Goal: Information Seeking & Learning: Learn about a topic

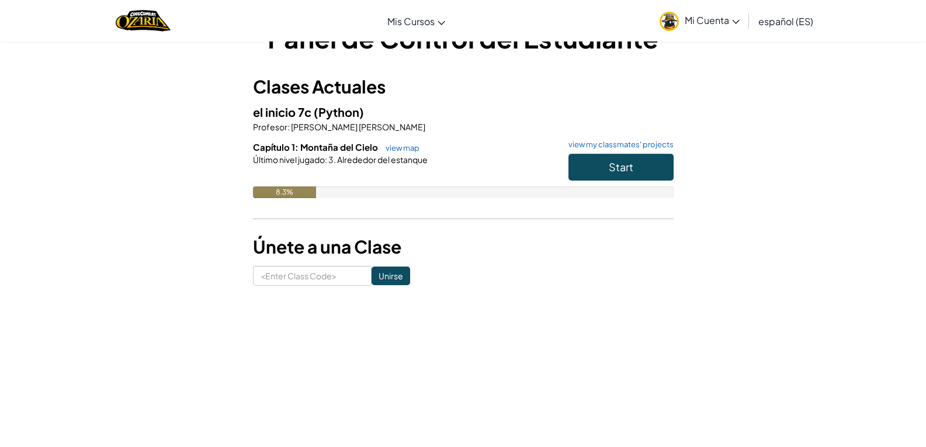
scroll to position [58, 0]
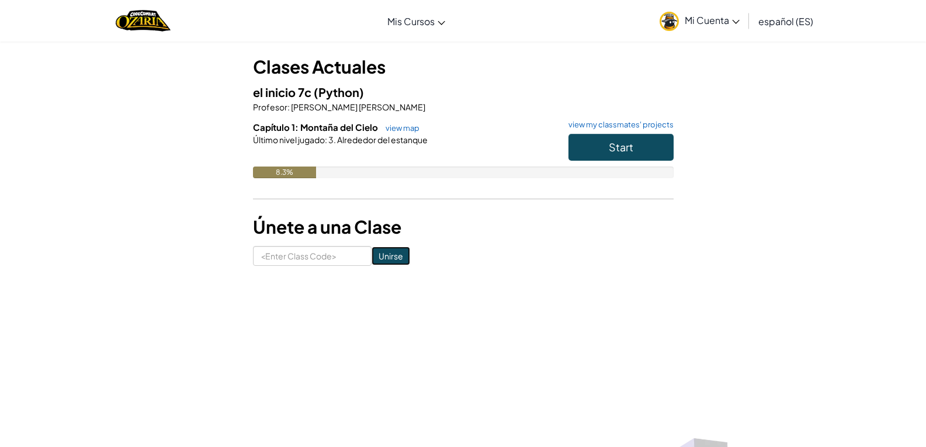
click at [372, 251] on input "Unirse" at bounding box center [391, 256] width 39 height 19
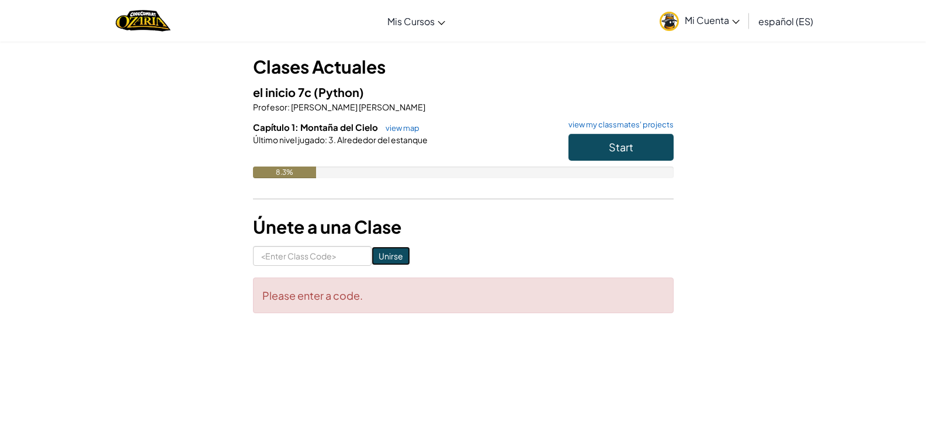
click at [372, 251] on input "Unirse" at bounding box center [391, 256] width 39 height 19
click at [640, 144] on button "Start" at bounding box center [621, 147] width 105 height 27
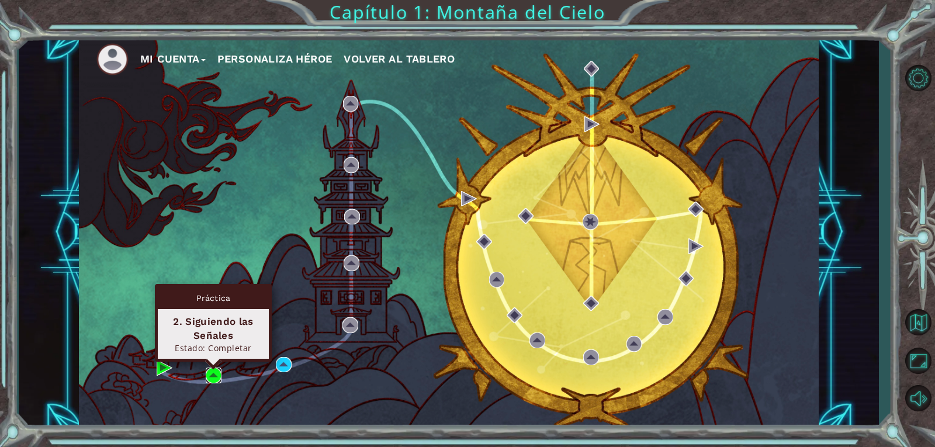
click at [214, 372] on img at bounding box center [214, 376] width 16 height 16
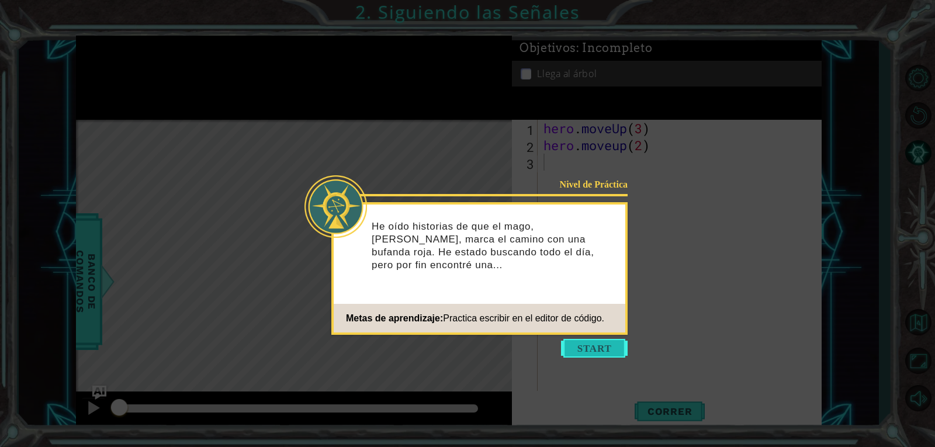
click at [584, 345] on button "Start" at bounding box center [594, 348] width 67 height 19
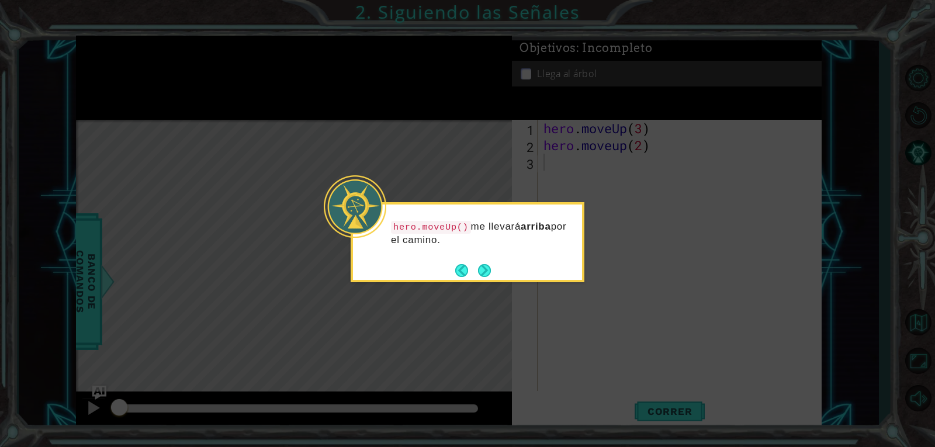
click at [552, 327] on icon at bounding box center [467, 223] width 935 height 447
click at [326, 222] on div at bounding box center [355, 206] width 63 height 63
click at [330, 222] on div at bounding box center [355, 206] width 63 height 63
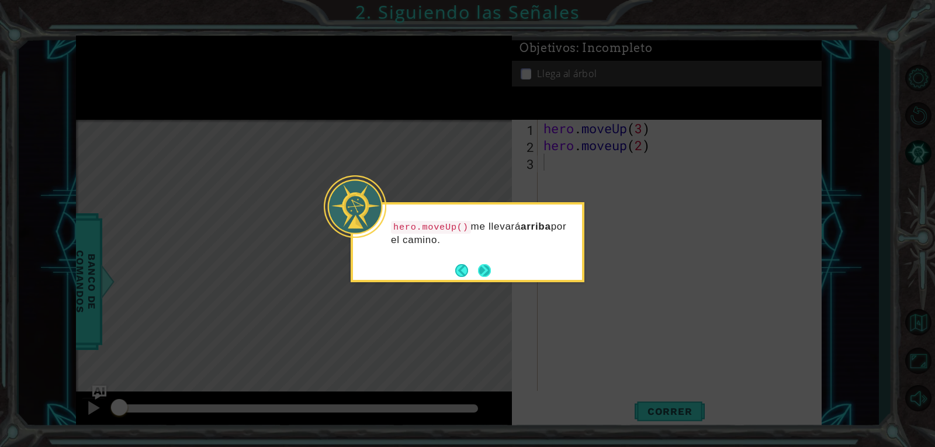
click at [482, 271] on button "Next" at bounding box center [485, 271] width 18 height 18
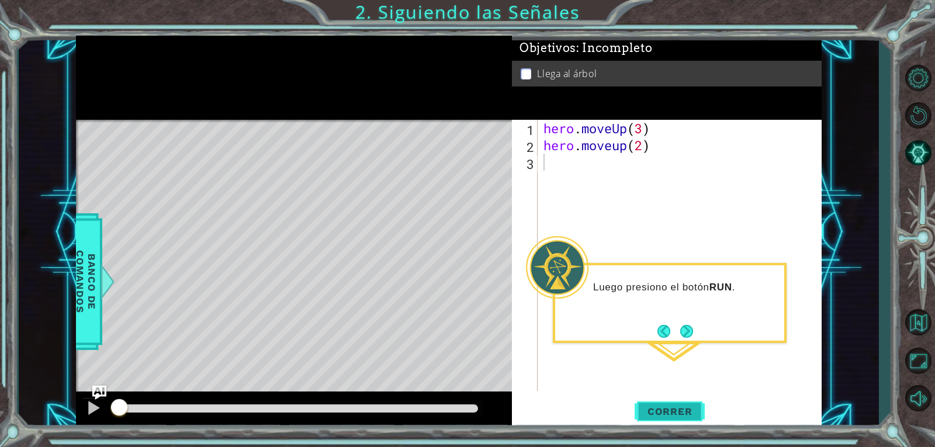
click at [655, 411] on span "Correr" at bounding box center [670, 412] width 68 height 12
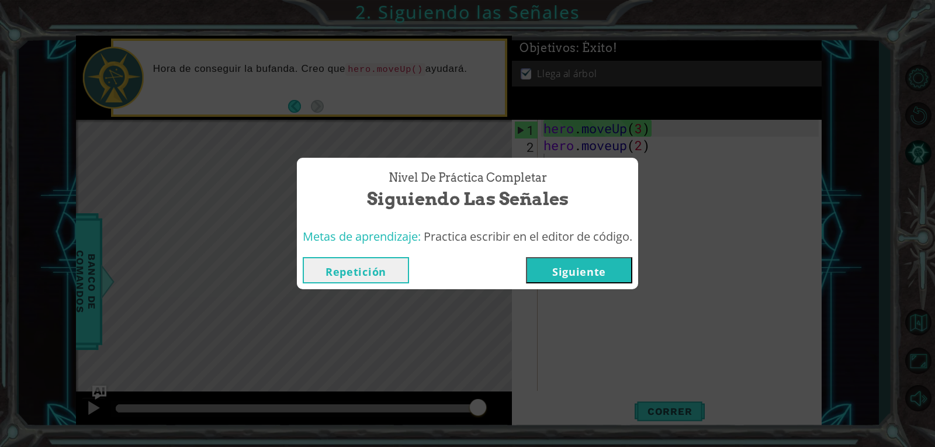
click at [572, 271] on button "Siguiente" at bounding box center [579, 270] width 106 height 26
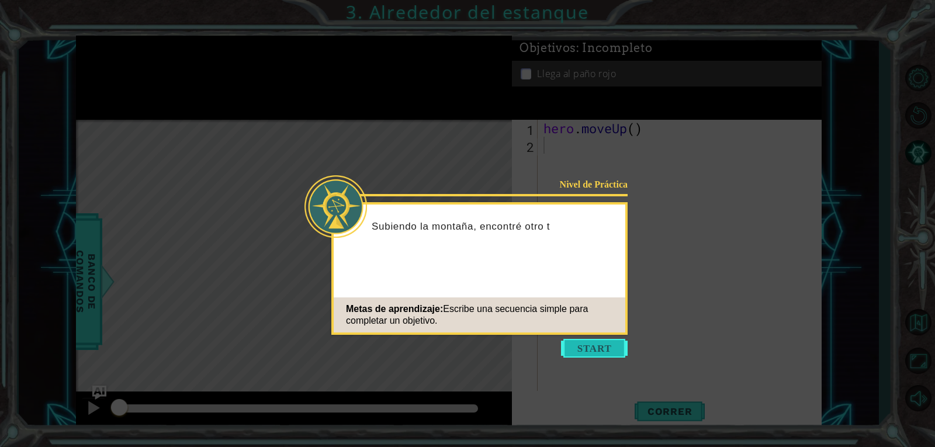
click at [610, 350] on button "Start" at bounding box center [594, 348] width 67 height 19
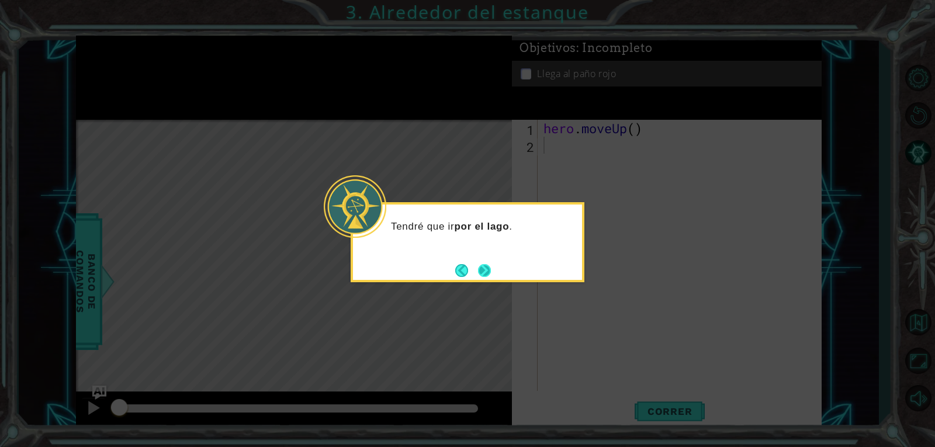
click at [483, 274] on button "Next" at bounding box center [484, 270] width 20 height 20
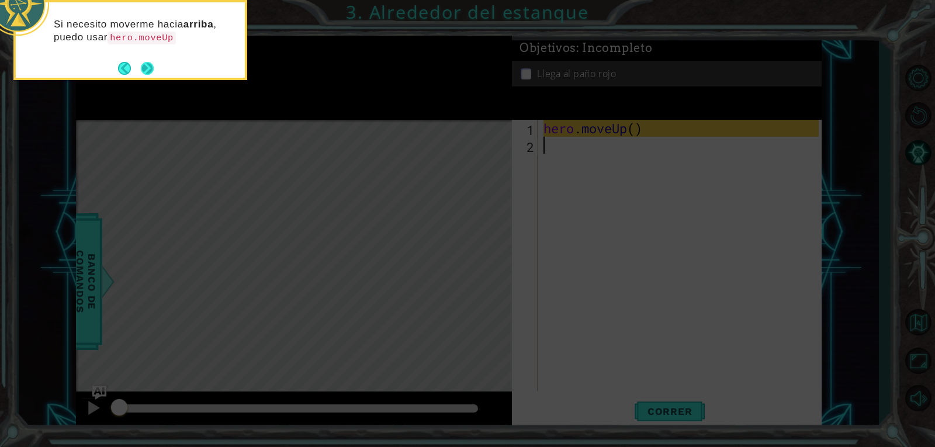
click at [144, 70] on button "Next" at bounding box center [148, 69] width 18 height 18
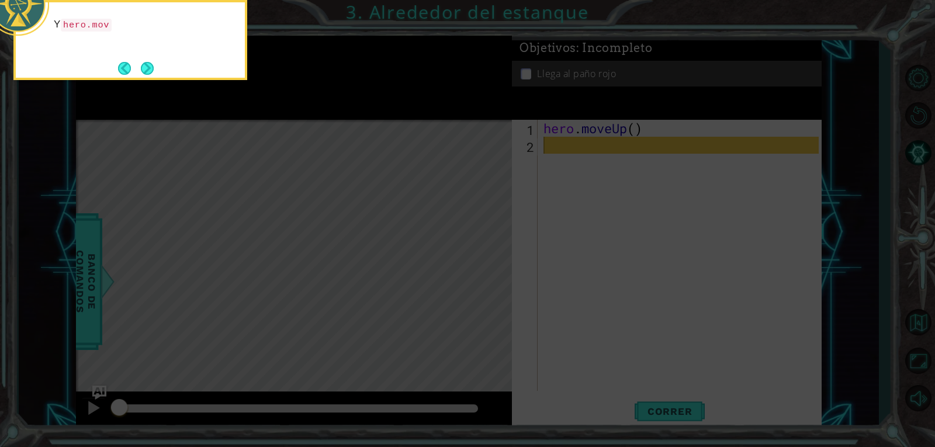
click at [144, 70] on button "Next" at bounding box center [147, 68] width 20 height 20
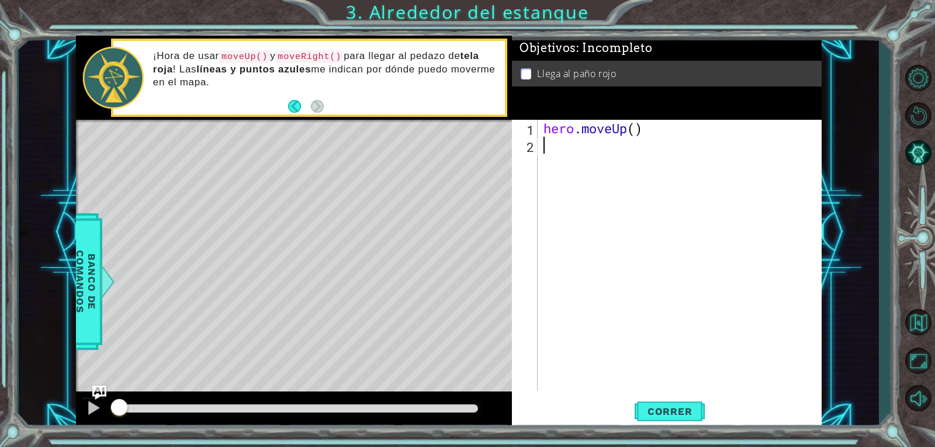
click at [570, 172] on div "hero . moveUp ( )" at bounding box center [682, 272] width 283 height 305
click at [297, 105] on button "Back" at bounding box center [299, 106] width 23 height 13
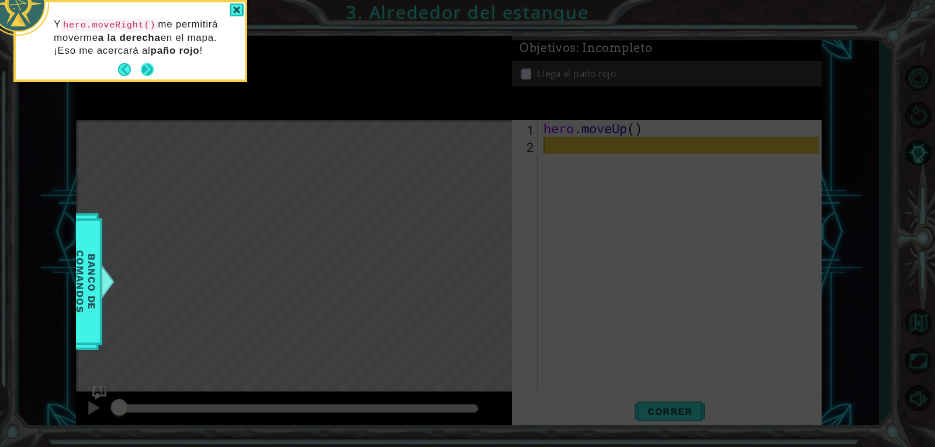
click at [145, 68] on button "Next" at bounding box center [147, 70] width 20 height 20
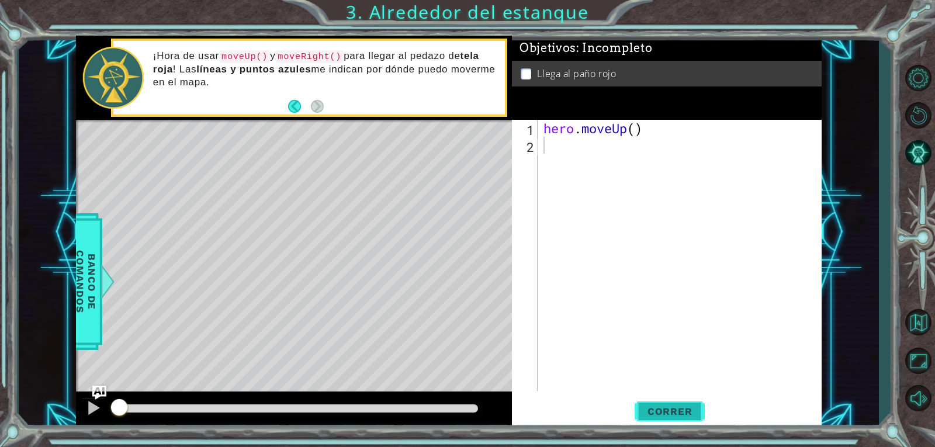
click at [682, 416] on span "Correr" at bounding box center [670, 412] width 68 height 12
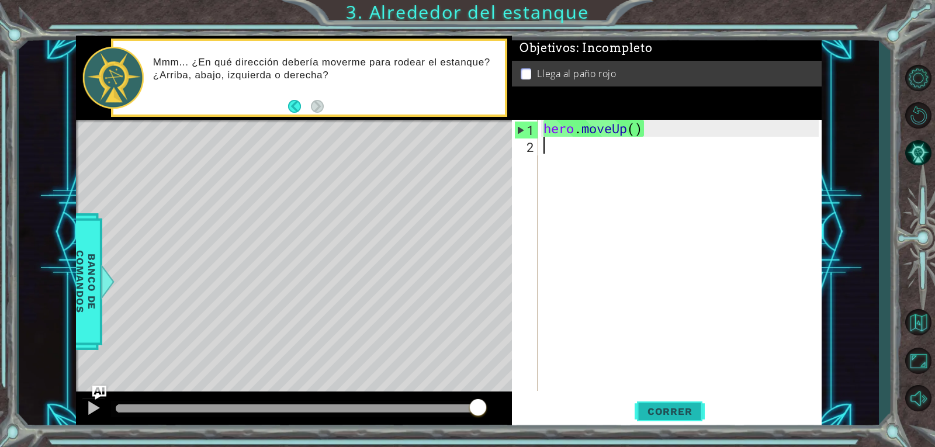
click at [681, 410] on span "Correr" at bounding box center [670, 412] width 68 height 12
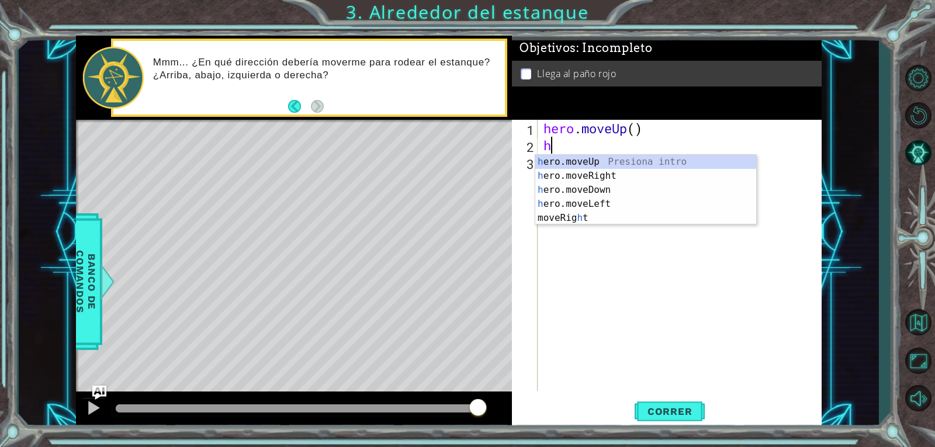
type textarea "he"
click at [591, 158] on div "he ro.moveUp Presiona intro he ro.moveRight Presiona intro he ro.moveDown Presi…" at bounding box center [645, 197] width 221 height 84
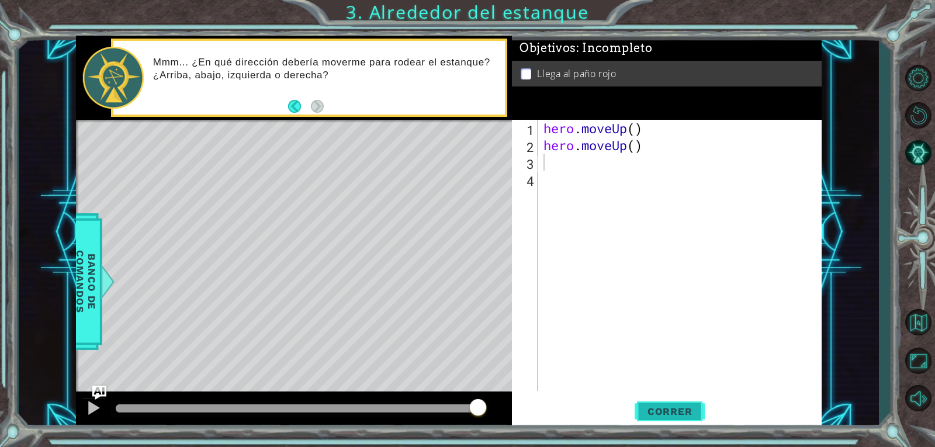
click at [658, 399] on button "Correr" at bounding box center [670, 411] width 70 height 31
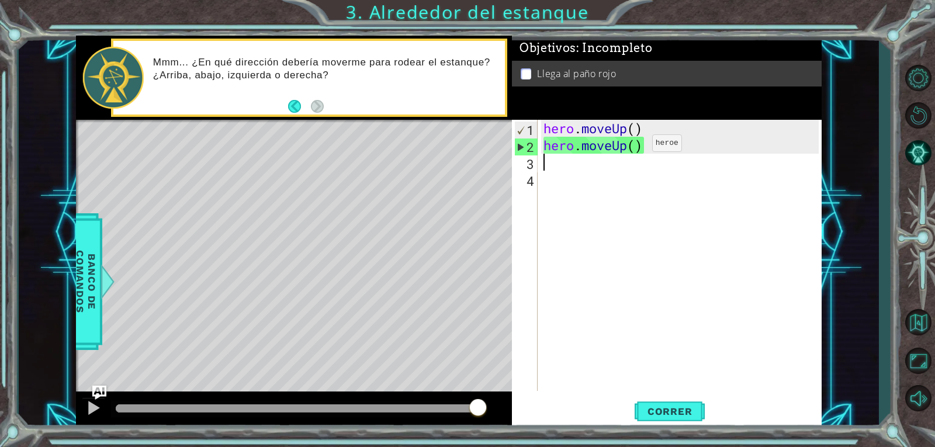
click at [635, 146] on div "hero . moveUp ( ) hero . moveUp ( )" at bounding box center [682, 272] width 283 height 305
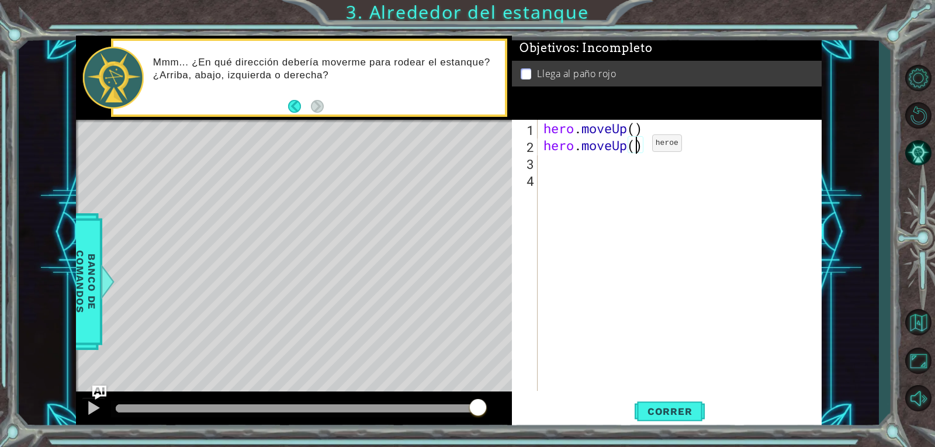
type textarea "hero.moveUp(2)"
click at [567, 160] on div "hero . moveUp ( ) hero . moveUp ( 2 )" at bounding box center [682, 272] width 283 height 305
click at [660, 161] on div "hero . moveUp ( ) hero . moveUp ( 2 ) hero . moveleft ( W )" at bounding box center [682, 272] width 283 height 305
click at [639, 404] on button "Correr" at bounding box center [670, 411] width 70 height 31
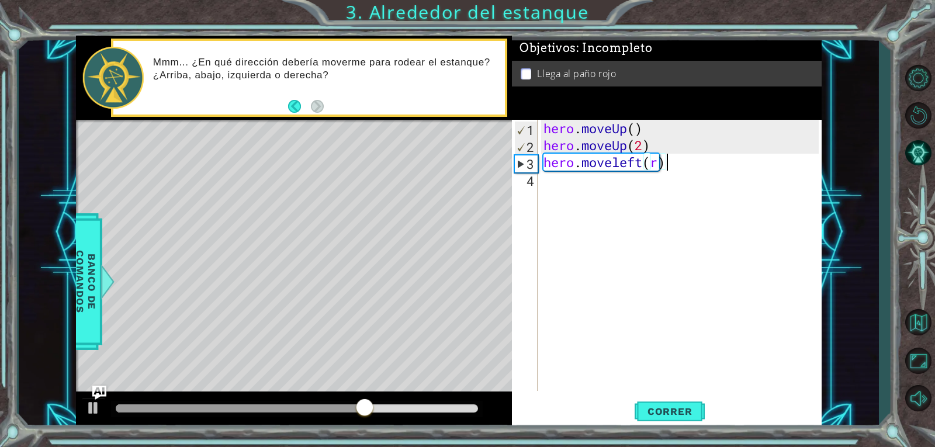
click at [665, 161] on div "hero . moveUp ( ) hero . moveUp ( 2 ) hero . moveleft ( r )" at bounding box center [682, 272] width 283 height 305
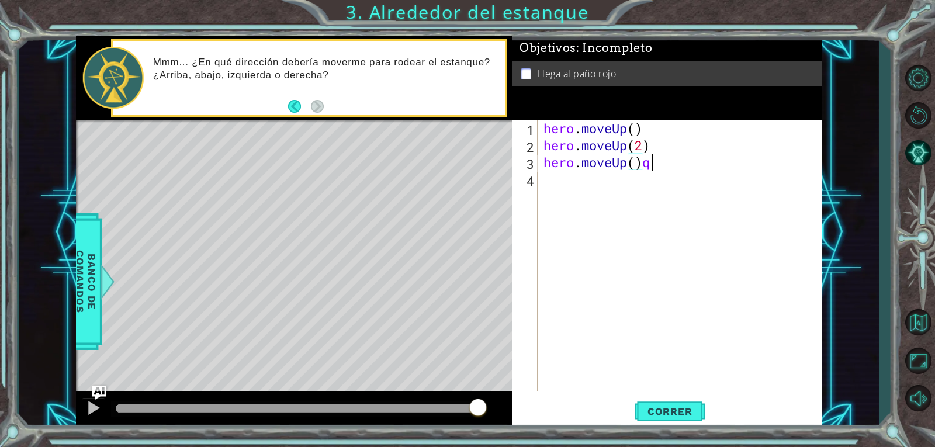
scroll to position [0, 4]
click at [636, 157] on div "hero . moveUp ( ) hero . moveUp ( 2 ) hero . moveUp ( )" at bounding box center [682, 272] width 283 height 305
click at [652, 417] on button "Correr" at bounding box center [670, 411] width 70 height 31
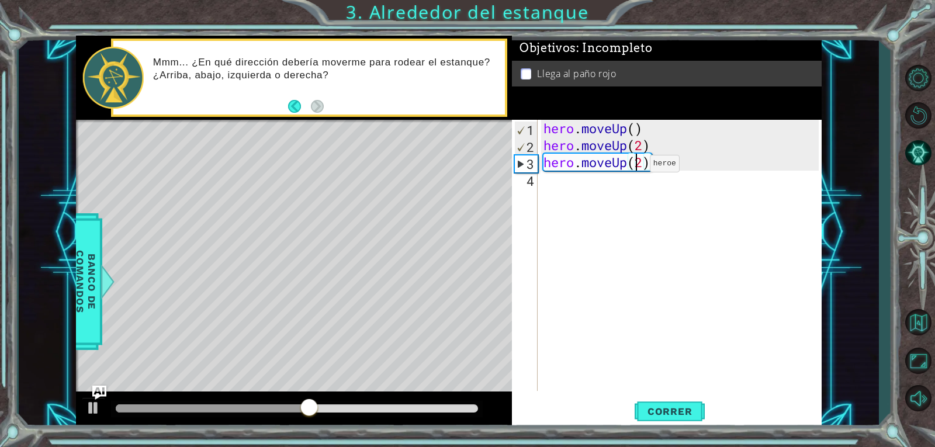
click at [632, 167] on div "hero . moveUp ( ) hero . moveUp ( 2 ) hero . moveUp ( 2 )" at bounding box center [682, 272] width 283 height 305
click at [627, 165] on div "hero . moveUp ( ) hero . moveUp ( 2 ) hero . moveUp ( 2 )" at bounding box center [682, 272] width 283 height 305
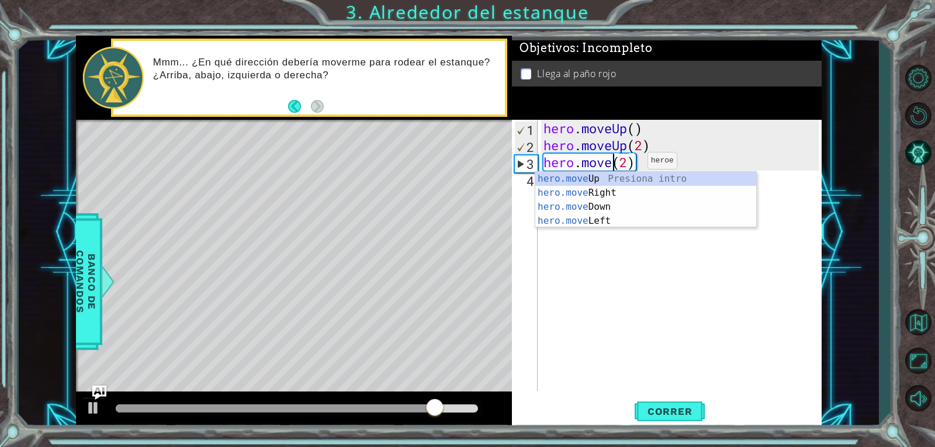
scroll to position [0, 4]
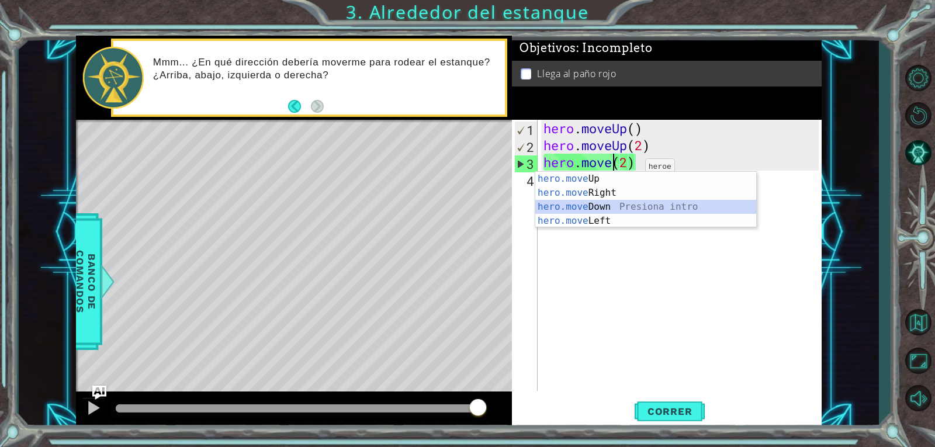
click at [621, 200] on div "hero.move Up Presiona intro hero.move Right Presiona intro hero.move Down Presi…" at bounding box center [645, 214] width 221 height 84
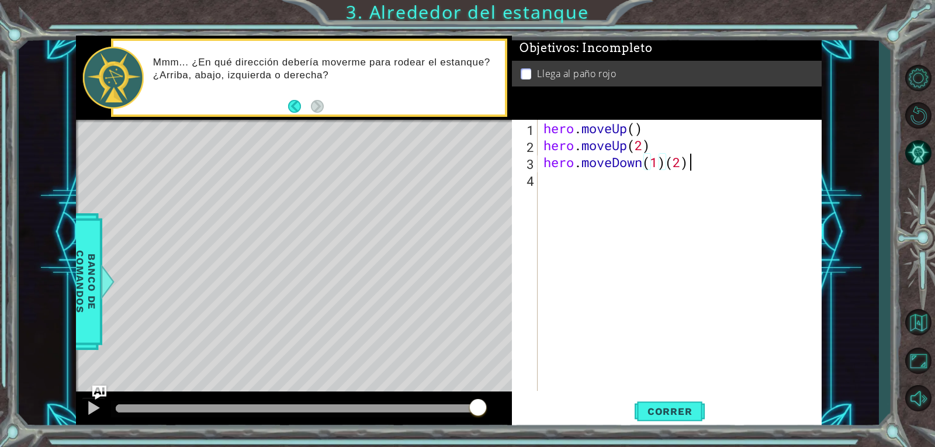
click at [698, 162] on div "hero . moveUp ( ) hero . moveUp ( 2 ) hero . moveDown ( 1 ) ( 2 )" at bounding box center [682, 272] width 283 height 305
click at [654, 406] on button "Correr" at bounding box center [670, 411] width 70 height 31
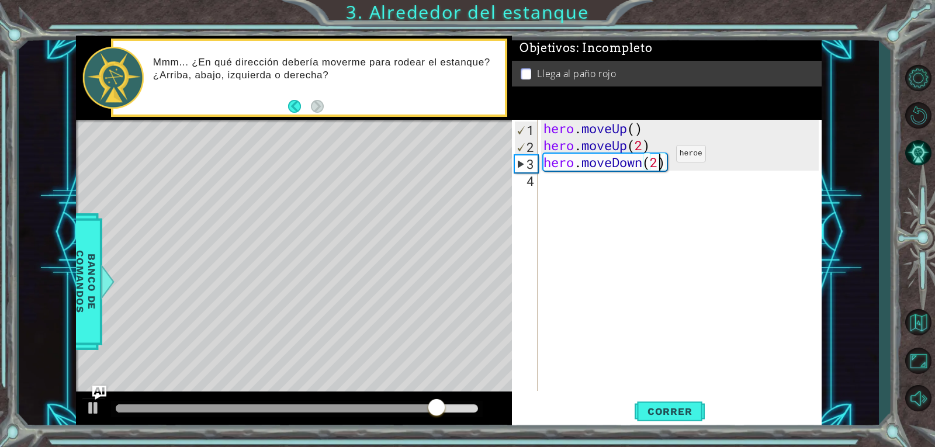
click at [659, 157] on div "hero . moveUp ( ) hero . moveUp ( 2 ) hero . moveDown ( 2 )" at bounding box center [682, 272] width 283 height 305
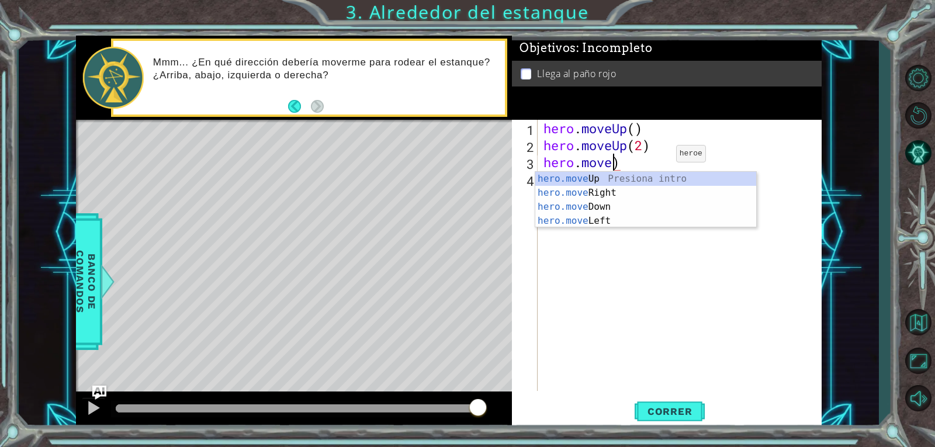
scroll to position [0, 2]
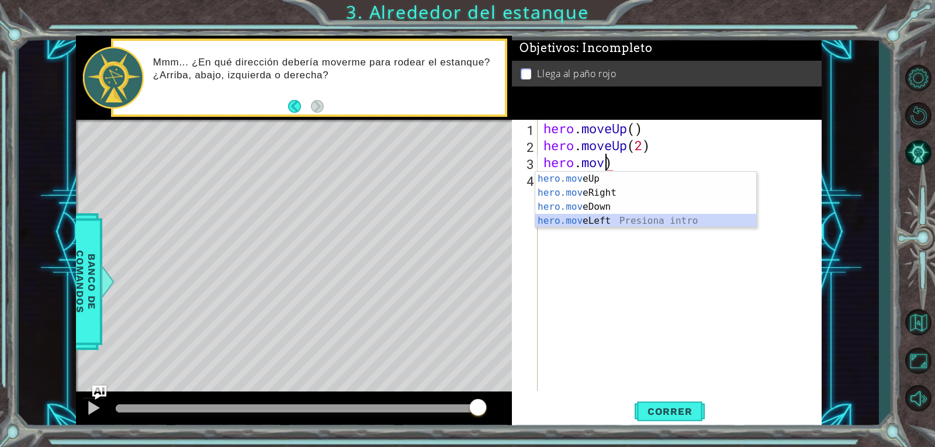
click at [674, 224] on div "hero.mov eUp Presiona intro hero.mov eRight Presiona intro hero.mov eDown Presi…" at bounding box center [645, 214] width 221 height 84
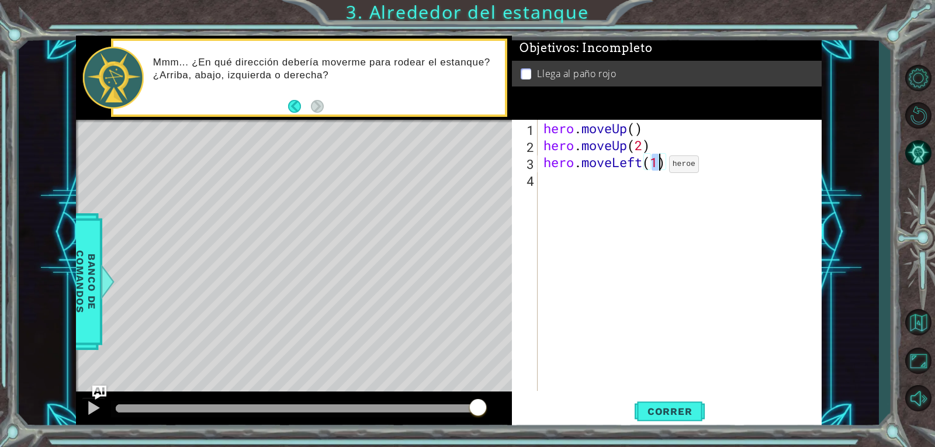
click at [652, 167] on div "hero . moveUp ( ) hero . moveUp ( 2 ) hero . moveLeft ( 1 )" at bounding box center [680, 255] width 278 height 271
click at [653, 167] on div "hero . moveUp ( ) hero . moveUp ( 2 ) hero . moveLeft ( 1 )" at bounding box center [682, 272] width 283 height 305
click at [656, 165] on div "hero . moveUp ( ) hero . moveUp ( 2 ) hero . moveLeft ( 1 )" at bounding box center [682, 272] width 283 height 305
drag, startPoint x: 689, startPoint y: 420, endPoint x: 689, endPoint y: 413, distance: 7.0
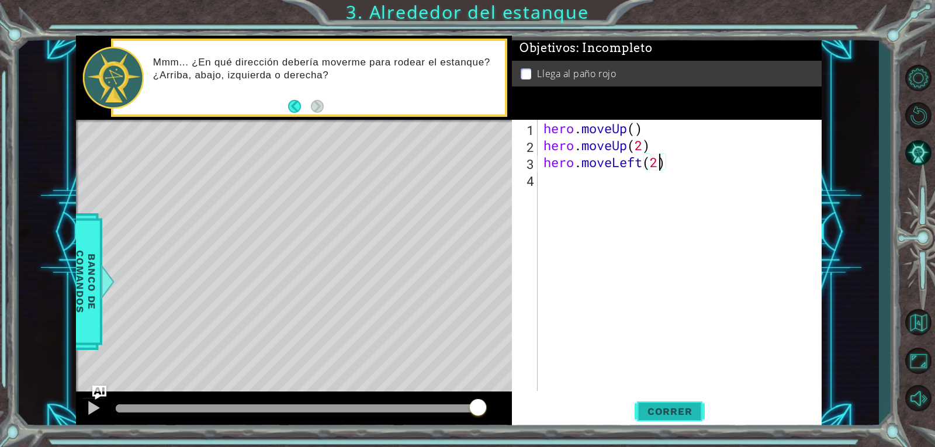
click at [689, 419] on button "Correr" at bounding box center [670, 411] width 70 height 31
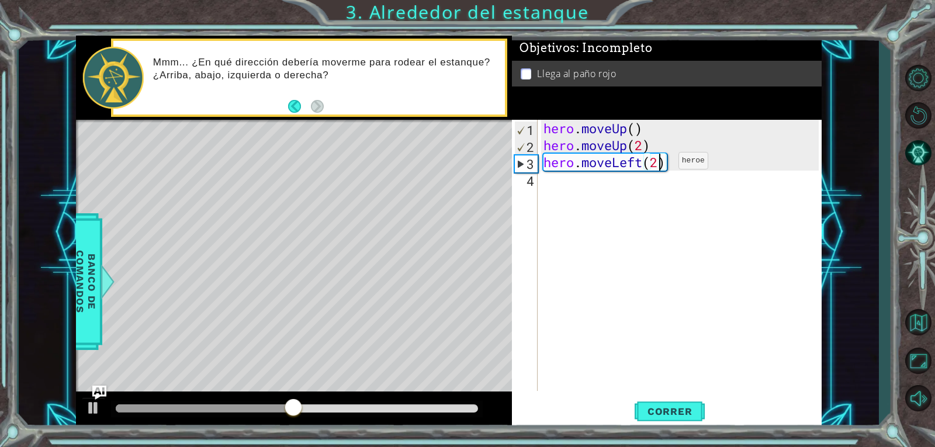
click at [661, 164] on div "hero . moveUp ( ) hero . moveUp ( 2 ) hero . moveLeft ( 2 )" at bounding box center [682, 272] width 283 height 305
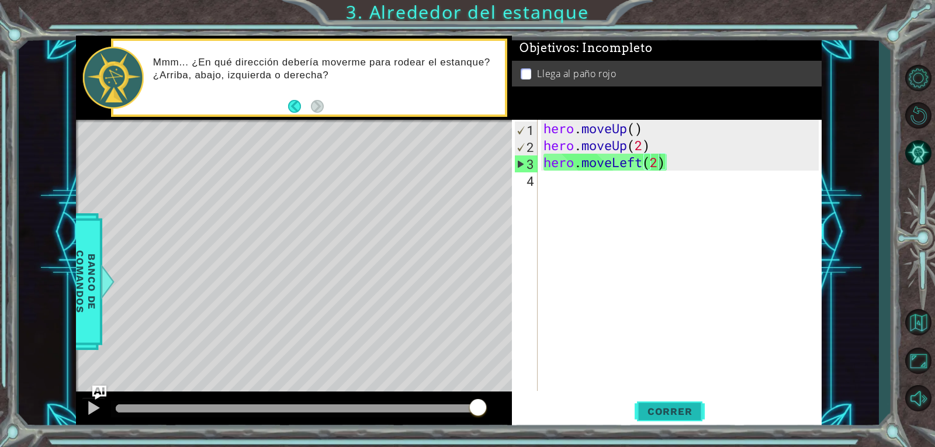
click at [668, 406] on span "Correr" at bounding box center [670, 412] width 68 height 12
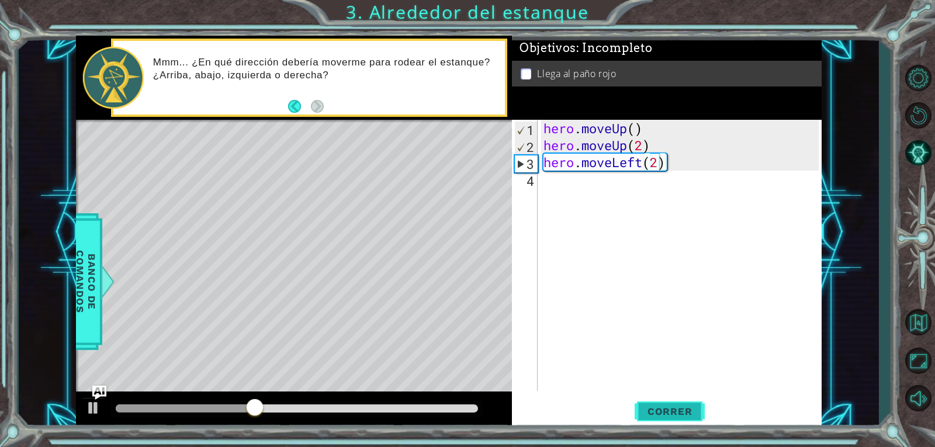
click at [668, 406] on span "Correr" at bounding box center [670, 412] width 68 height 12
click at [670, 396] on button "Correr" at bounding box center [670, 411] width 70 height 31
click at [640, 160] on div "hero . moveUp ( ) hero . moveUp ( 2 ) hero . moveLeft ( 3 )" at bounding box center [682, 272] width 283 height 305
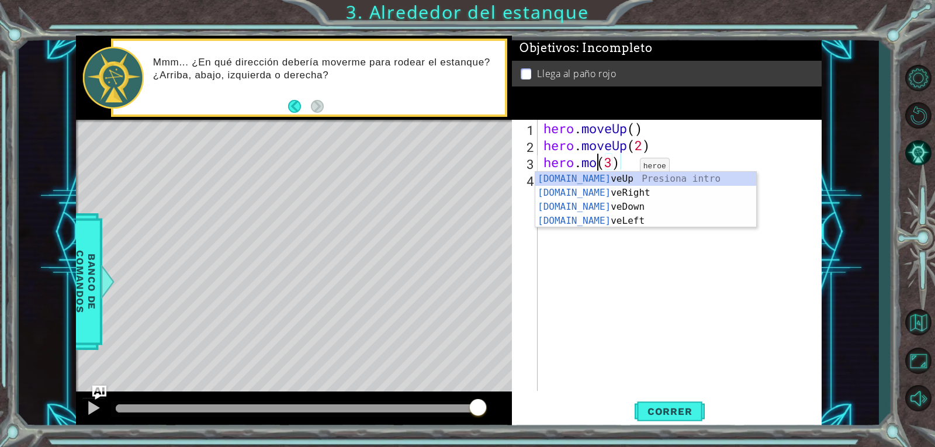
scroll to position [0, 3]
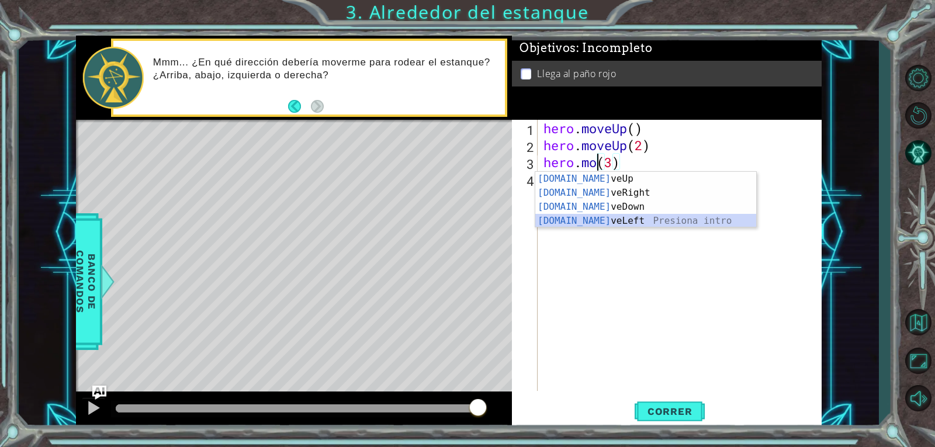
click at [641, 214] on div "[DOMAIN_NAME] veUp Presiona intro [DOMAIN_NAME] veRight Presiona intro [DOMAIN_…" at bounding box center [645, 214] width 221 height 84
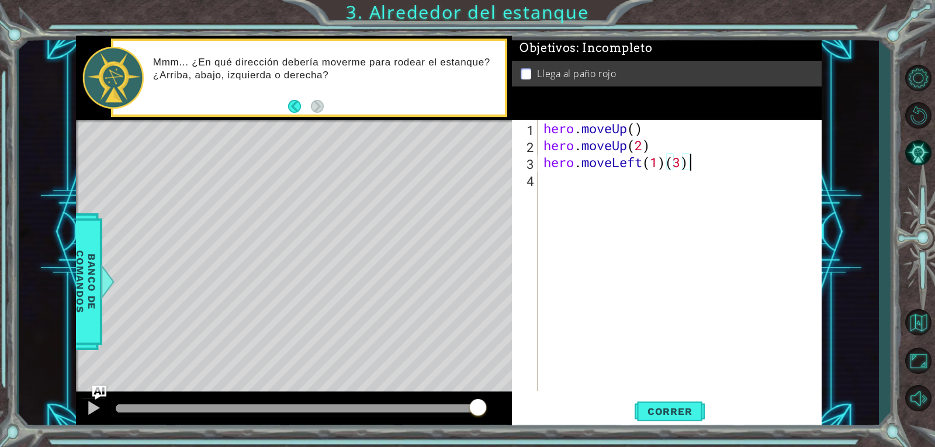
drag, startPoint x: 694, startPoint y: 156, endPoint x: 694, endPoint y: 167, distance: 10.5
click at [694, 163] on div "hero . moveUp ( ) hero . moveUp ( 2 ) hero . moveLeft ( 1 ) ( 3 )" at bounding box center [682, 272] width 283 height 305
click at [689, 404] on button "Correr" at bounding box center [670, 411] width 70 height 31
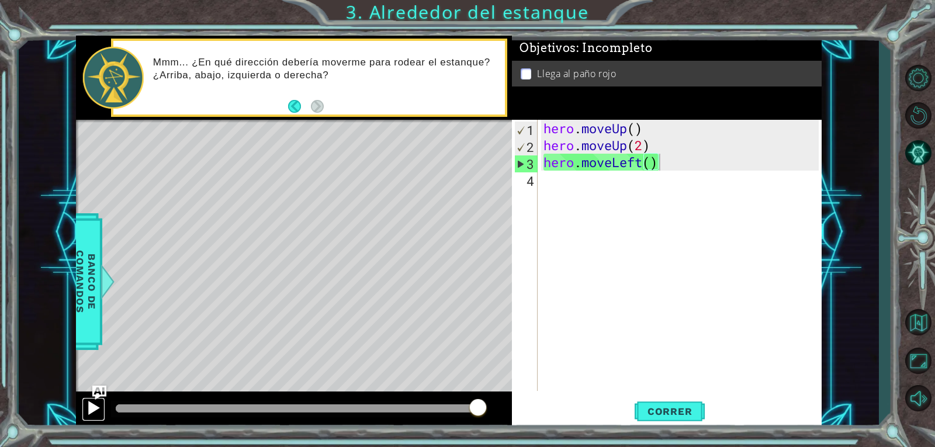
click at [92, 404] on div at bounding box center [93, 407] width 15 height 15
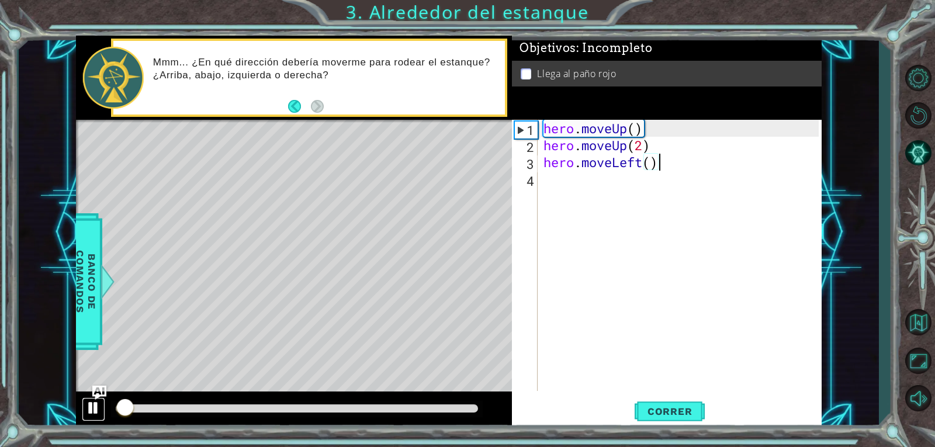
click at [92, 404] on div at bounding box center [93, 407] width 15 height 15
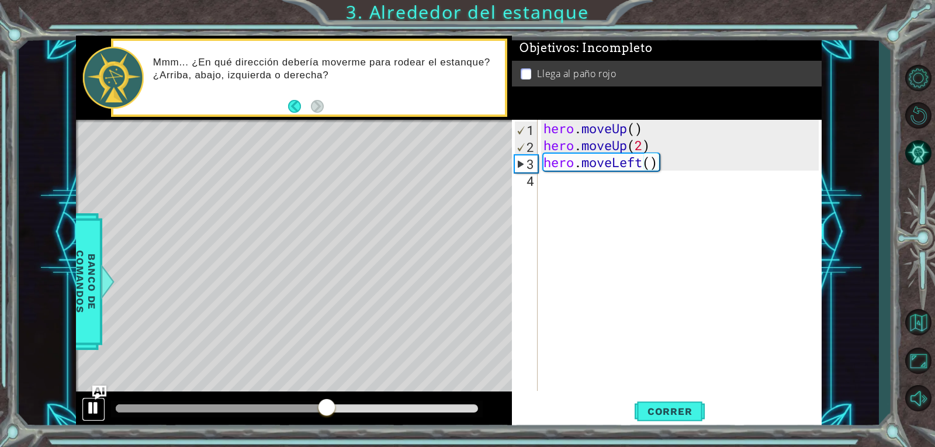
click at [92, 404] on div at bounding box center [93, 407] width 15 height 15
click at [645, 164] on div "hero . moveUp ( ) hero . moveUp ( 2 ) hero . moveLeft ( )" at bounding box center [682, 272] width 283 height 305
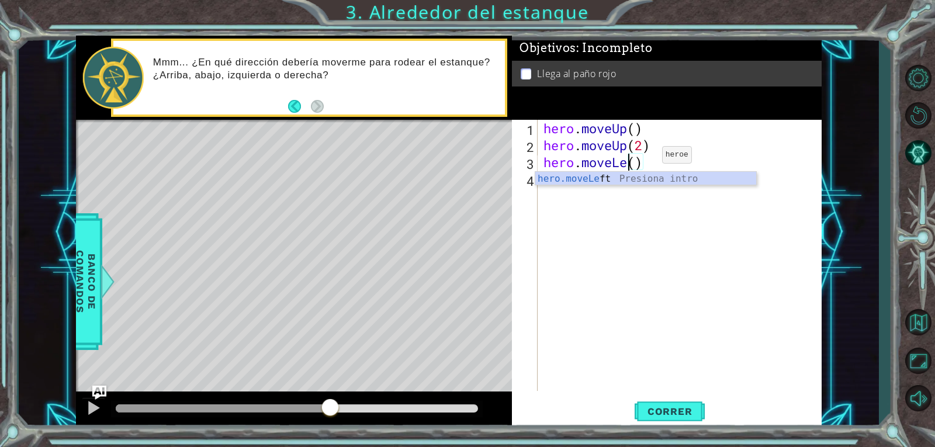
scroll to position [0, 4]
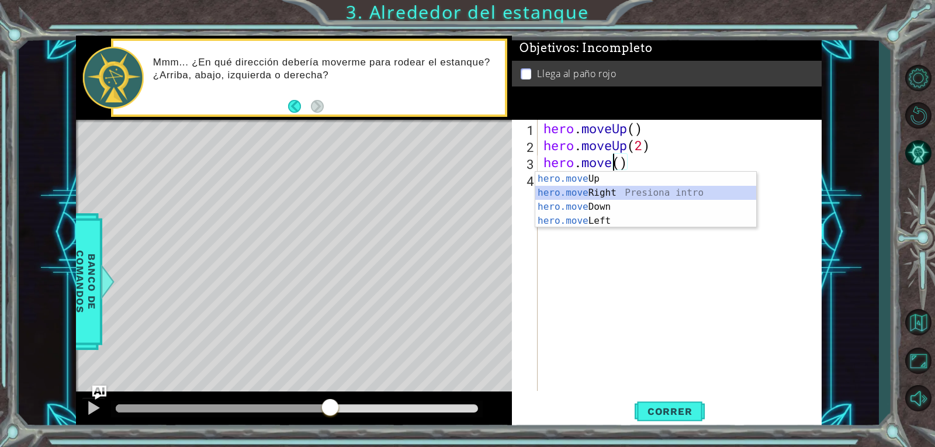
click at [639, 189] on div "hero.move Up Presiona intro hero.move Right Presiona intro hero.move Down Presi…" at bounding box center [645, 214] width 221 height 84
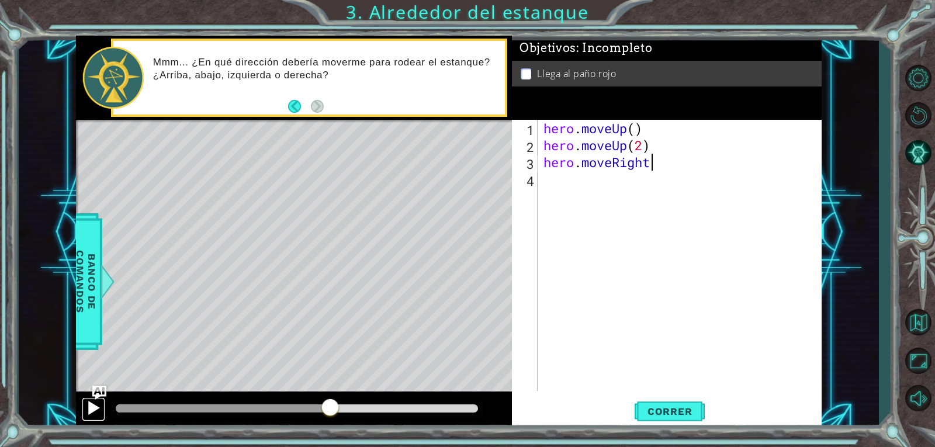
click at [88, 408] on div at bounding box center [93, 407] width 15 height 15
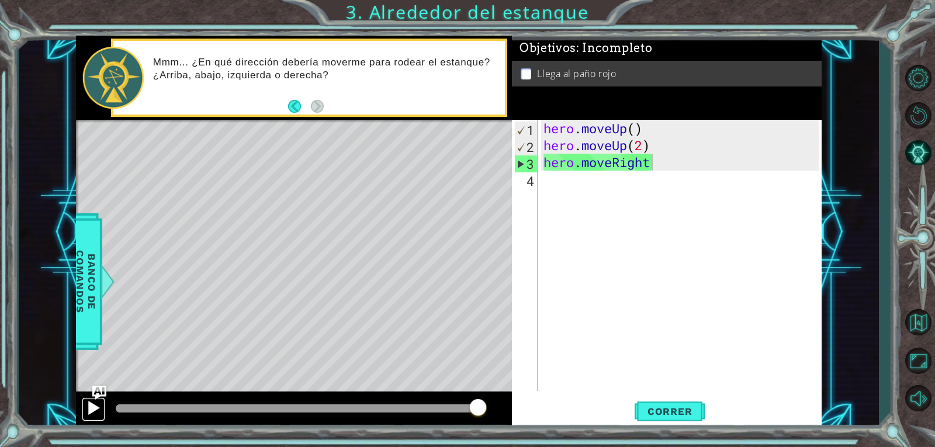
click at [89, 406] on div at bounding box center [93, 407] width 15 height 15
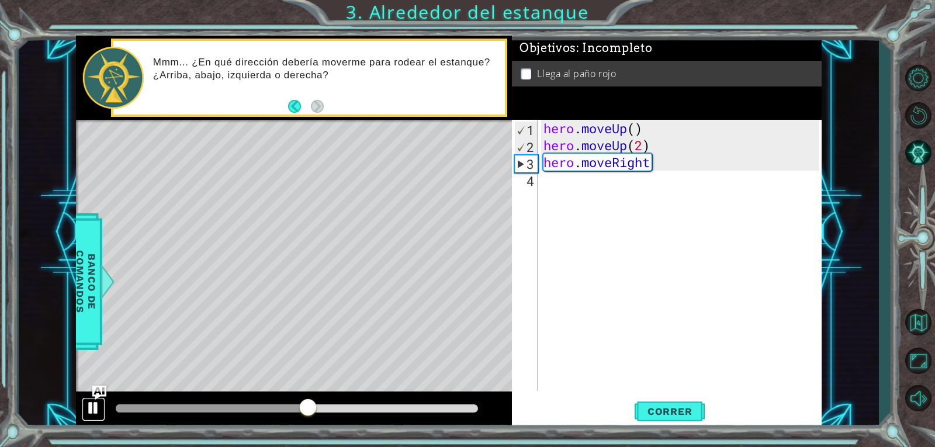
click at [89, 402] on div at bounding box center [93, 407] width 15 height 15
click at [658, 158] on div "hero . moveUp ( ) hero . moveUp ( 2 ) hero . moveRight" at bounding box center [682, 272] width 283 height 305
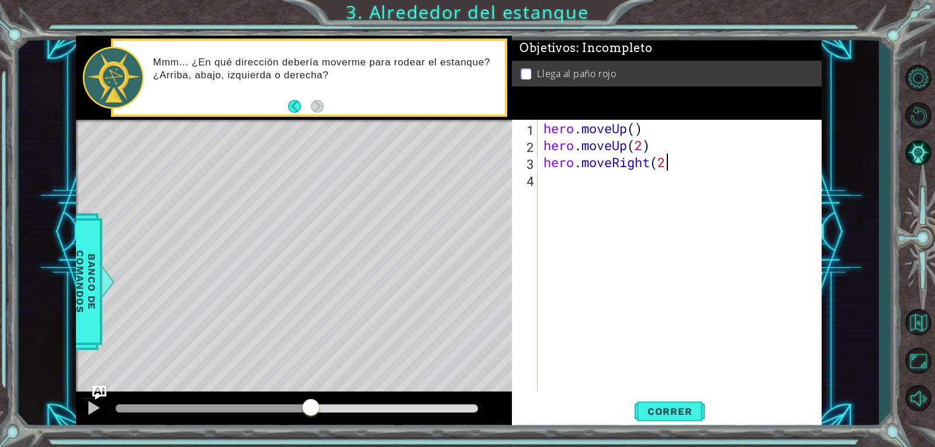
scroll to position [0, 5]
type textarea "hero.moveRight(2)"
click at [704, 409] on button "Correr" at bounding box center [670, 411] width 70 height 31
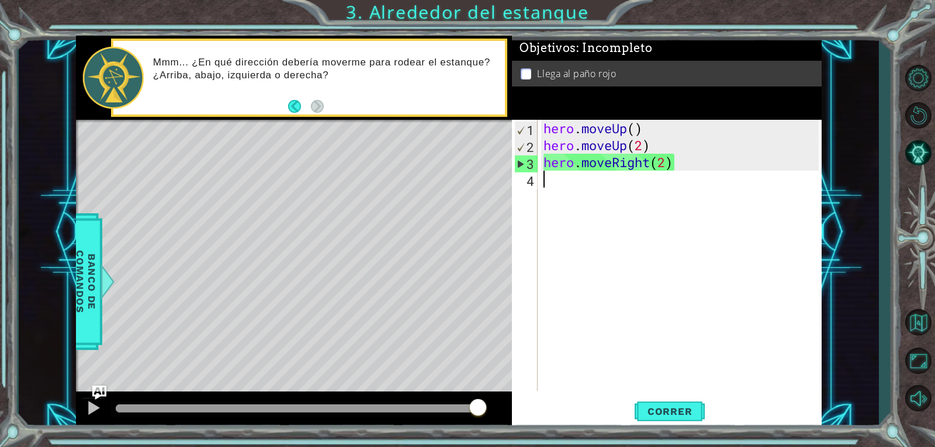
click at [584, 181] on div "hero . moveUp ( ) hero . moveUp ( 2 ) hero . moveRight ( 2 )" at bounding box center [682, 272] width 283 height 305
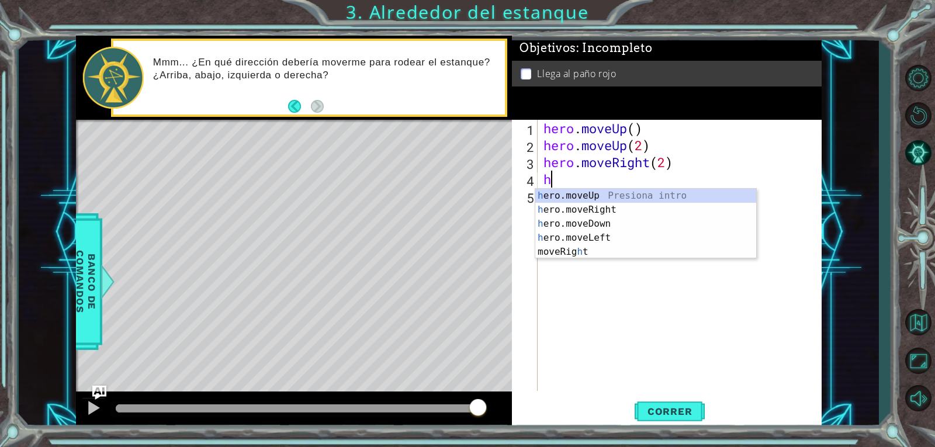
type textarea "hr"
click at [601, 192] on div "h e r o.moveUp Presiona intro h e r o.moveDown Presiona intro h e r o.moveLeft …" at bounding box center [645, 231] width 221 height 84
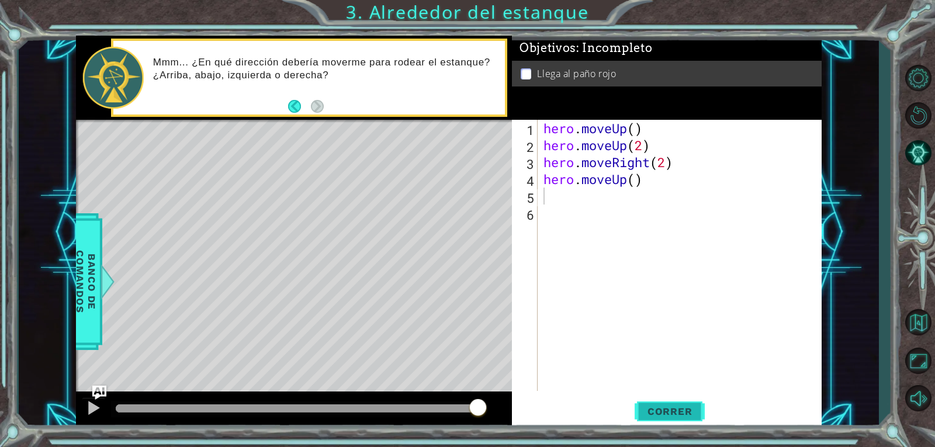
click at [669, 410] on span "Correr" at bounding box center [670, 412] width 68 height 12
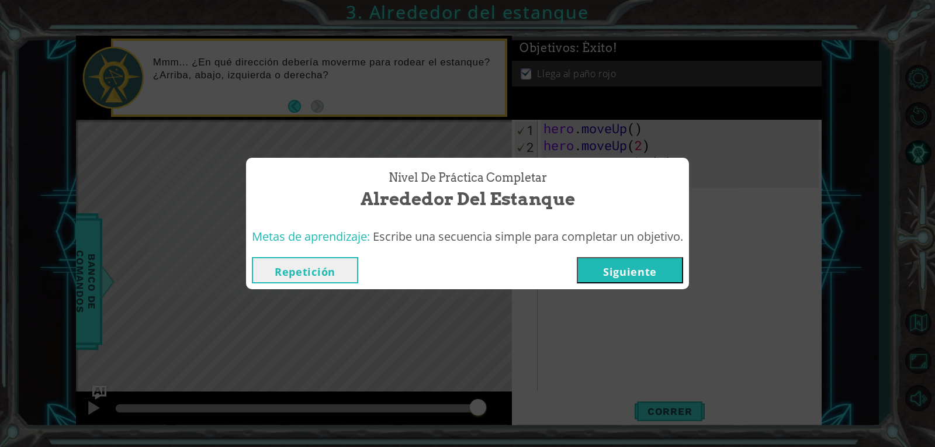
click at [656, 267] on button "Siguiente" at bounding box center [630, 270] width 106 height 26
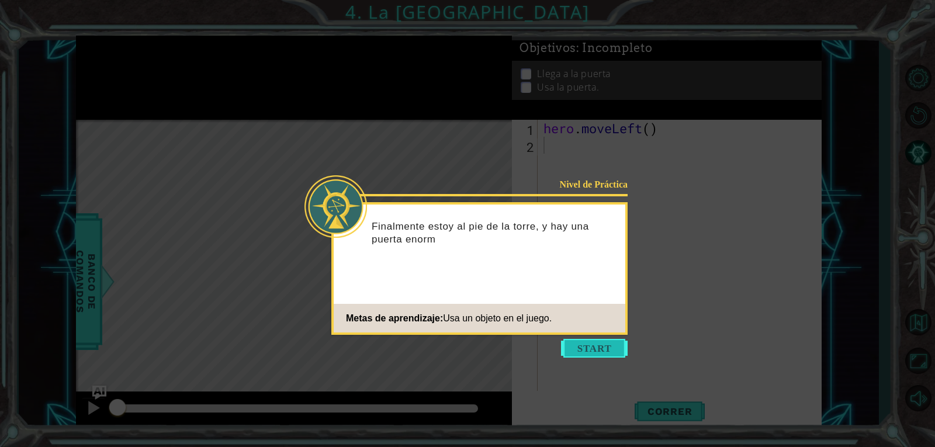
click at [606, 350] on button "Start" at bounding box center [594, 348] width 67 height 19
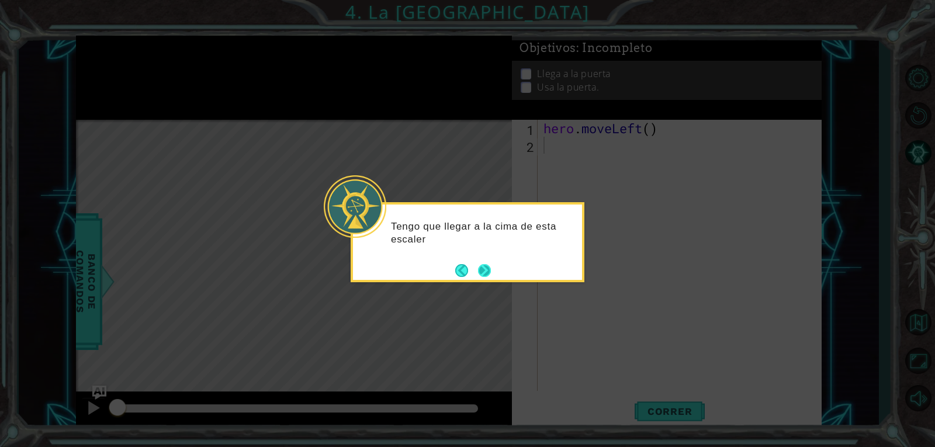
click at [484, 274] on button "Next" at bounding box center [484, 270] width 16 height 16
click at [484, 274] on button "Next" at bounding box center [484, 270] width 15 height 15
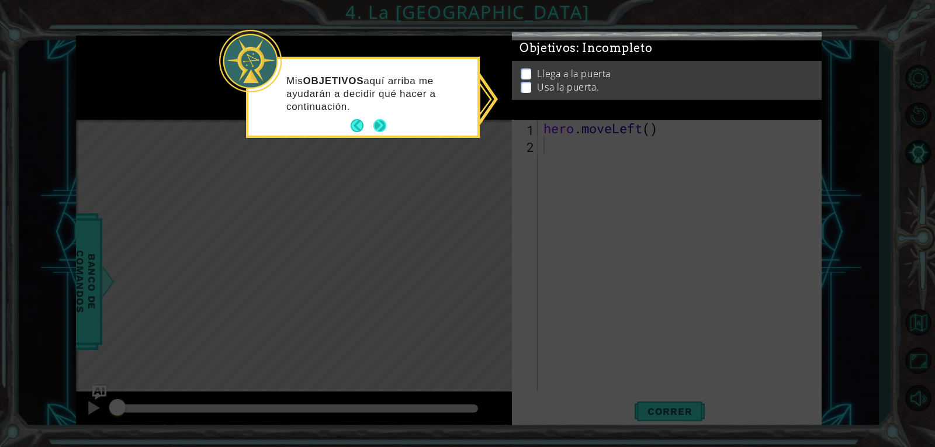
click at [378, 118] on footer at bounding box center [369, 126] width 36 height 18
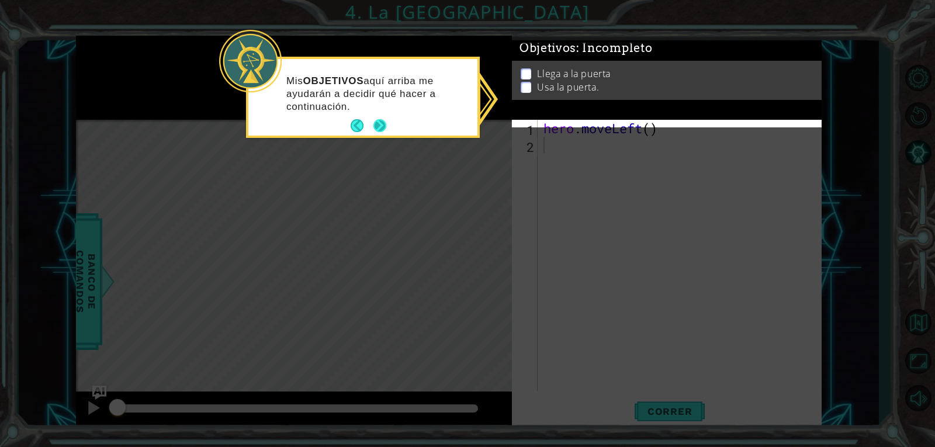
click at [379, 123] on button "Next" at bounding box center [379, 125] width 13 height 13
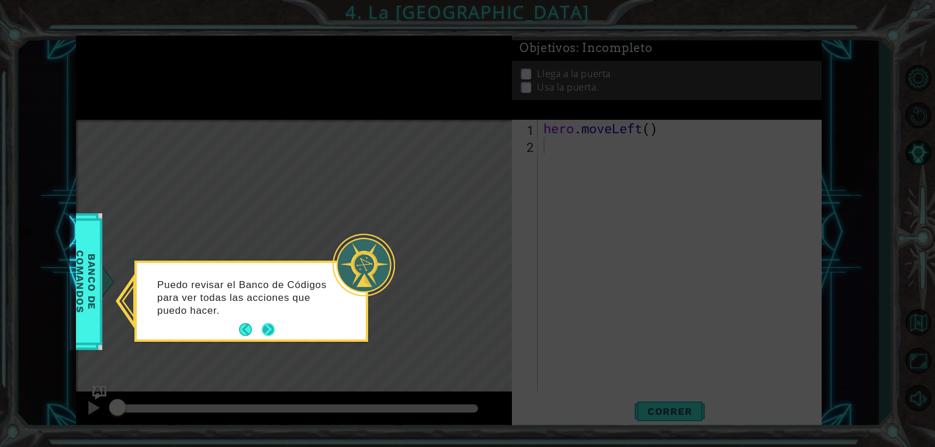
click at [267, 323] on button "Next" at bounding box center [268, 329] width 17 height 17
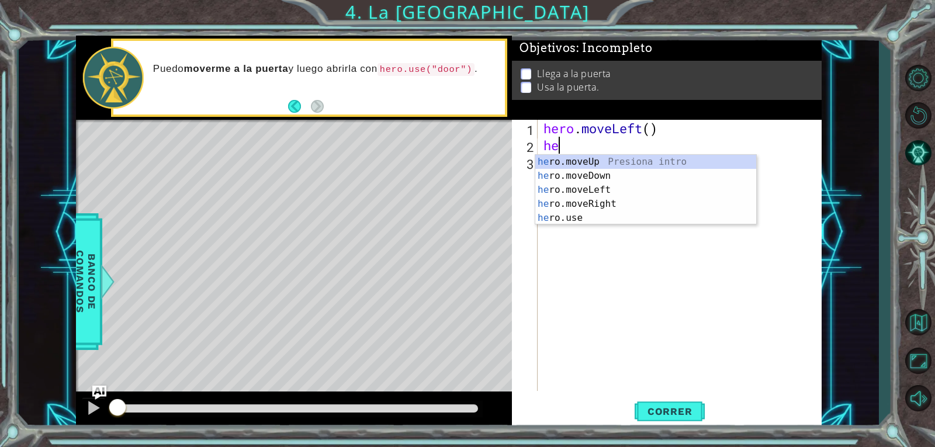
type textarea "her"
click at [590, 158] on div "her o.moveUp Presiona intro her o.moveDown Presiona intro her o.moveLeft Presio…" at bounding box center [645, 204] width 221 height 98
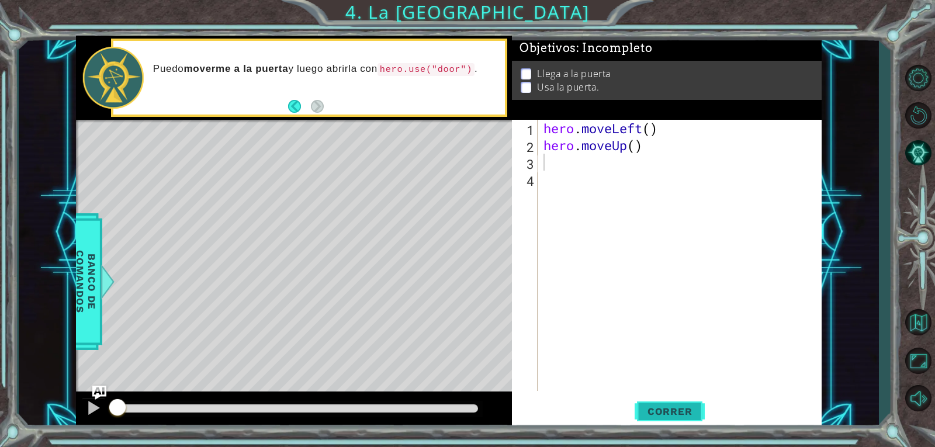
click at [680, 414] on span "Correr" at bounding box center [670, 412] width 68 height 12
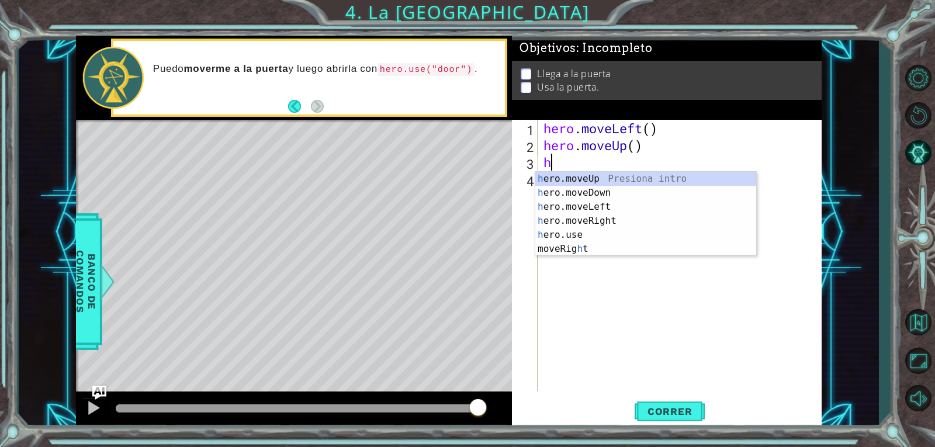
type textarea "he"
click at [617, 175] on div "he ro.moveUp Presiona intro he ro.moveDown Presiona intro he ro.moveLeft Presio…" at bounding box center [645, 221] width 221 height 98
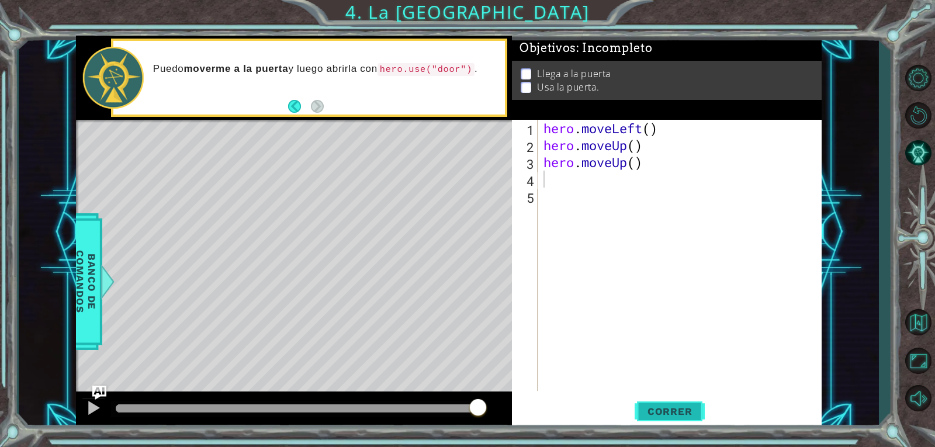
click at [677, 406] on span "Correr" at bounding box center [670, 412] width 68 height 12
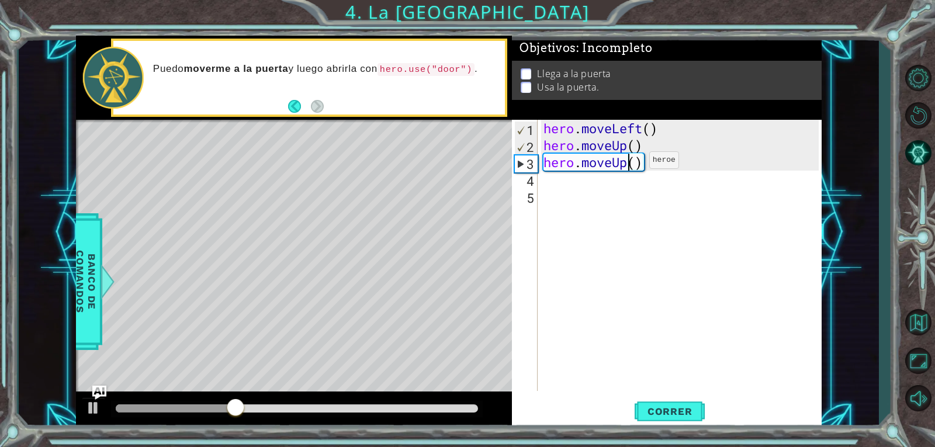
click at [632, 163] on div "hero . moveLeft ( ) hero . moveUp ( ) hero . moveUp ( )" at bounding box center [682, 272] width 283 height 305
click at [635, 162] on div "hero . moveLeft ( ) hero . moveUp ( ) hero . moveUp ( )" at bounding box center [682, 272] width 283 height 305
click at [680, 414] on span "Correr" at bounding box center [670, 412] width 68 height 12
click at [687, 403] on button "Correr" at bounding box center [670, 411] width 70 height 31
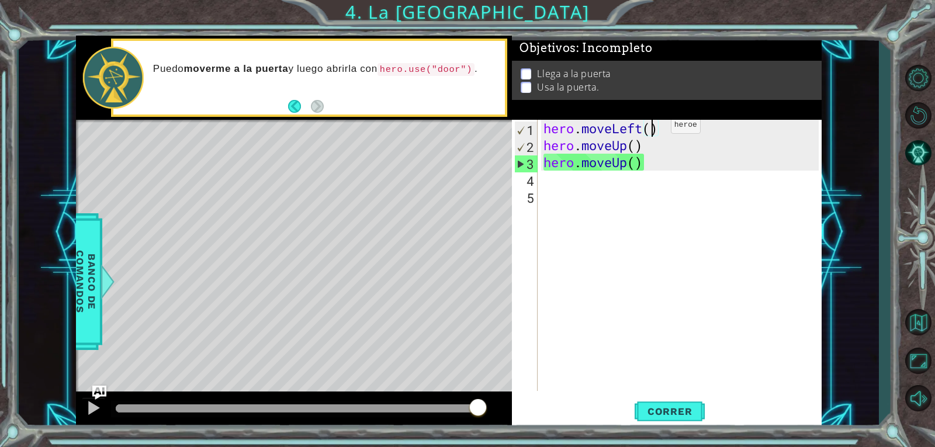
click at [653, 128] on div "hero . moveLeft ( ) hero . moveUp ( ) hero . moveUp ( )" at bounding box center [682, 272] width 283 height 305
click at [631, 161] on div "hero . moveLeft ( ) hero . moveUp ( ) hero . moveUp ( )" at bounding box center [682, 272] width 283 height 305
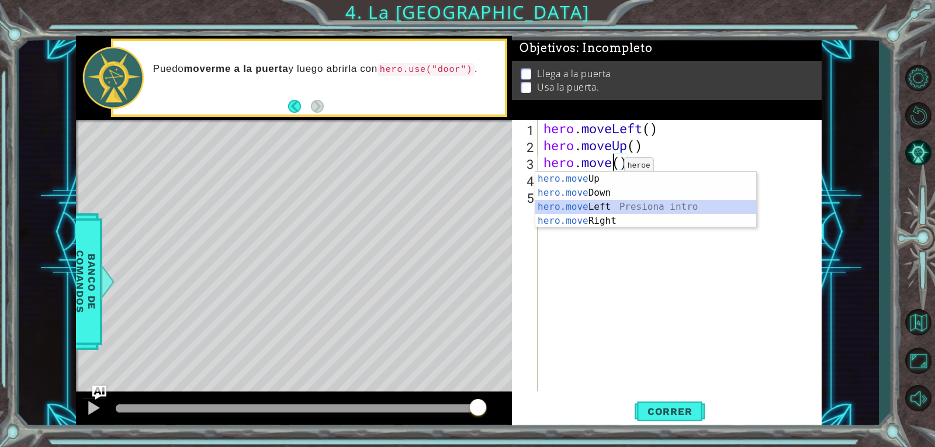
click at [610, 205] on div "hero.move Up Presiona intro hero.move Down Presiona intro hero.move Left Presio…" at bounding box center [645, 214] width 221 height 84
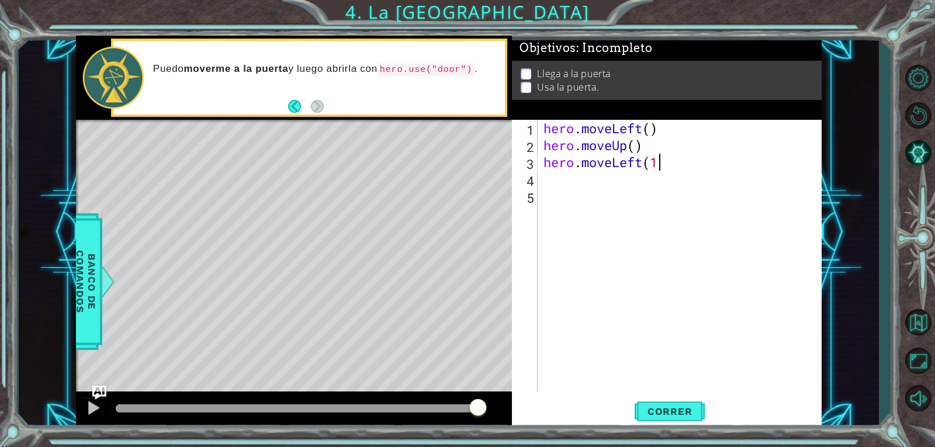
scroll to position [0, 5]
click at [667, 412] on span "Correr" at bounding box center [670, 412] width 68 height 12
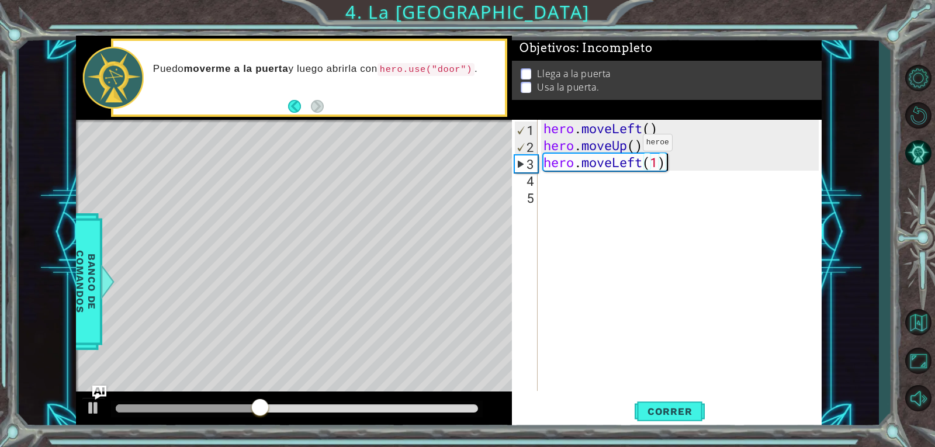
click at [625, 146] on div "hero . moveLeft ( ) hero . moveUp ( ) hero . moveLeft ( 1 )" at bounding box center [682, 272] width 283 height 305
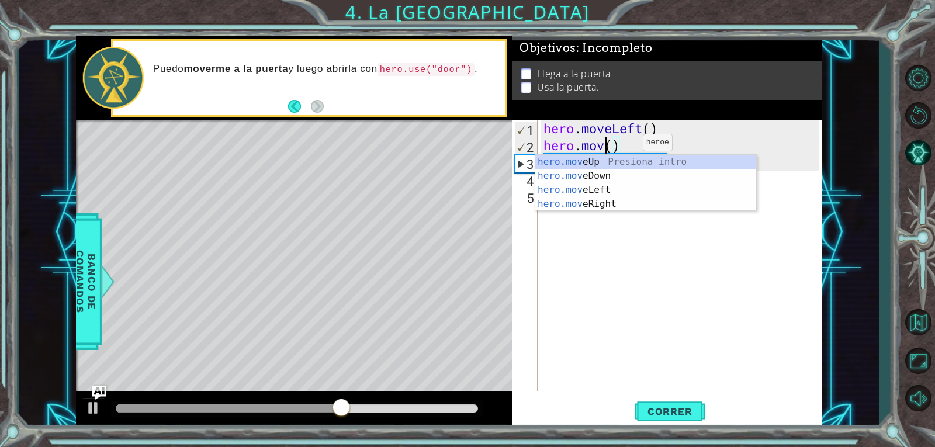
scroll to position [0, 3]
click at [629, 186] on div "hero.mov eUp Presiona intro hero.mov eDown Presiona intro hero.mov eLeft Presio…" at bounding box center [645, 197] width 221 height 84
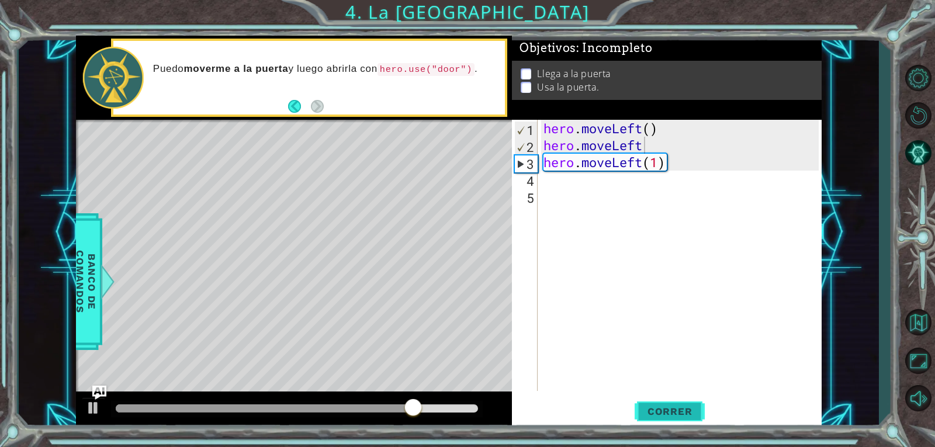
click at [671, 409] on span "Correr" at bounding box center [670, 412] width 68 height 12
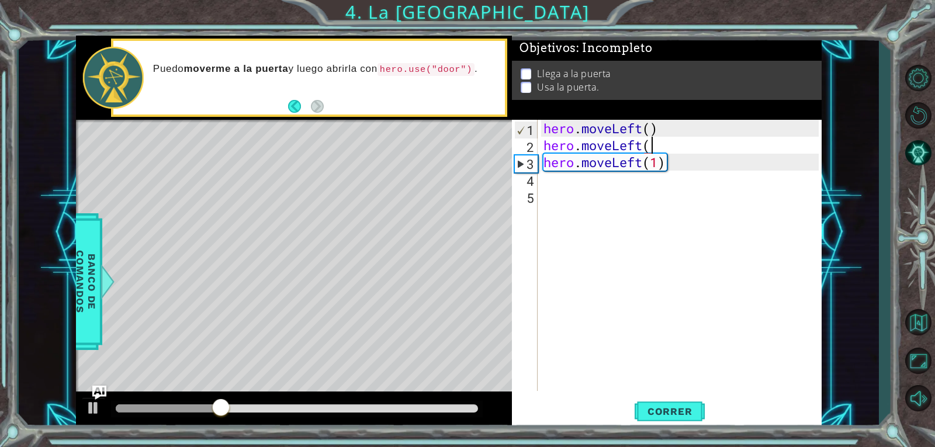
scroll to position [0, 4]
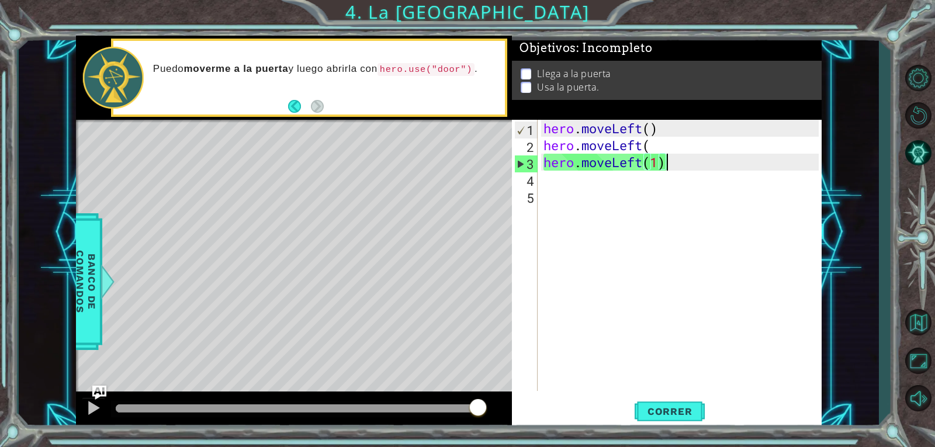
click at [680, 159] on div "hero . moveLeft ( ) hero . moveLeft ( hero . moveLeft ( 1 )" at bounding box center [682, 272] width 283 height 305
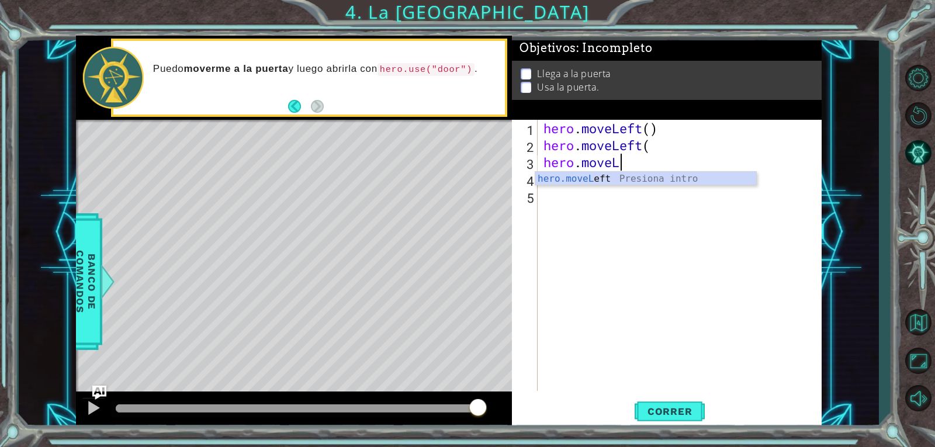
type textarea "hero.move"
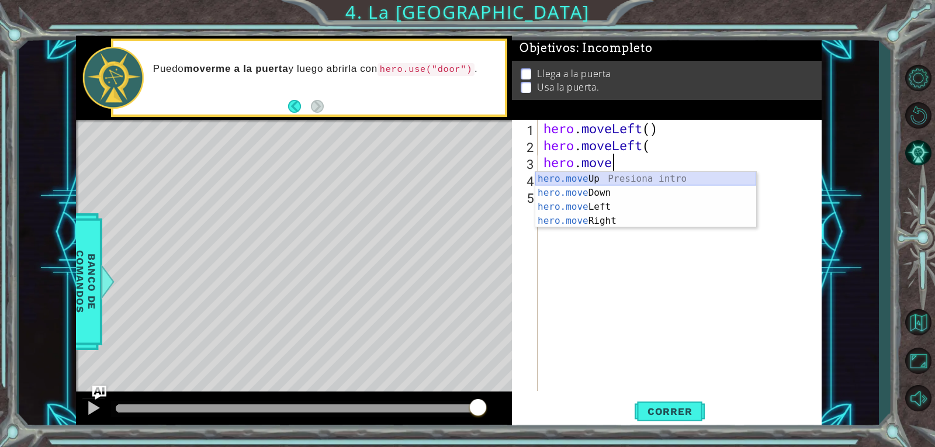
click at [610, 173] on div "hero.move Up Presiona intro hero.move Down Presiona intro hero.move Left Presio…" at bounding box center [645, 214] width 221 height 84
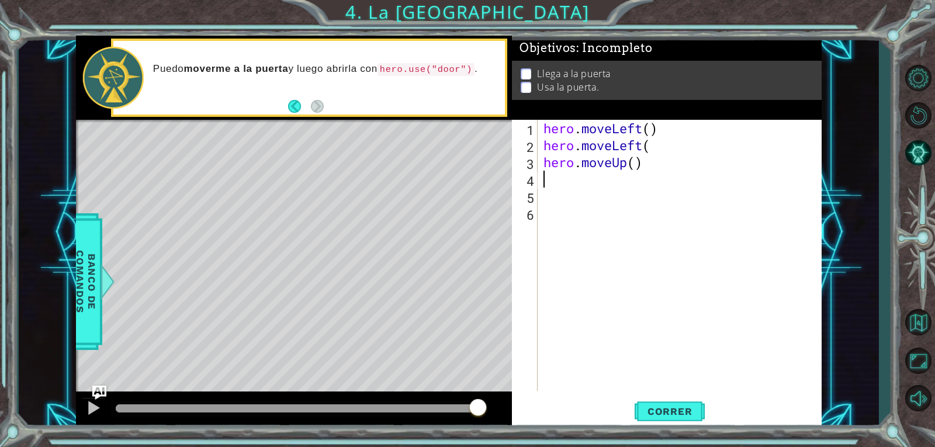
scroll to position [0, 0]
click at [634, 165] on div "hero . moveLeft ( ) hero . moveLeft ( hero . moveUp ( )" at bounding box center [682, 272] width 283 height 305
type textarea "hero.moveUp()"
click at [632, 164] on div "hero . moveLeft ( ) hero . moveLeft ( hero . moveUp ( )" at bounding box center [682, 272] width 283 height 305
click at [637, 164] on div "hero . moveLeft ( ) hero . moveLeft ( hero . moveUp ( )" at bounding box center [682, 272] width 283 height 305
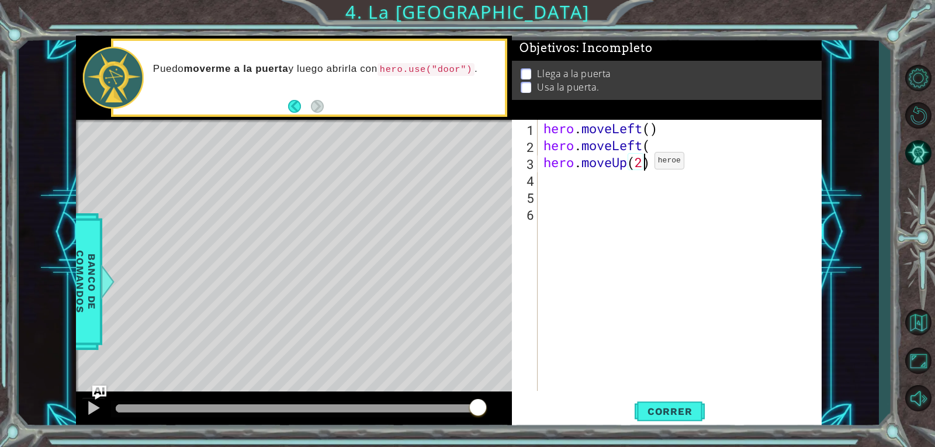
scroll to position [0, 4]
drag, startPoint x: 657, startPoint y: 406, endPoint x: 656, endPoint y: 413, distance: 6.5
click at [657, 411] on span "Correr" at bounding box center [670, 412] width 68 height 12
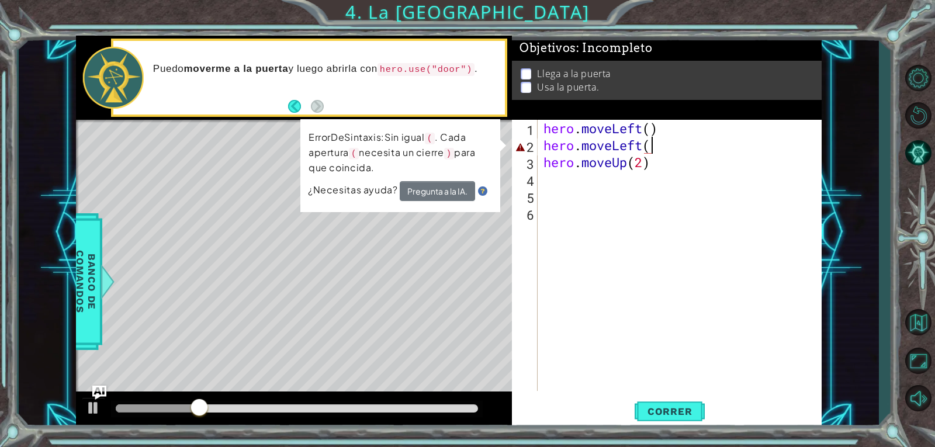
drag, startPoint x: 670, startPoint y: 143, endPoint x: 658, endPoint y: 146, distance: 13.2
click at [668, 142] on div "hero . moveLeft ( ) hero . moveLeft ( hero . moveUp ( 2 )" at bounding box center [682, 272] width 283 height 305
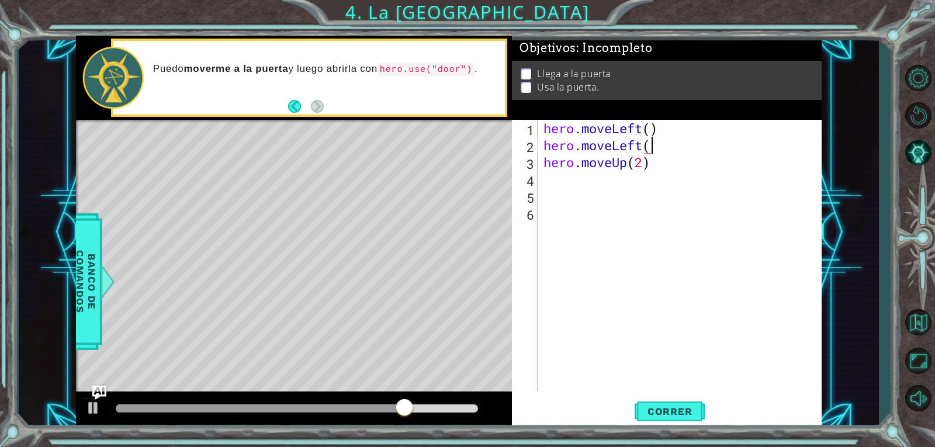
scroll to position [0, 5]
click at [648, 143] on div "hero . moveLeft ( ) hero . moveLeft ( ) hero . moveUp ( 2 )" at bounding box center [682, 272] width 283 height 305
click at [655, 147] on div "hero . moveLeft ( ) hero . moveLeft ( ) hero . moveUp ( 2 )" at bounding box center [682, 272] width 283 height 305
type textarea "hero.moveLeft()"
click at [642, 411] on span "Correr" at bounding box center [670, 412] width 68 height 12
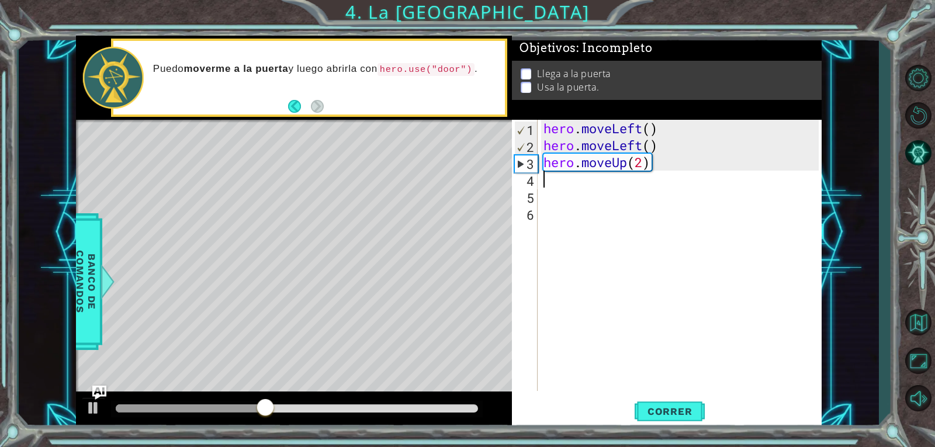
click at [604, 181] on div "hero . moveLeft ( ) hero . moveLeft ( ) hero . moveUp ( 2 )" at bounding box center [682, 272] width 283 height 305
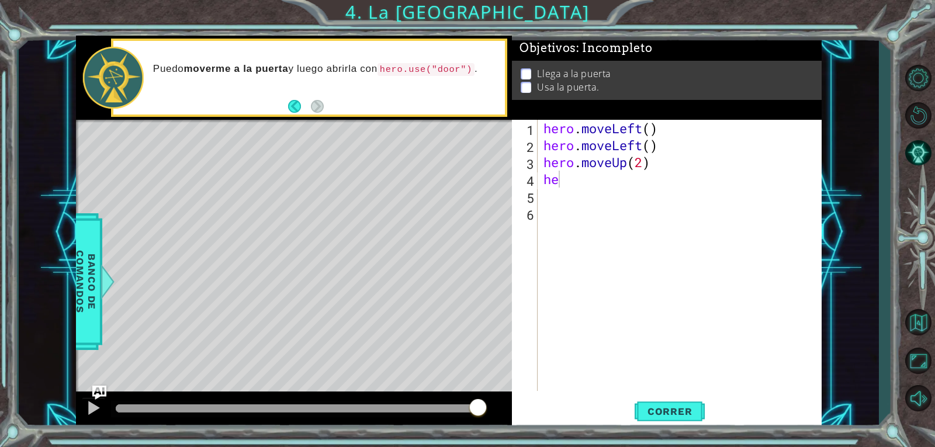
click at [691, 188] on body "1 ההההההההההההההההההההההההההההההההההההההההההההההההההההההההההההההההההההההההההההה…" at bounding box center [467, 223] width 935 height 447
click at [583, 185] on div "hero . moveLeft ( ) hero . moveLeft ( ) hero . moveUp ( 2 ) he" at bounding box center [682, 272] width 283 height 305
type textarea "her"
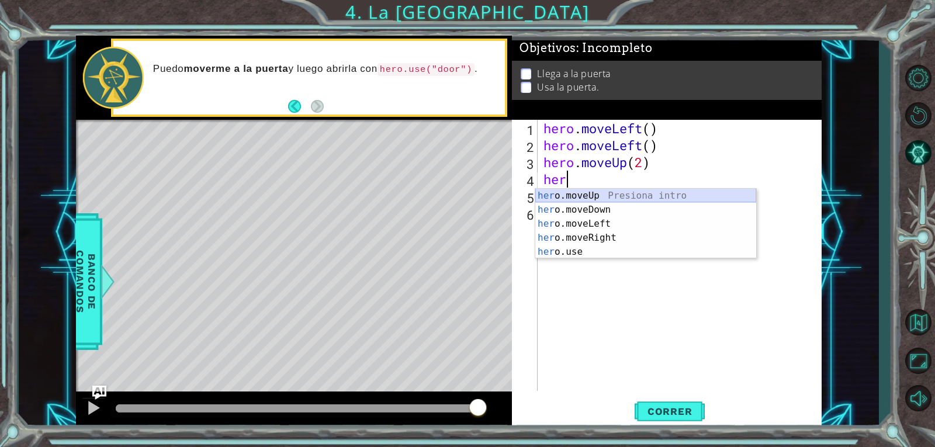
click at [609, 196] on div "her o.moveUp Presiona intro her o.moveDown Presiona intro her o.moveLeft Presio…" at bounding box center [645, 238] width 221 height 98
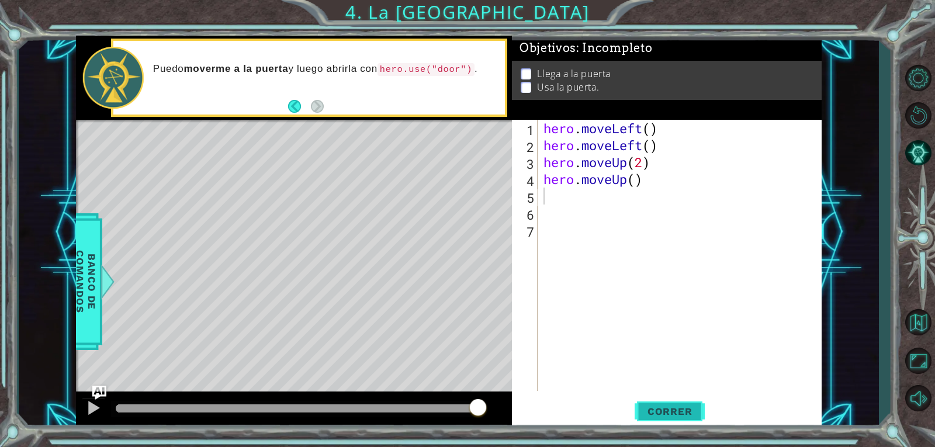
click at [678, 413] on span "Correr" at bounding box center [670, 412] width 68 height 12
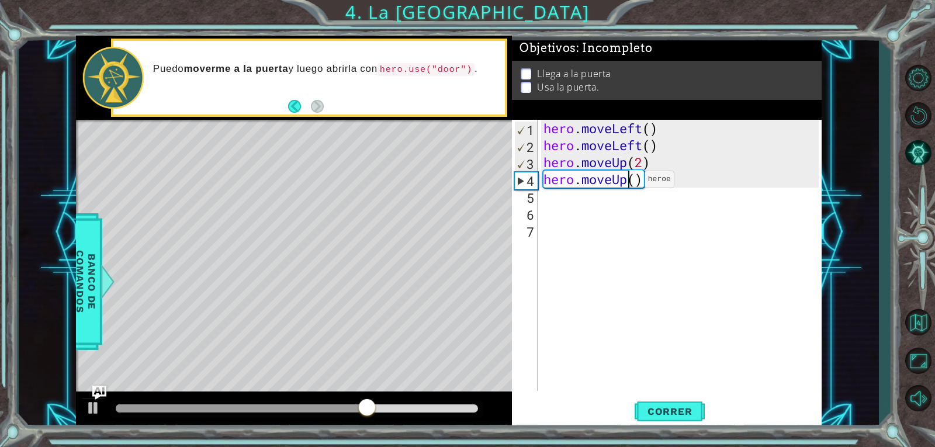
click at [627, 182] on div "hero . moveLeft ( ) hero . moveLeft ( ) hero . moveUp ( 2 ) hero . moveUp ( )" at bounding box center [682, 272] width 283 height 305
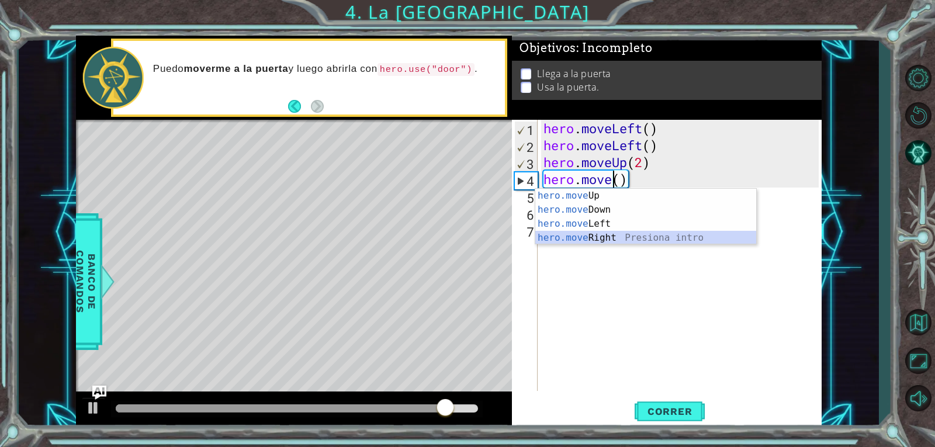
drag, startPoint x: 678, startPoint y: 238, endPoint x: 661, endPoint y: 442, distance: 204.7
click at [676, 245] on body "1 ההההההההההההההההההההההההההההההההההההההההההההההההההההההההההההההההההההההההההההה…" at bounding box center [467, 223] width 935 height 447
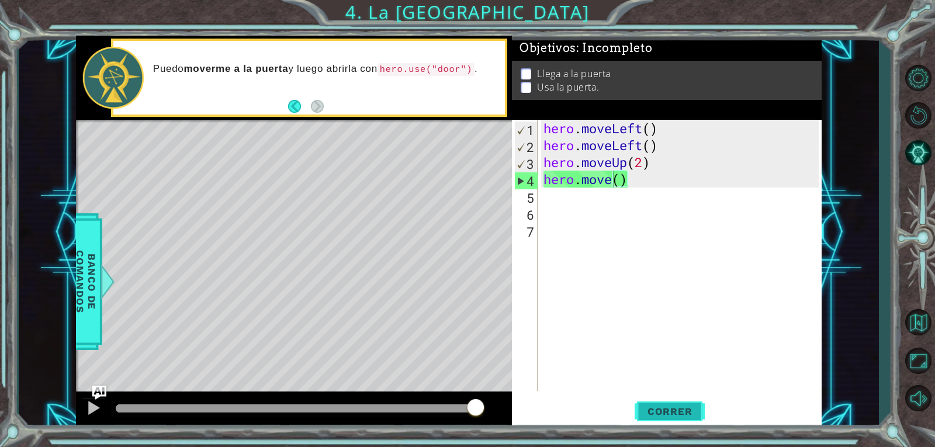
click at [652, 414] on span "Correr" at bounding box center [670, 412] width 68 height 12
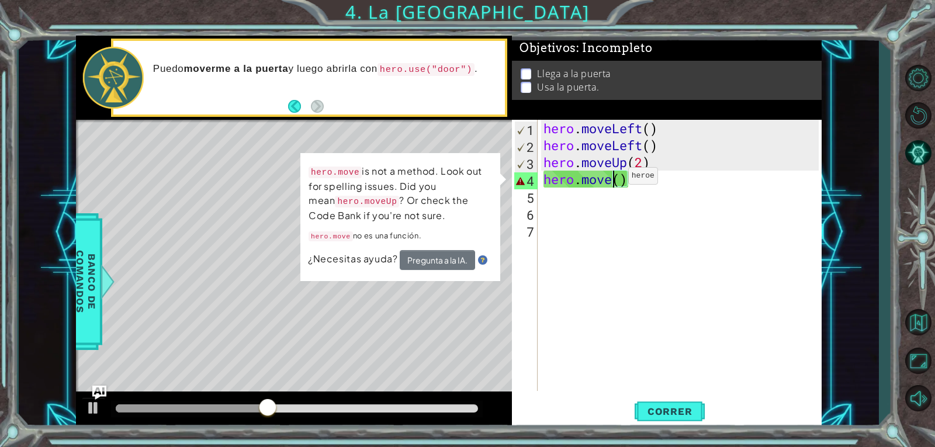
drag, startPoint x: 611, startPoint y: 179, endPoint x: 607, endPoint y: 185, distance: 7.1
click at [611, 180] on div "hero . moveLeft ( ) hero . moveLeft ( ) hero . moveUp ( 2 ) hero . move ( )" at bounding box center [682, 272] width 283 height 305
click at [609, 177] on div "hero . moveLeft ( ) hero . moveLeft ( ) hero . moveUp ( 2 ) hero . move ( )" at bounding box center [682, 272] width 283 height 305
click at [617, 178] on div "hero . moveLeft ( ) hero . moveLeft ( ) hero . moveUp ( 2 ) hero . move ( )" at bounding box center [682, 272] width 283 height 305
click at [611, 179] on div "hero . moveLeft ( ) hero . moveLeft ( ) hero . moveUp ( 2 ) hero . move ( )" at bounding box center [682, 272] width 283 height 305
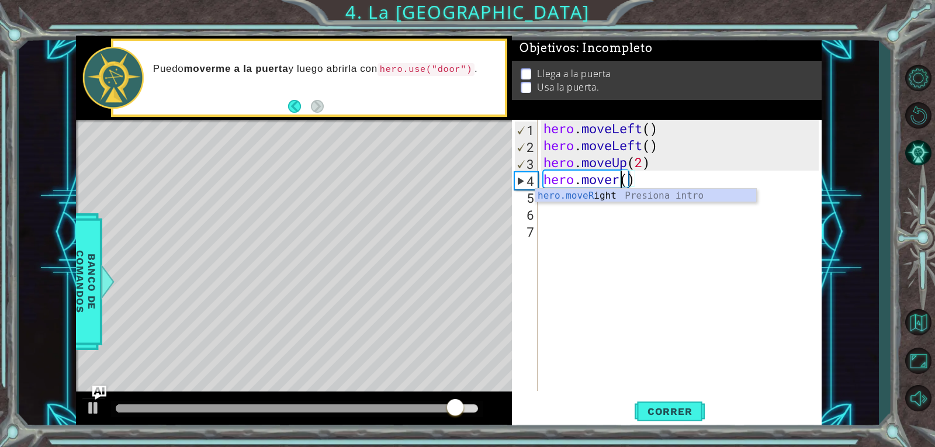
scroll to position [0, 4]
click at [704, 196] on div "hero.moveR ight Presiona intro" at bounding box center [645, 210] width 221 height 42
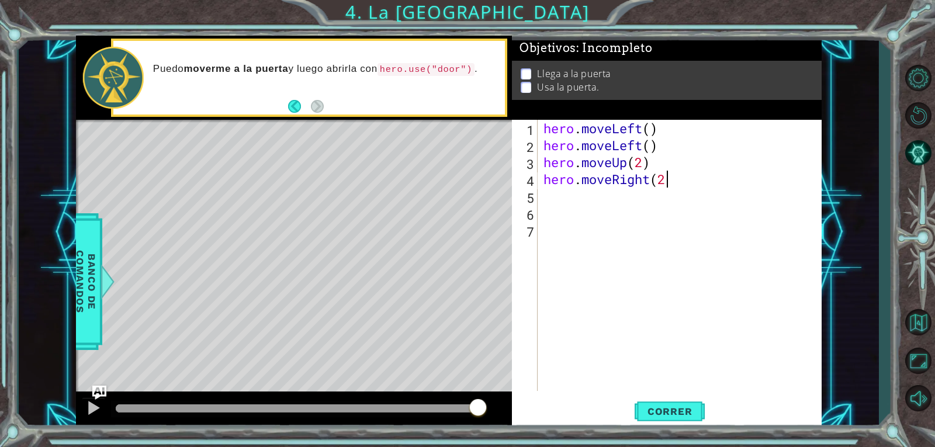
scroll to position [0, 5]
type textarea "hero.moveRight(2)"
click at [656, 418] on button "Correr" at bounding box center [670, 411] width 70 height 31
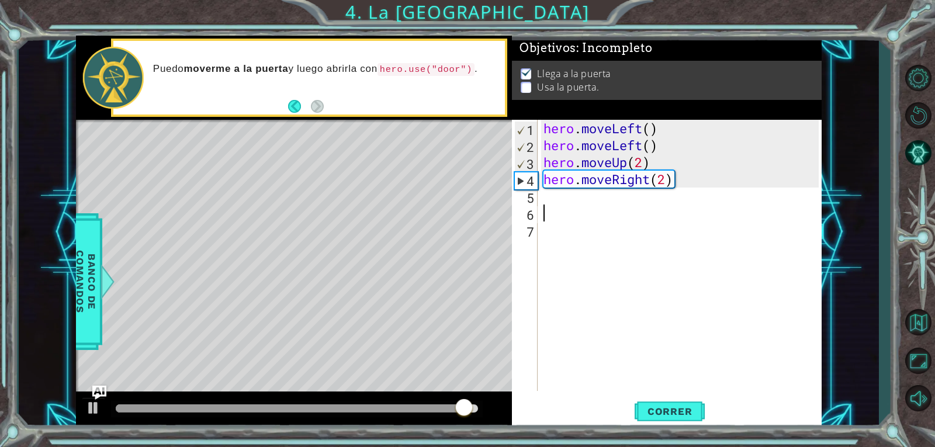
click at [545, 207] on div "hero . moveLeft ( ) hero . moveLeft ( ) hero . moveUp ( 2 ) hero . moveRight ( …" at bounding box center [682, 272] width 283 height 305
click at [548, 200] on div "hero . moveLeft ( ) hero . moveLeft ( ) hero . moveUp ( 2 ) hero . moveRight ( …" at bounding box center [682, 272] width 283 height 305
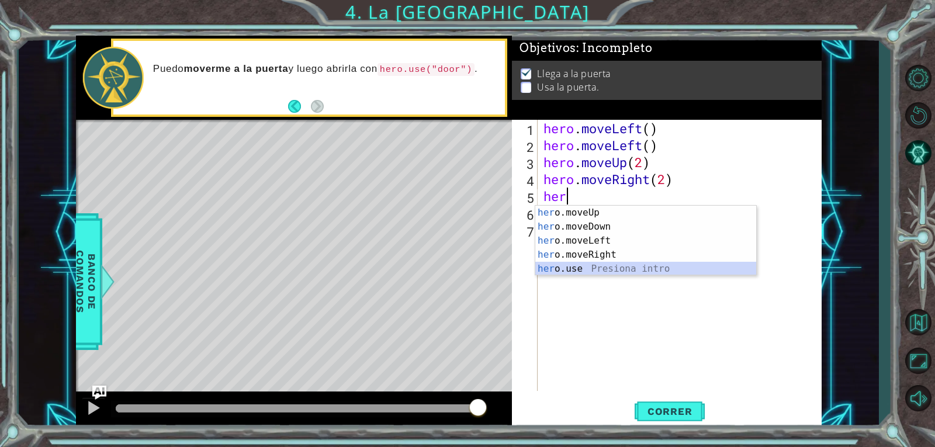
click at [579, 269] on div "her o.moveUp Presiona intro her o.moveDown Presiona intro her o.moveLeft Presio…" at bounding box center [645, 255] width 221 height 98
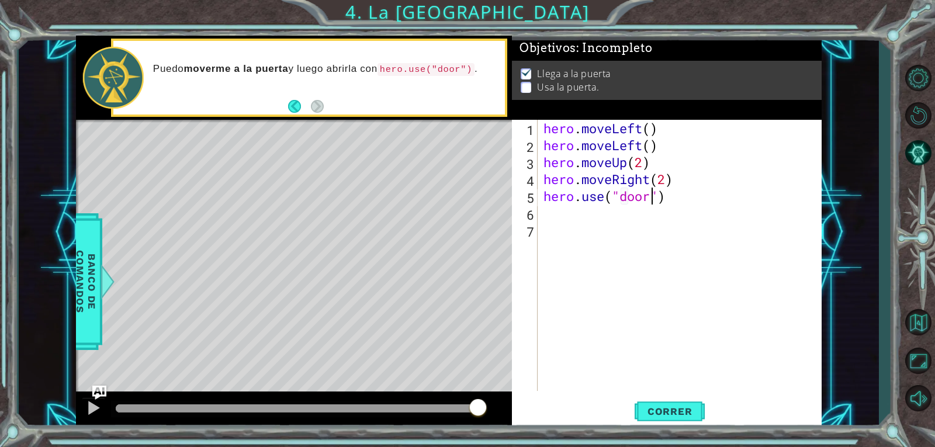
scroll to position [0, 5]
type textarea "hero.use("door")"
click at [699, 411] on span "Correr" at bounding box center [670, 412] width 68 height 12
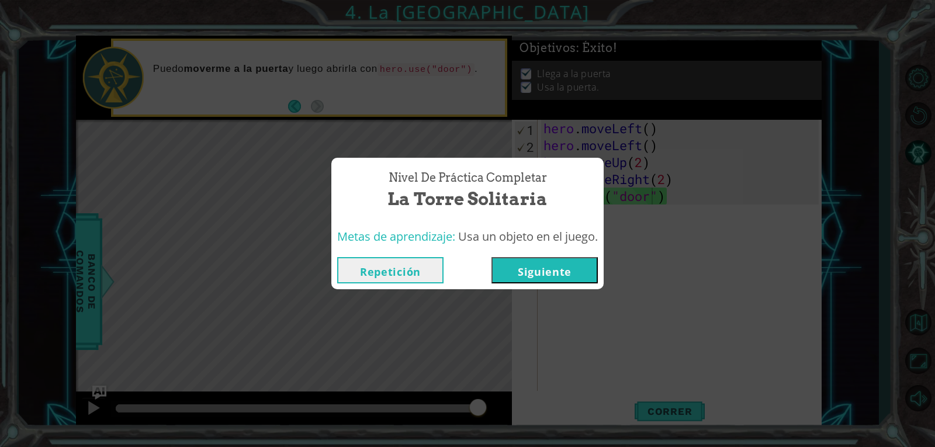
click at [568, 264] on button "Siguiente" at bounding box center [545, 270] width 106 height 26
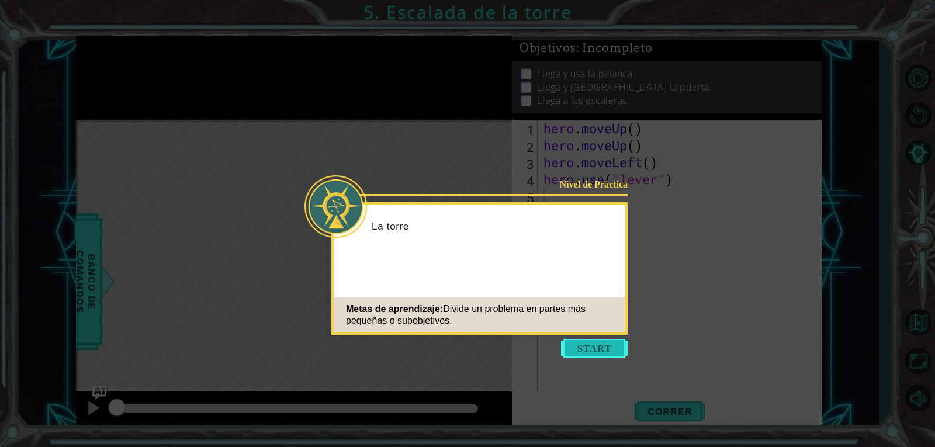
click at [598, 346] on button "Start" at bounding box center [594, 348] width 67 height 19
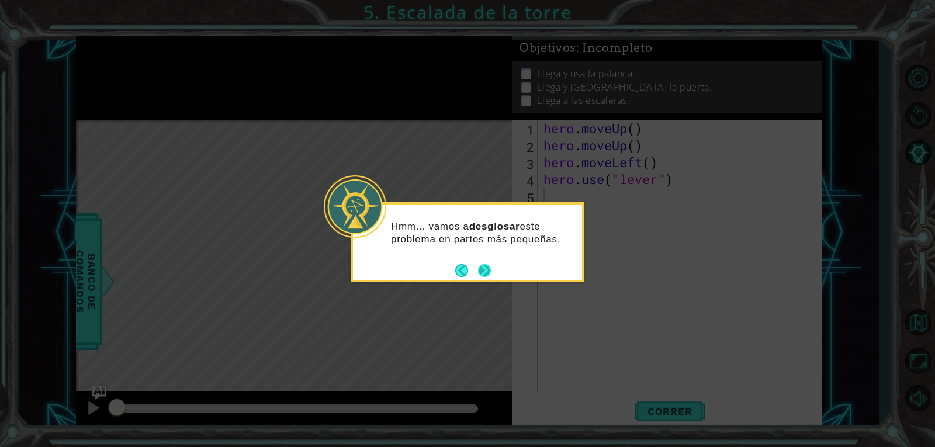
click at [480, 263] on footer at bounding box center [473, 271] width 36 height 18
click at [480, 267] on button "Next" at bounding box center [484, 270] width 15 height 15
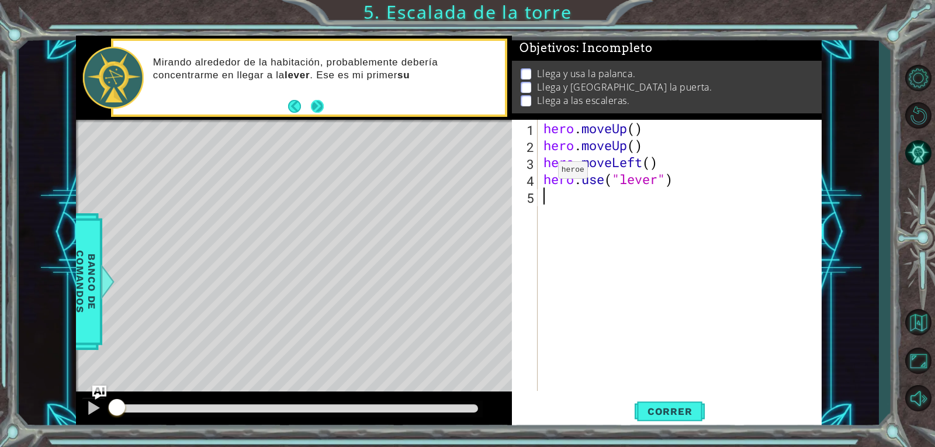
click at [317, 100] on button "Next" at bounding box center [316, 106] width 13 height 13
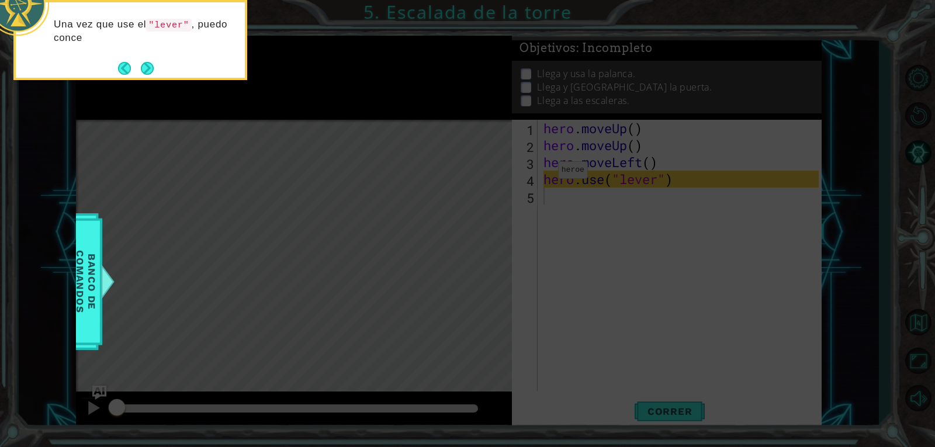
click at [150, 68] on button "Next" at bounding box center [147, 68] width 19 height 19
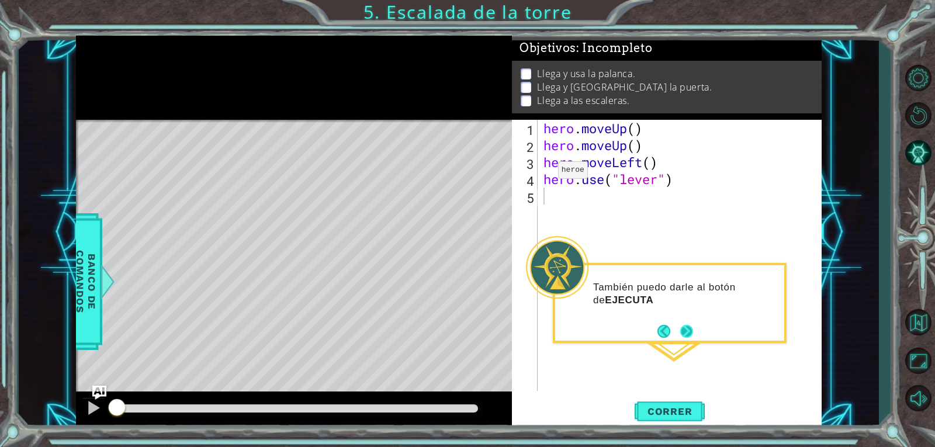
click at [684, 328] on button "Next" at bounding box center [686, 331] width 15 height 15
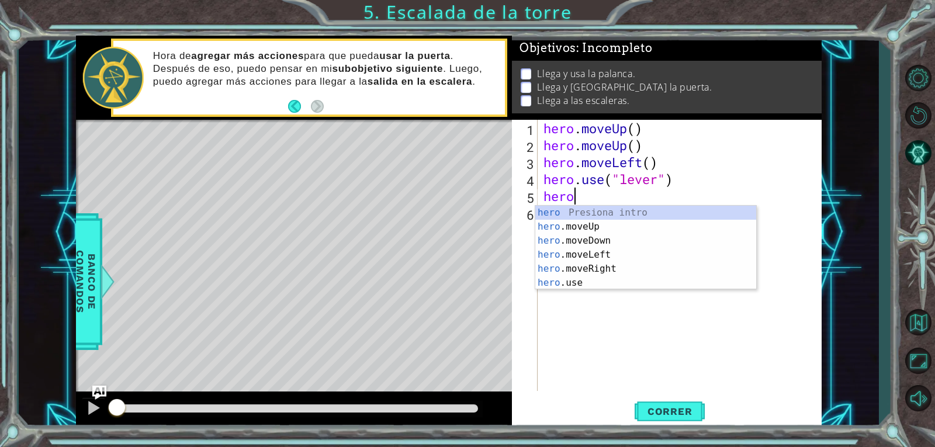
scroll to position [0, 1]
click at [596, 219] on div "hero Presiona intro hero .moveUp Presiona intro hero .moveDown Presiona intro h…" at bounding box center [645, 262] width 221 height 112
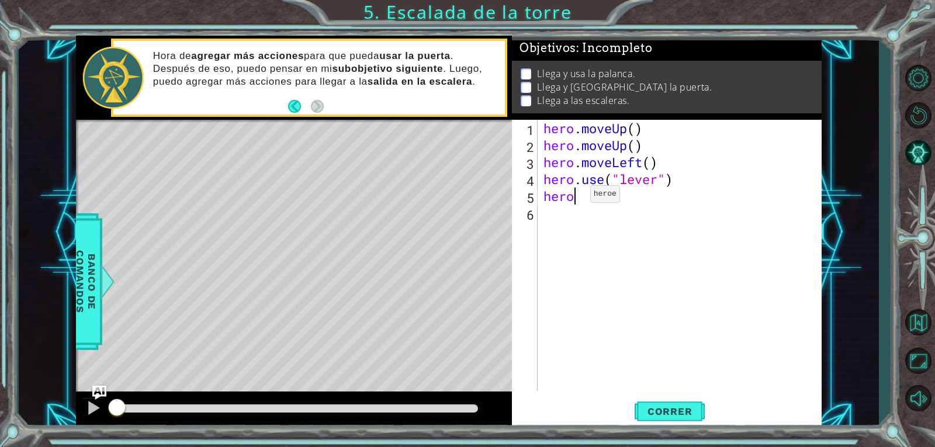
click at [573, 197] on div "hero . moveUp ( ) hero . moveUp ( ) hero . moveLeft ( ) hero . use ( "lever" ) …" at bounding box center [682, 272] width 283 height 305
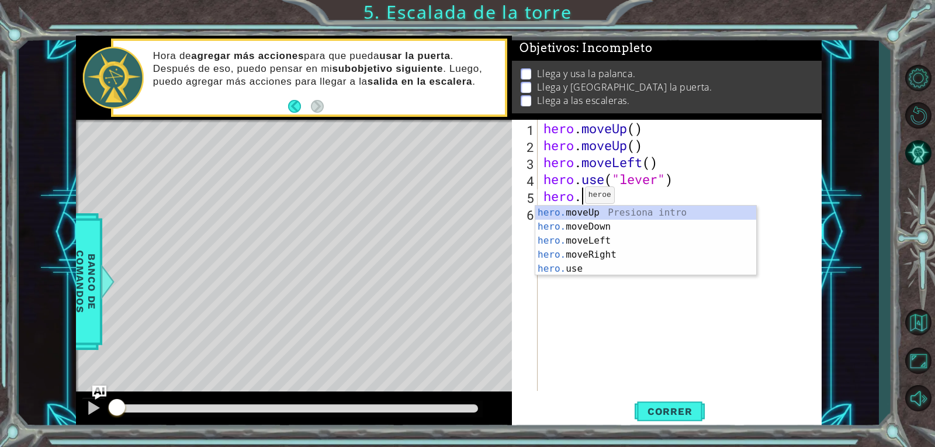
type textarea "hero."
click at [584, 209] on div "hero. moveUp Presiona intro hero. moveDown Presiona intro hero. moveLeft Presio…" at bounding box center [645, 255] width 221 height 98
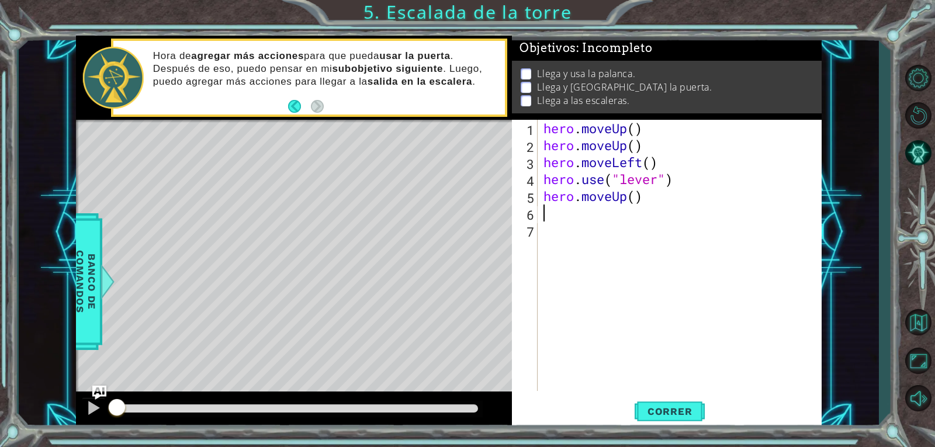
scroll to position [0, 0]
click at [681, 410] on span "Correr" at bounding box center [670, 412] width 68 height 12
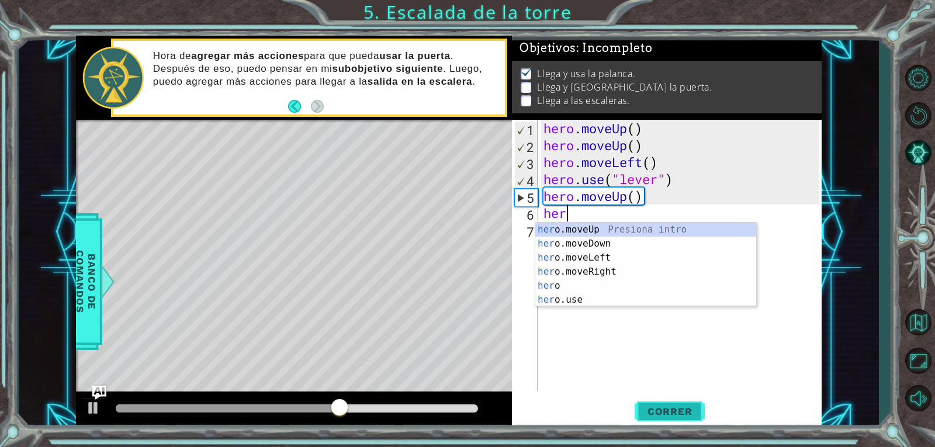
scroll to position [0, 1]
type textarea "hero."
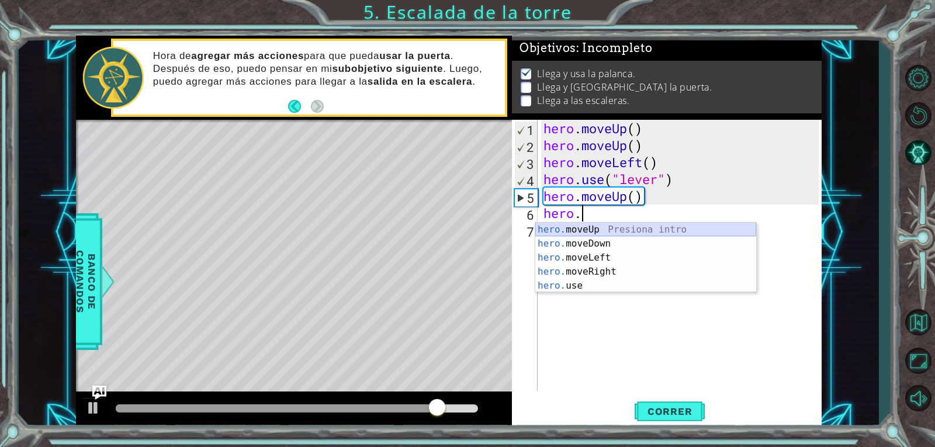
click at [642, 227] on div "hero. moveUp Presiona intro hero. moveDown Presiona intro hero. moveLeft Presio…" at bounding box center [645, 272] width 221 height 98
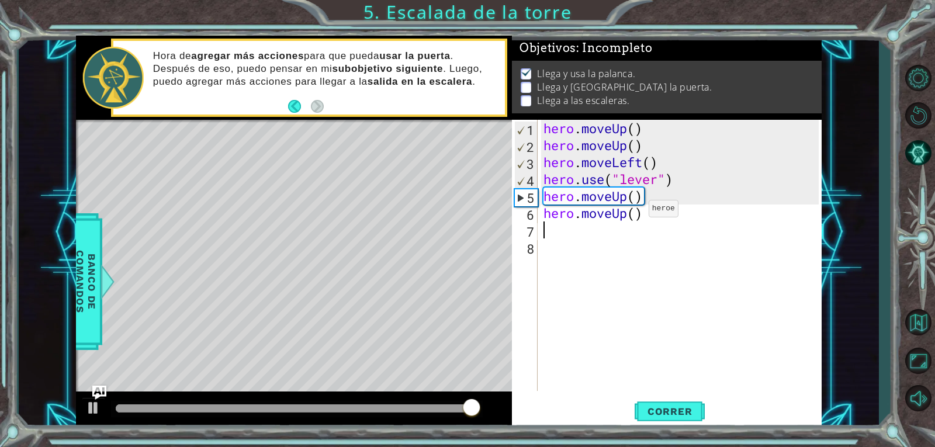
click at [631, 212] on div "hero . moveUp ( ) hero . moveUp ( ) hero . moveLeft ( ) hero . use ( "lever" ) …" at bounding box center [682, 272] width 283 height 305
click at [636, 214] on div "hero . moveUp ( ) hero . moveUp ( ) hero . moveLeft ( ) hero . use ( "lever" ) …" at bounding box center [682, 272] width 283 height 305
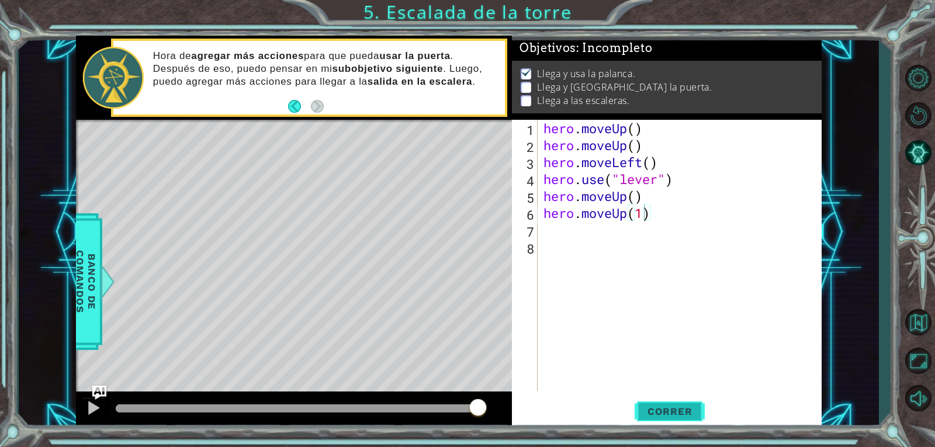
click at [659, 406] on span "Correr" at bounding box center [670, 412] width 68 height 12
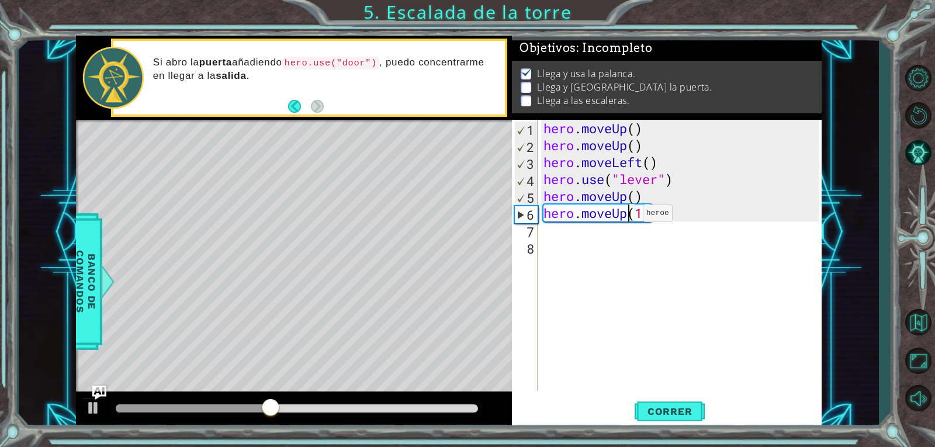
click at [625, 216] on div "hero . moveUp ( ) hero . moveUp ( ) hero . moveLeft ( ) hero . use ( "lever" ) …" at bounding box center [682, 272] width 283 height 305
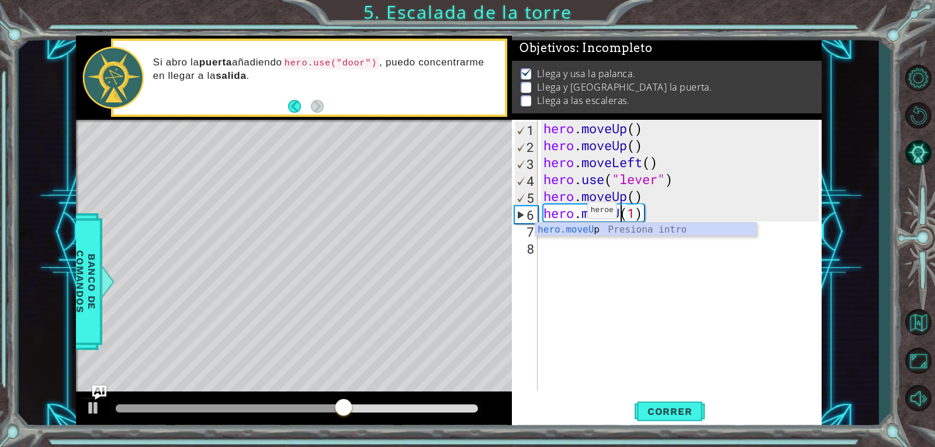
scroll to position [0, 4]
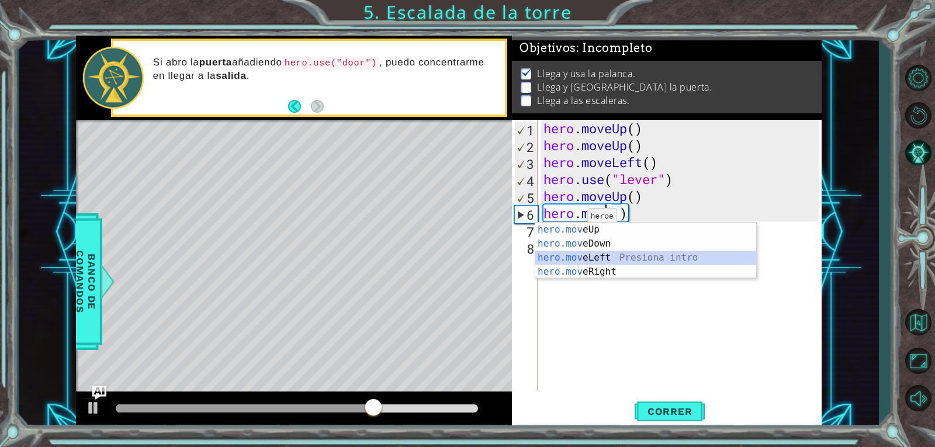
click at [583, 258] on div "hero.mov eUp Presiona intro hero.mov eDown Presiona intro hero.mov eLeft Presio…" at bounding box center [645, 265] width 221 height 84
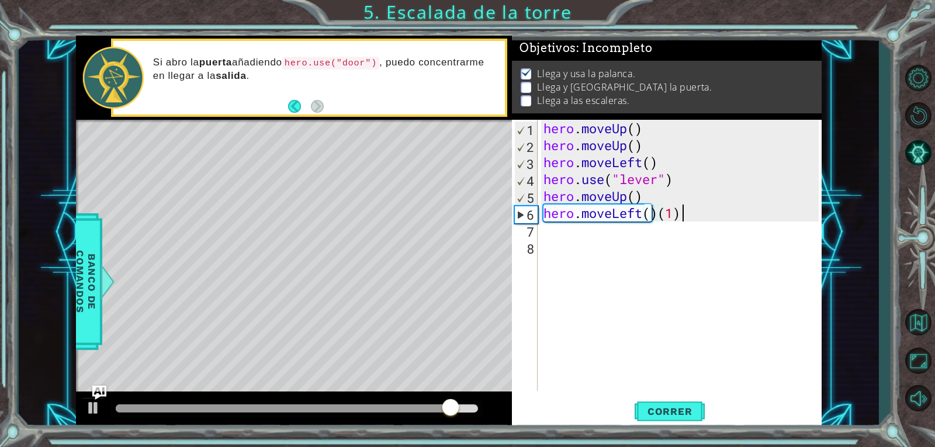
click at [683, 213] on div "hero . moveUp ( ) hero . moveUp ( ) hero . moveLeft ( ) hero . use ( "lever" ) …" at bounding box center [682, 272] width 283 height 305
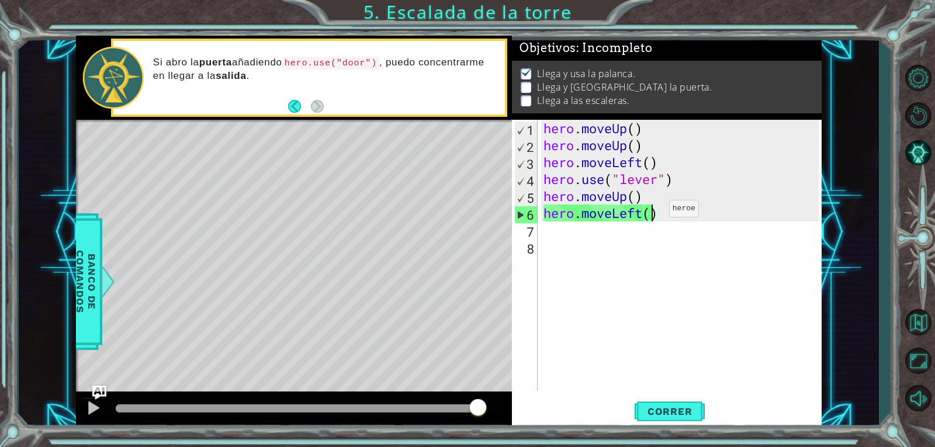
click at [652, 212] on div "hero . moveUp ( ) hero . moveUp ( ) hero . moveLeft ( ) hero . use ( "lever" ) …" at bounding box center [682, 272] width 283 height 305
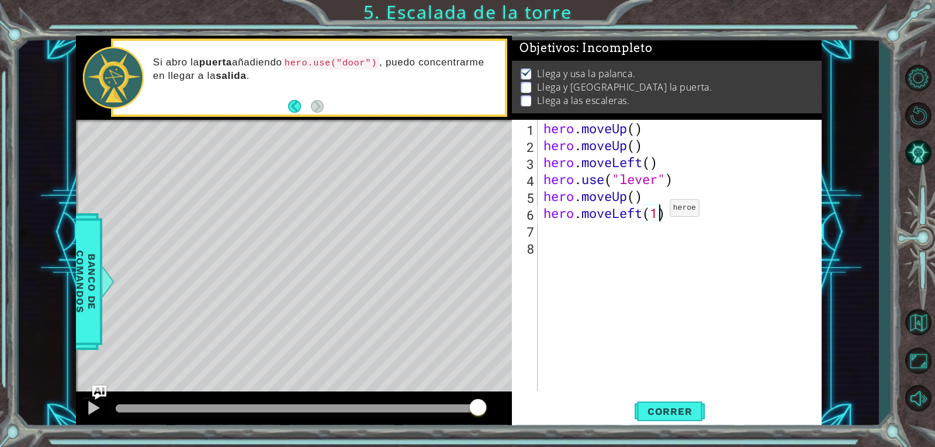
scroll to position [0, 5]
type textarea "hero.moveLeft(1)"
click at [683, 418] on button "Correr" at bounding box center [670, 411] width 70 height 31
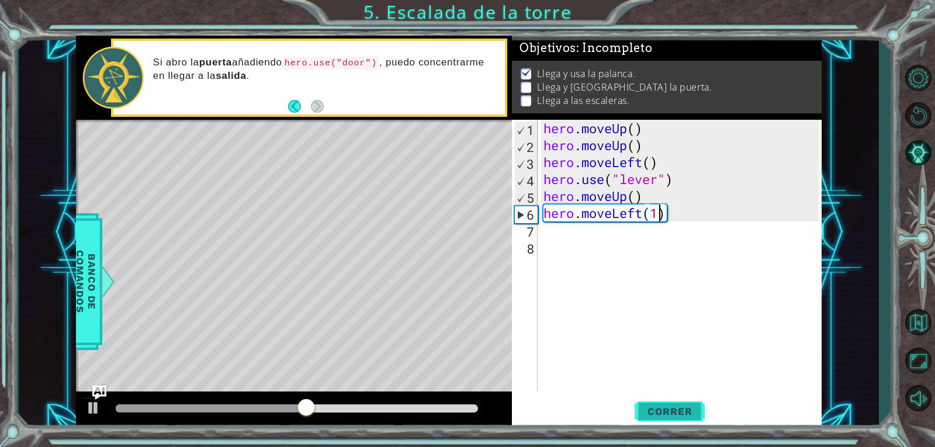
click at [672, 404] on button "Correr" at bounding box center [670, 411] width 70 height 31
click at [597, 230] on div "hero . moveUp ( ) hero . moveUp ( ) hero . moveLeft ( ) hero . use ( "lever" ) …" at bounding box center [682, 272] width 283 height 305
click at [666, 400] on button "Correr" at bounding box center [670, 411] width 70 height 31
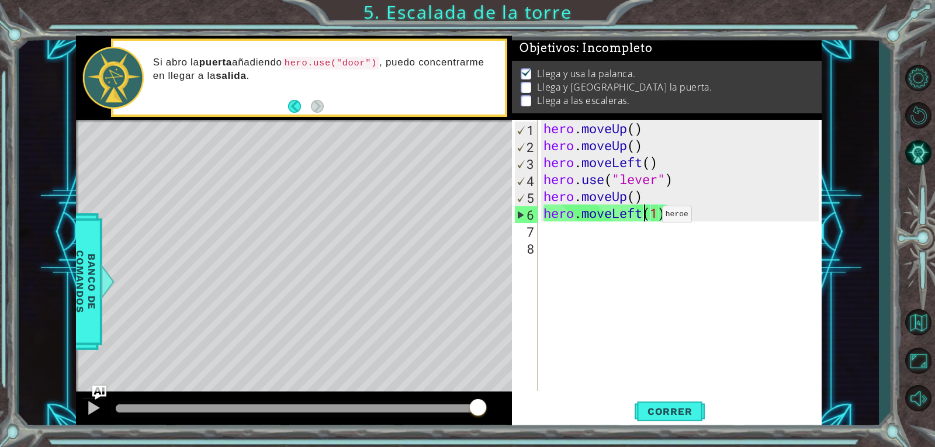
click at [645, 217] on div "hero . moveUp ( ) hero . moveUp ( ) hero . moveLeft ( ) hero . use ( "lever" ) …" at bounding box center [682, 272] width 283 height 305
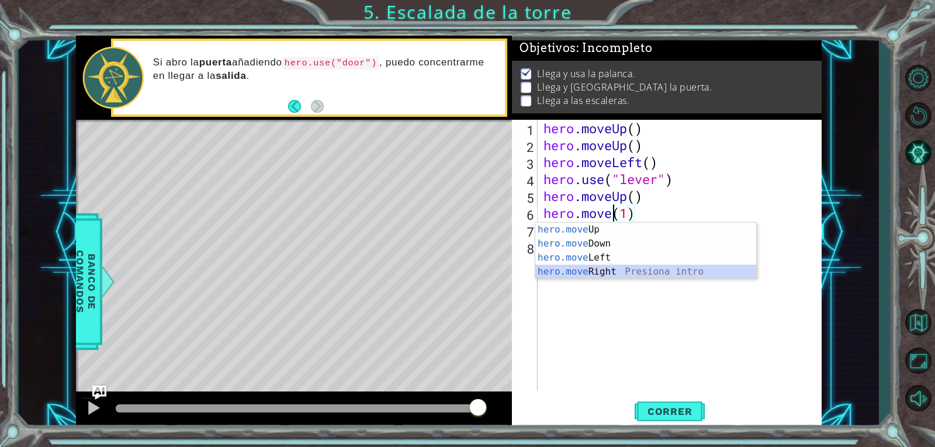
click at [640, 268] on div "hero.move Up Presiona intro hero.move Down Presiona intro hero.move Left Presio…" at bounding box center [645, 265] width 221 height 84
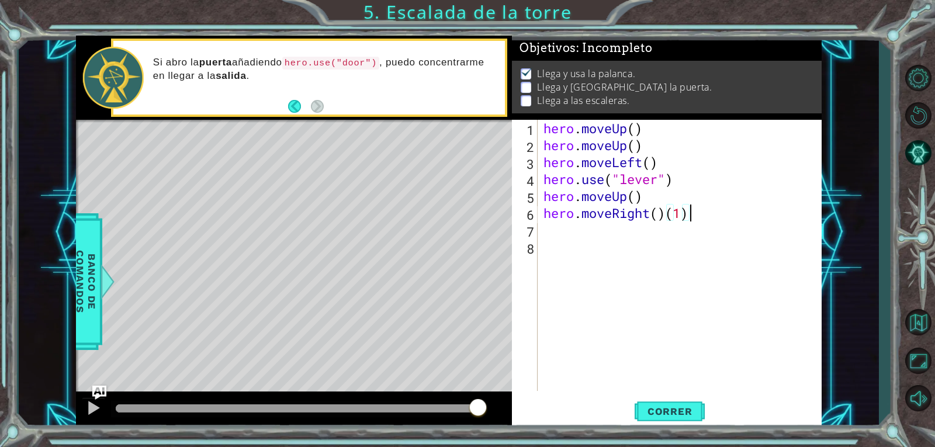
click at [693, 212] on div "hero . moveUp ( ) hero . moveUp ( ) hero . moveLeft ( ) hero . use ( "lever" ) …" at bounding box center [682, 272] width 283 height 305
click at [658, 217] on div "hero . moveUp ( ) hero . moveUp ( ) hero . moveLeft ( ) hero . use ( "lever" ) …" at bounding box center [682, 272] width 283 height 305
type textarea "hero.moveRight(1)"
click at [661, 406] on span "Correr" at bounding box center [670, 412] width 68 height 12
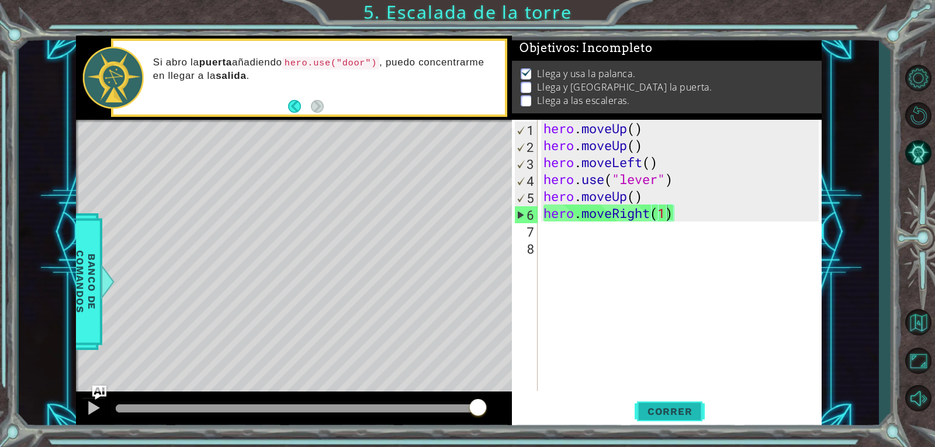
click at [700, 419] on button "Correr" at bounding box center [670, 411] width 70 height 31
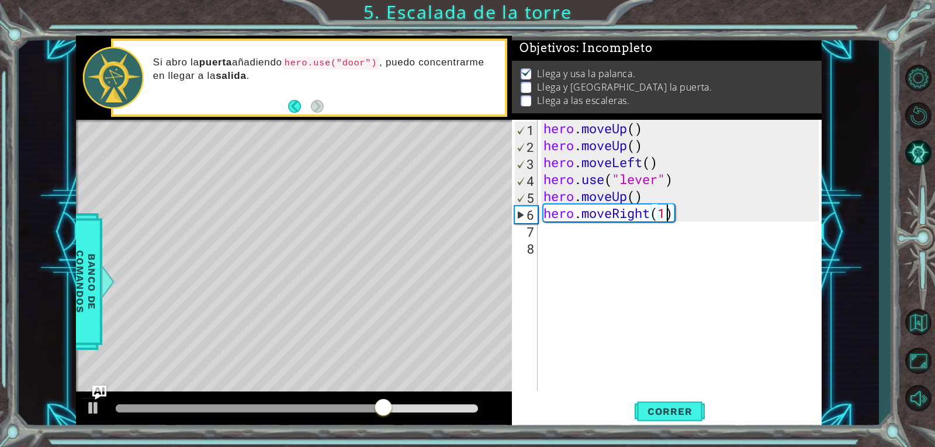
click at [561, 241] on div "hero . moveUp ( ) hero . moveUp ( ) hero . moveLeft ( ) hero . use ( "lever" ) …" at bounding box center [682, 272] width 283 height 305
click at [562, 235] on div "hero . moveUp ( ) hero . moveUp ( ) hero . moveLeft ( ) hero . use ( "lever" ) …" at bounding box center [682, 272] width 283 height 305
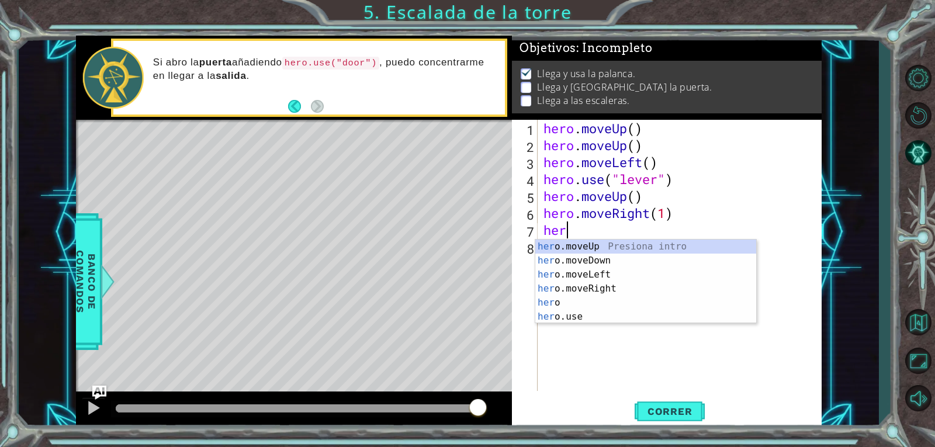
type textarea "hero"
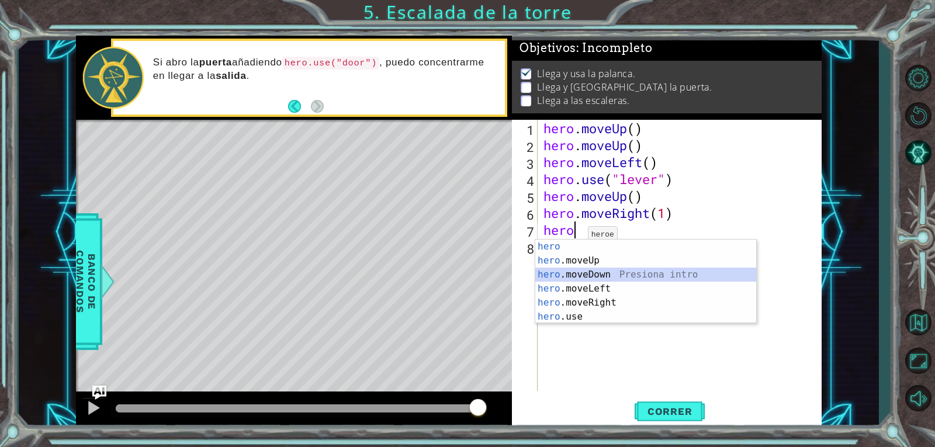
click at [580, 270] on div "hero Presiona intro hero .moveUp Presiona intro hero .moveDown Presiona intro h…" at bounding box center [645, 296] width 221 height 112
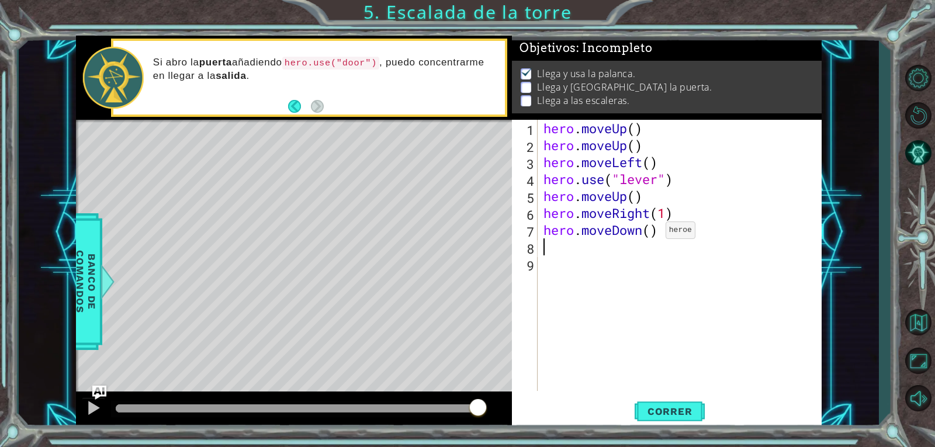
click at [648, 233] on div "hero . moveUp ( ) hero . moveUp ( ) hero . moveLeft ( ) hero . use ( "lever" ) …" at bounding box center [682, 272] width 283 height 305
click at [655, 400] on button "Correr" at bounding box center [670, 411] width 70 height 31
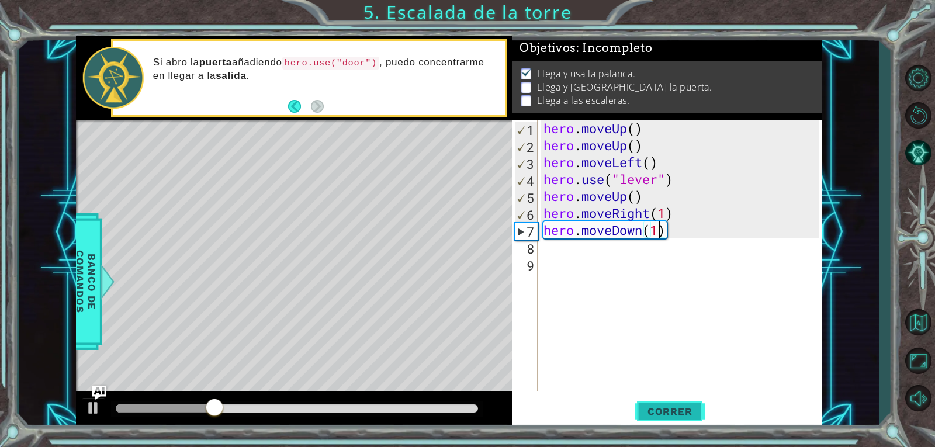
click at [655, 399] on button "Correr" at bounding box center [670, 411] width 70 height 31
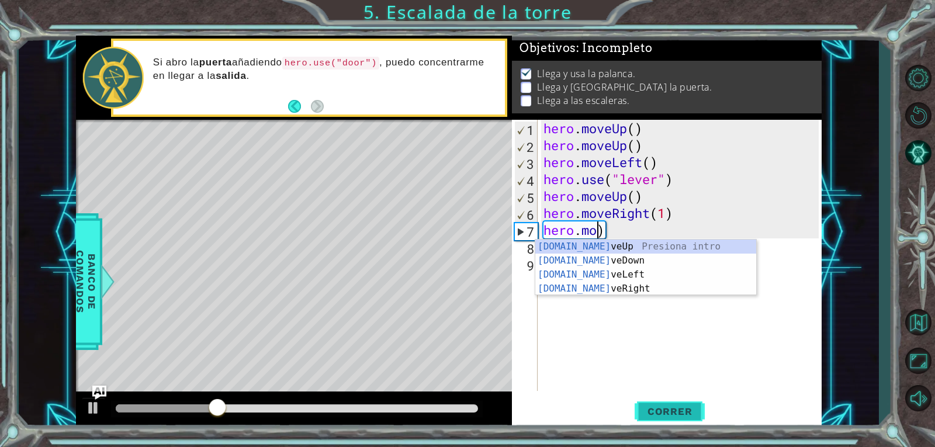
scroll to position [0, 2]
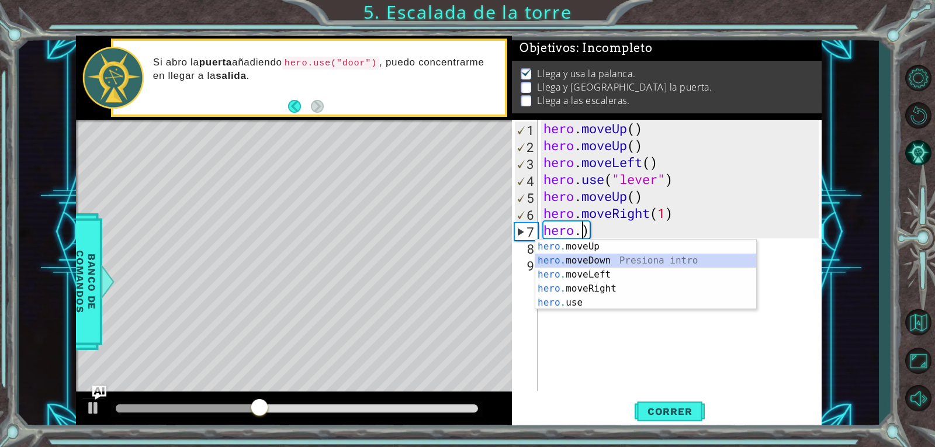
click at [565, 260] on div "hero. moveUp Presiona intro hero. moveDown Presiona intro hero. moveLeft Presio…" at bounding box center [645, 289] width 221 height 98
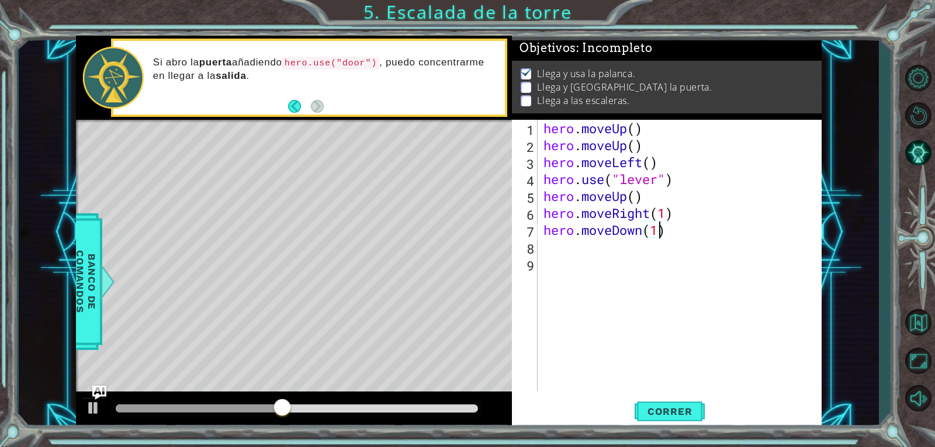
scroll to position [0, 5]
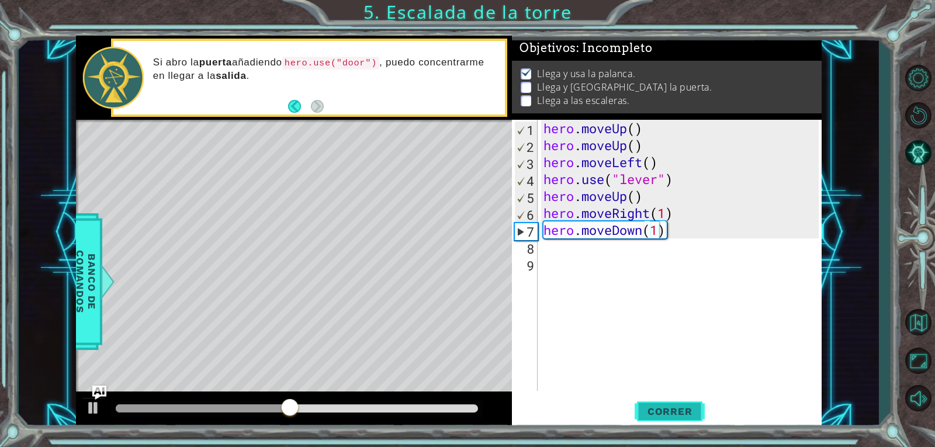
click at [676, 402] on button "Correr" at bounding box center [670, 411] width 70 height 31
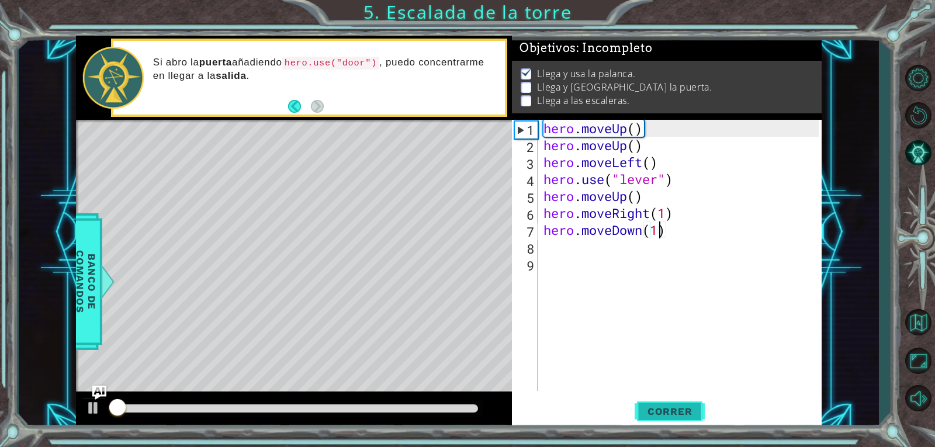
click at [676, 402] on button "Correr" at bounding box center [670, 411] width 70 height 31
click at [676, 403] on button "Correr" at bounding box center [670, 411] width 70 height 31
click at [677, 404] on button "Correr" at bounding box center [670, 411] width 70 height 31
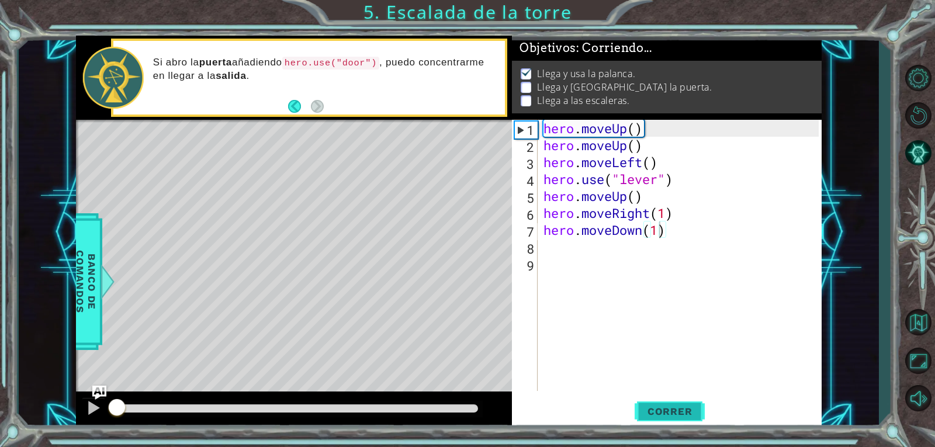
click at [677, 404] on button "Correr" at bounding box center [670, 411] width 70 height 31
drag, startPoint x: 681, startPoint y: 404, endPoint x: 681, endPoint y: 414, distance: 10.5
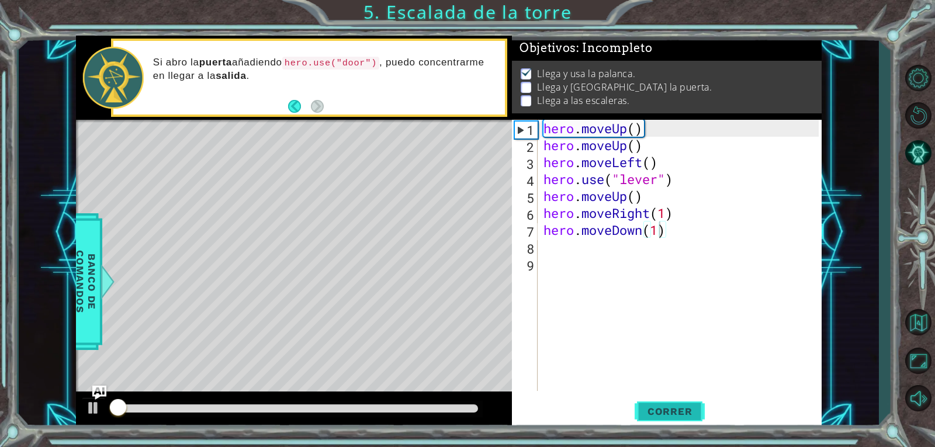
click at [681, 413] on button "Correr" at bounding box center [670, 411] width 70 height 31
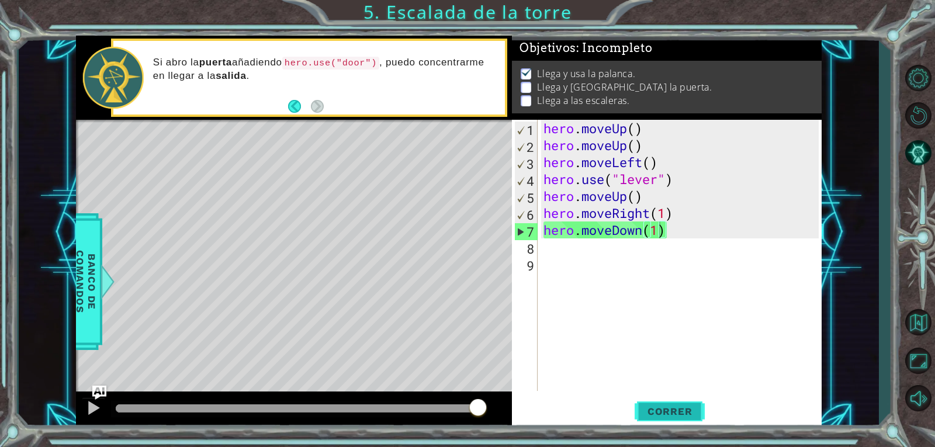
click at [685, 416] on span "Correr" at bounding box center [670, 412] width 68 height 12
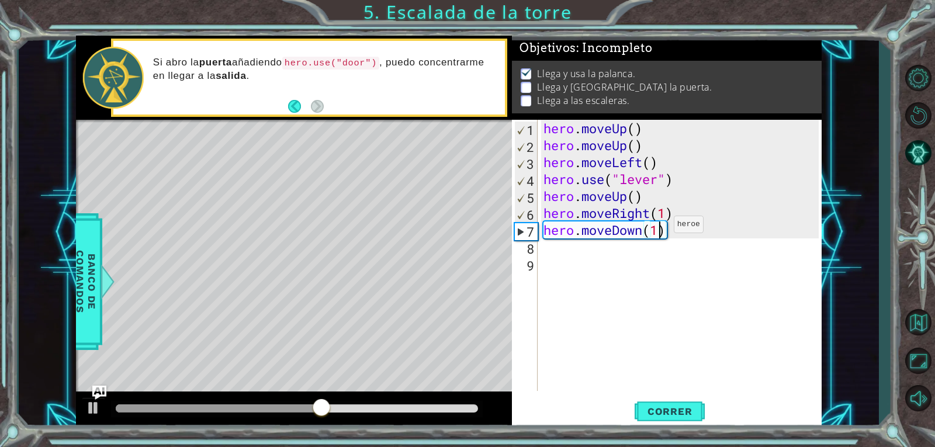
click at [656, 227] on div "hero . moveUp ( ) hero . moveUp ( ) hero . moveLeft ( ) hero . use ( "lever" ) …" at bounding box center [682, 272] width 283 height 305
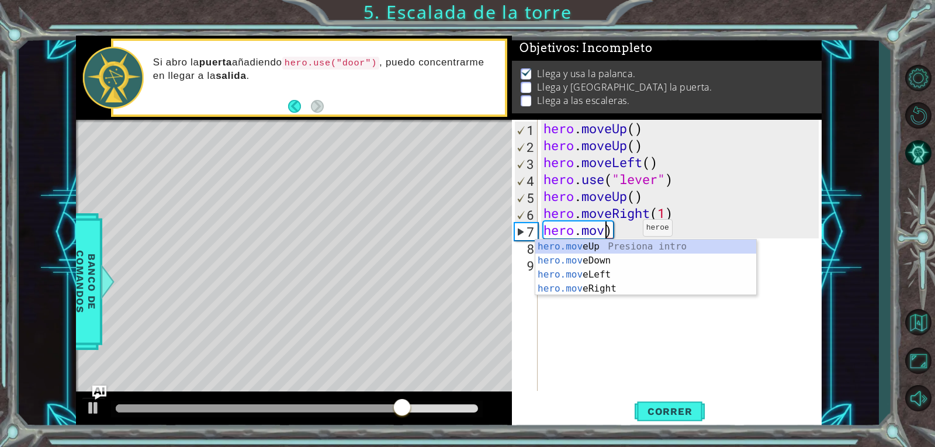
scroll to position [0, 2]
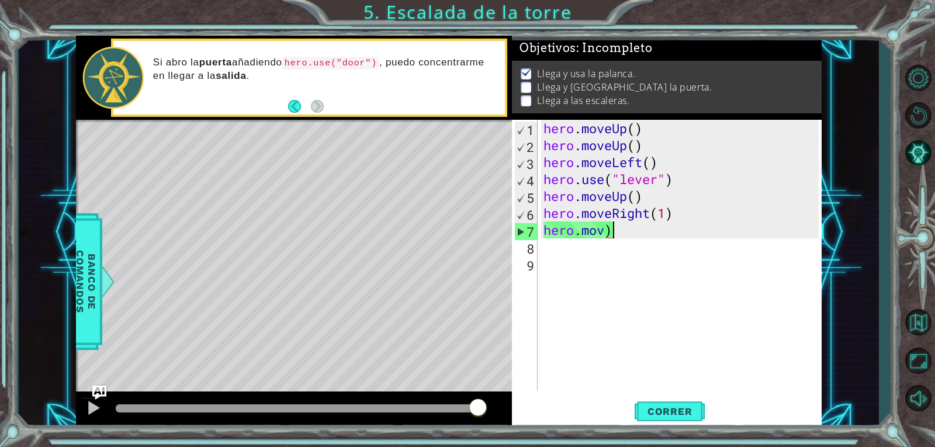
click at [612, 231] on div "hero . moveUp ( ) hero . moveUp ( ) hero . moveLeft ( ) hero . use ( "lever" ) …" at bounding box center [682, 272] width 283 height 305
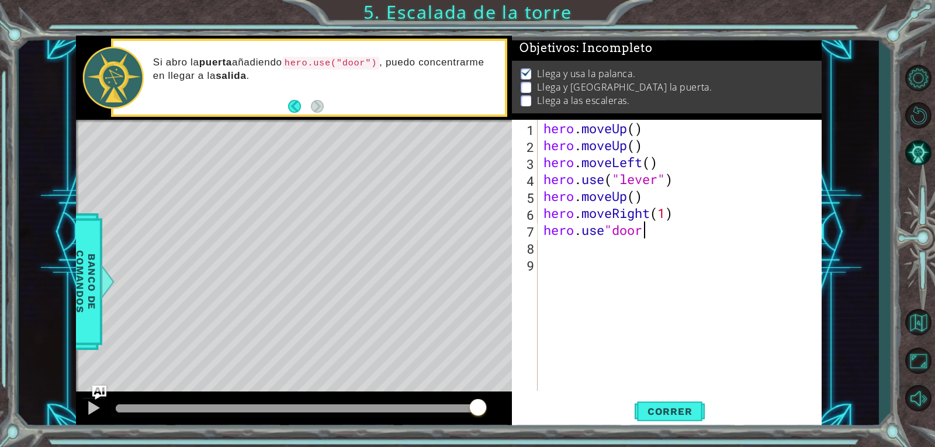
scroll to position [0, 4]
type textarea "hero.use"door""
click at [634, 260] on div "hero . moveUp ( ) hero . moveUp ( ) hero . moveLeft ( ) hero . use ( "lever" ) …" at bounding box center [682, 272] width 283 height 305
click at [624, 248] on div "hero . moveUp ( ) hero . moveUp ( ) hero . moveLeft ( ) hero . use ( "lever" ) …" at bounding box center [682, 272] width 283 height 305
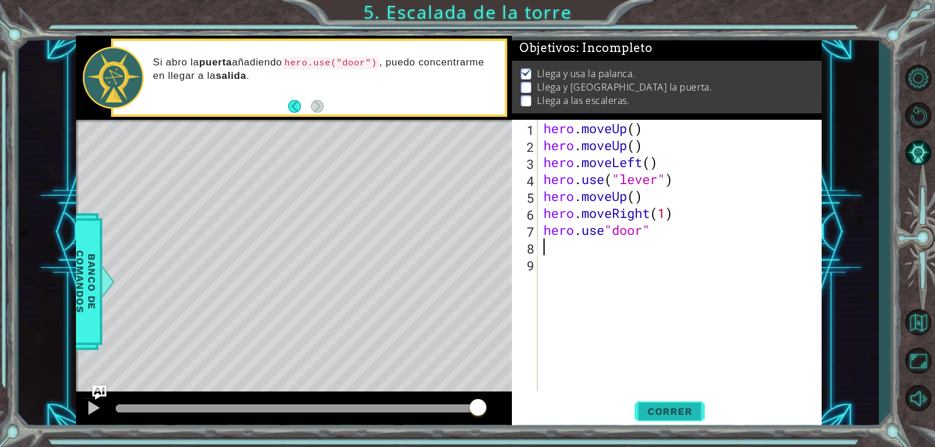
drag, startPoint x: 662, startPoint y: 413, endPoint x: 655, endPoint y: 402, distance: 13.6
click at [657, 404] on button "Correr" at bounding box center [670, 411] width 70 height 31
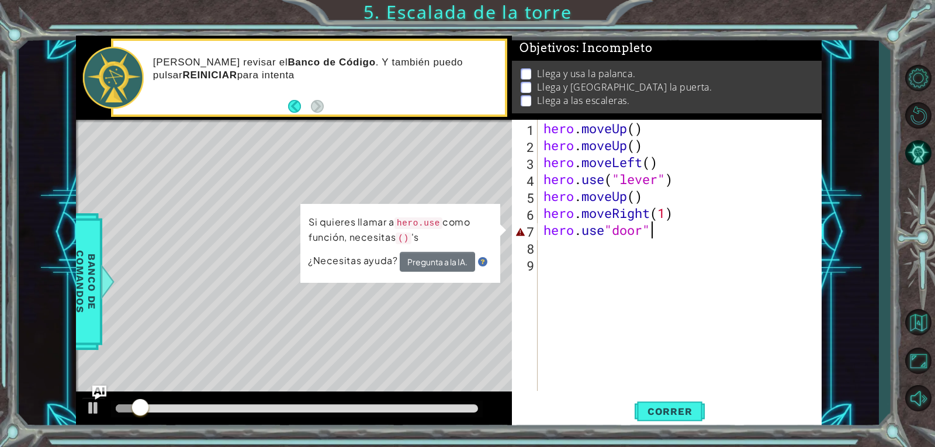
click at [664, 226] on div "hero . moveUp ( ) hero . moveUp ( ) hero . moveLeft ( ) hero . use ( "lever" ) …" at bounding box center [682, 272] width 283 height 305
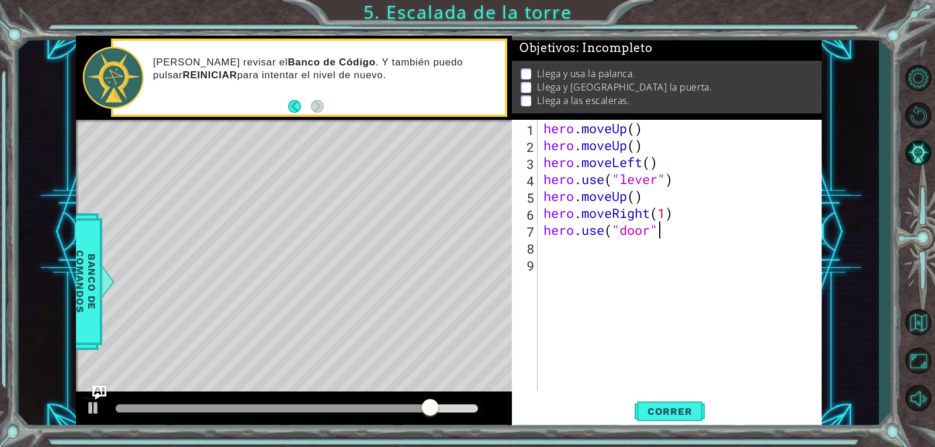
scroll to position [0, 5]
type textarea "hero.use("door")"
click at [643, 257] on div "hero . moveUp ( ) hero . moveUp ( ) hero . moveLeft ( ) hero . use ( "lever" ) …" at bounding box center [682, 272] width 283 height 305
click at [631, 244] on div "hero . moveUp ( ) hero . moveUp ( ) hero . moveLeft ( ) hero . use ( "lever" ) …" at bounding box center [682, 272] width 283 height 305
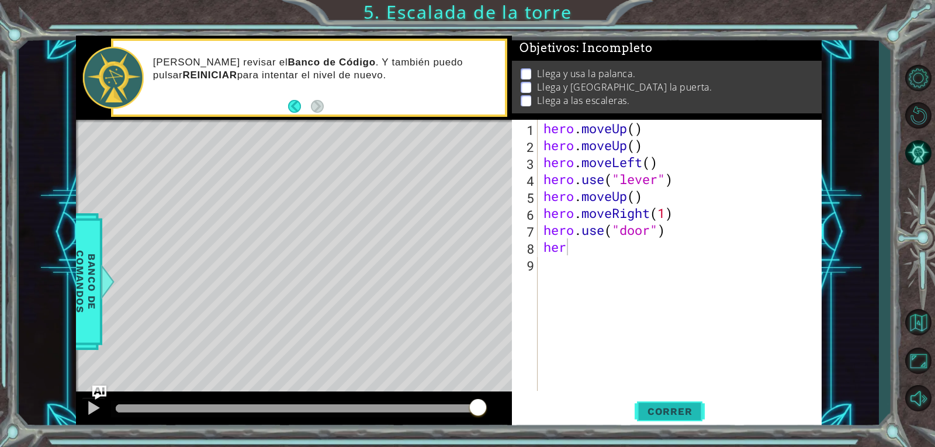
click at [687, 406] on span "Correr" at bounding box center [670, 412] width 68 height 12
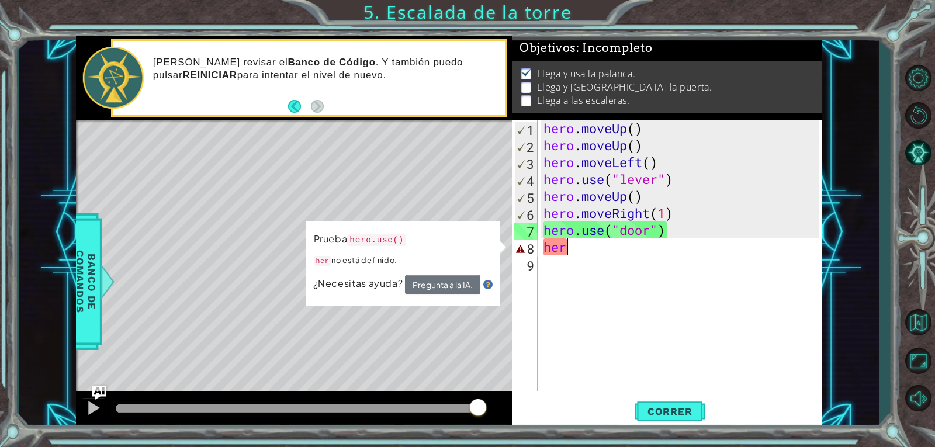
scroll to position [0, 1]
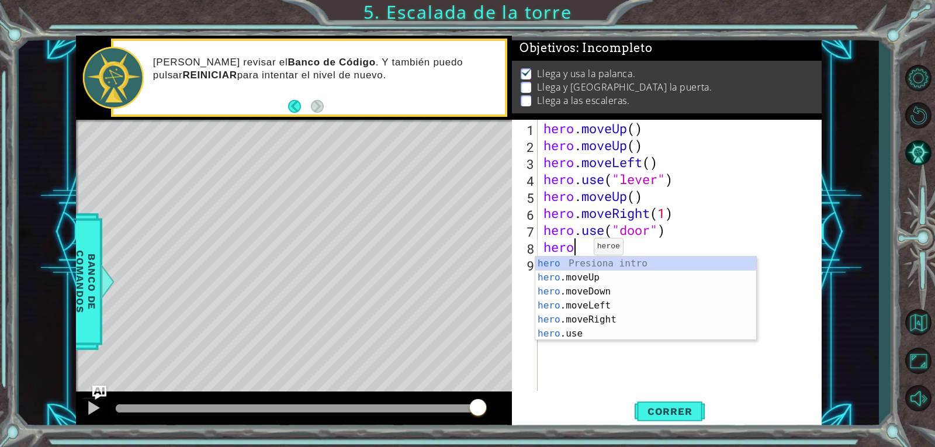
type textarea "hero."
click at [550, 310] on div "hero. moveUp Presiona intro hero. moveDown Presiona intro hero. moveLeft Presio…" at bounding box center [645, 306] width 221 height 98
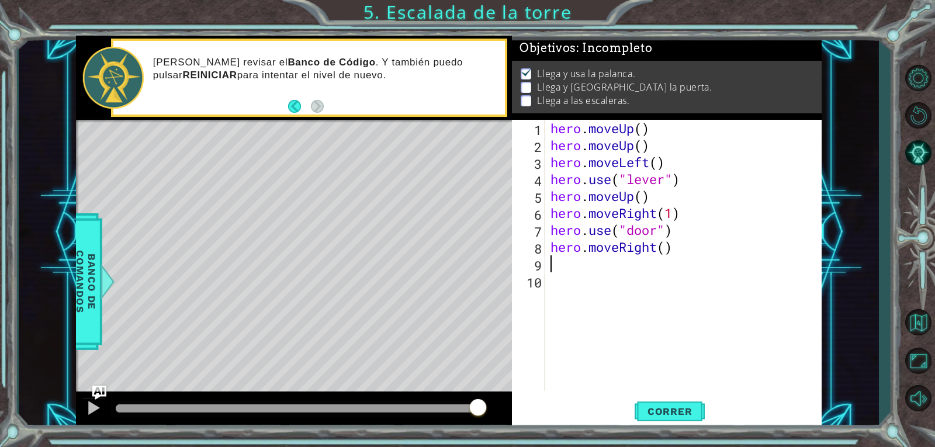
scroll to position [0, 0]
click at [667, 246] on div "hero . moveUp ( ) hero . moveUp ( ) hero . moveLeft ( ) hero . use ( "lever" ) …" at bounding box center [686, 272] width 276 height 305
click at [636, 404] on button "Correr" at bounding box center [670, 411] width 70 height 31
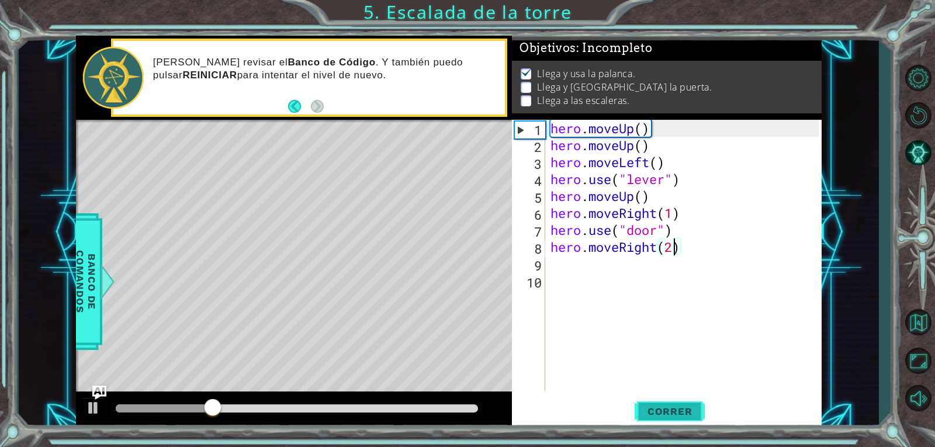
click at [665, 413] on span "Correr" at bounding box center [670, 412] width 68 height 12
drag, startPoint x: 276, startPoint y: 410, endPoint x: 86, endPoint y: 399, distance: 190.3
click at [86, 399] on div at bounding box center [294, 410] width 436 height 37
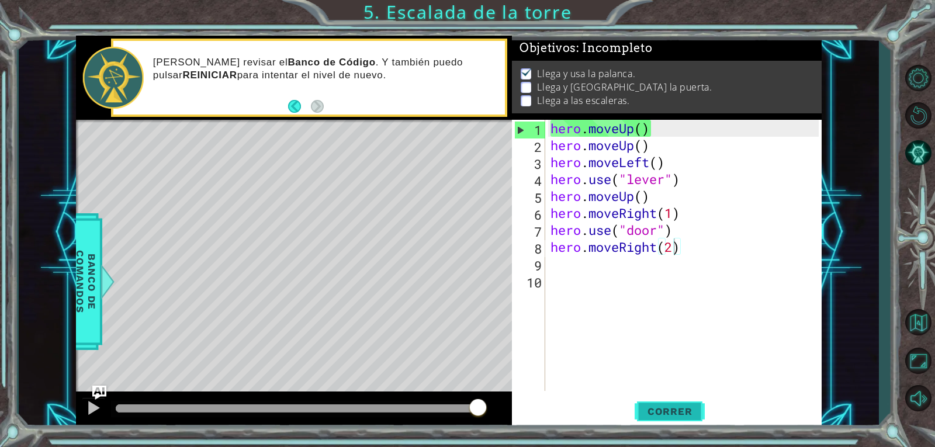
click at [667, 409] on span "Correr" at bounding box center [670, 412] width 68 height 12
click at [94, 399] on img "Ask AI" at bounding box center [99, 392] width 15 height 15
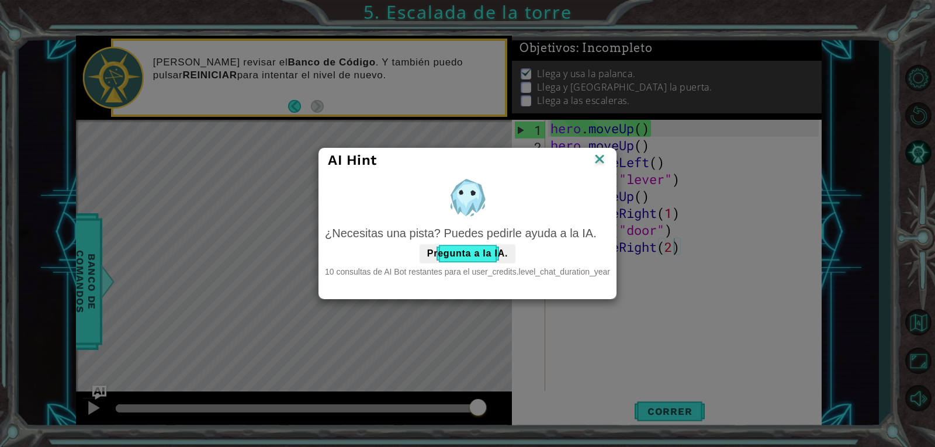
click at [598, 155] on img at bounding box center [599, 160] width 15 height 18
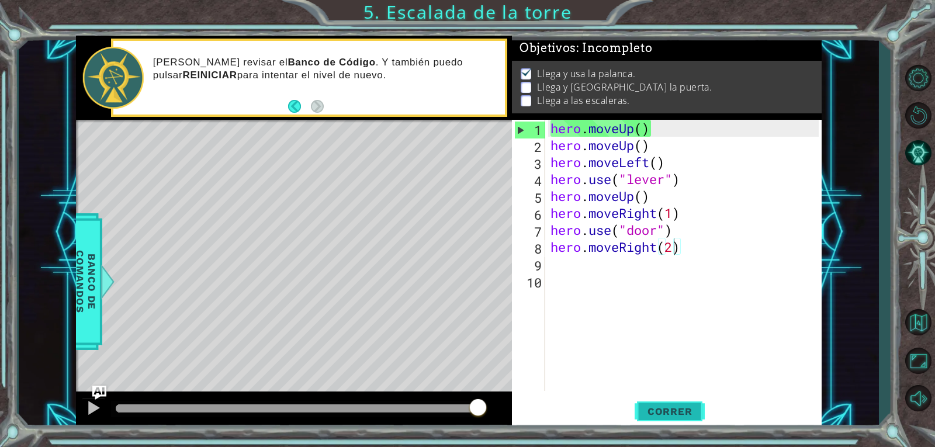
click at [694, 402] on button "Correr" at bounding box center [670, 411] width 70 height 31
click at [658, 243] on div "hero . moveUp ( ) hero . moveUp ( ) hero . moveLeft ( ) hero . use ( "lever" ) …" at bounding box center [686, 272] width 276 height 305
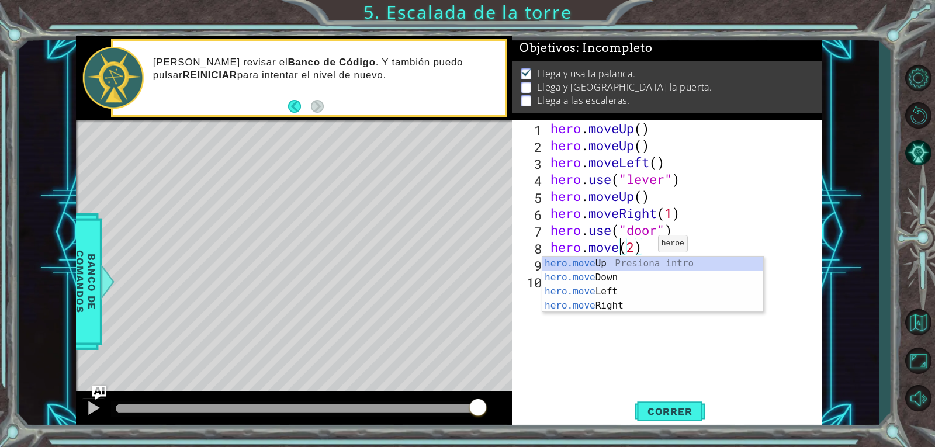
scroll to position [0, 4]
click at [672, 262] on div "hero.move Up Presiona intro hero.move Down Presiona intro hero.move Left Presio…" at bounding box center [652, 299] width 221 height 84
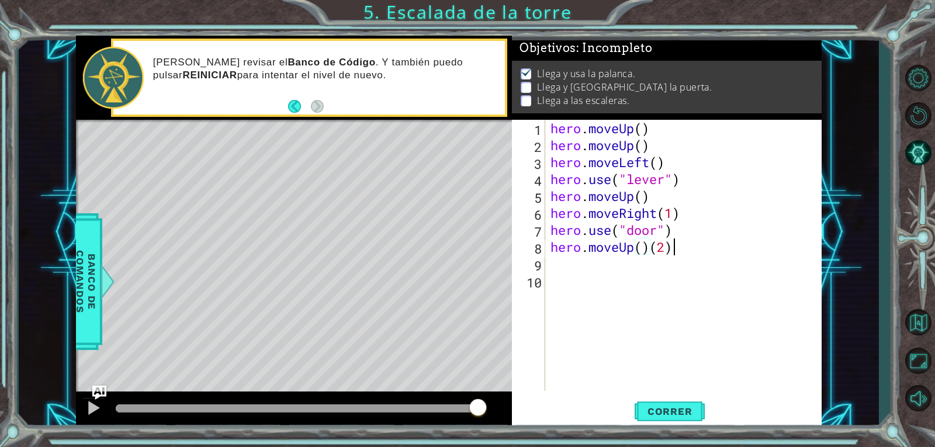
click at [683, 245] on div "hero . moveUp ( ) hero . moveUp ( ) hero . moveLeft ( ) hero . use ( "lever" ) …" at bounding box center [686, 272] width 276 height 305
click at [638, 252] on div "hero . moveUp ( ) hero . moveUp ( ) hero . moveLeft ( ) hero . use ( "lever" ) …" at bounding box center [686, 272] width 276 height 305
click at [641, 248] on div "hero . moveUp ( ) hero . moveUp ( ) hero . moveLeft ( ) hero . use ( "lever" ) …" at bounding box center [686, 272] width 276 height 305
type textarea "hero.moveUp(2)"
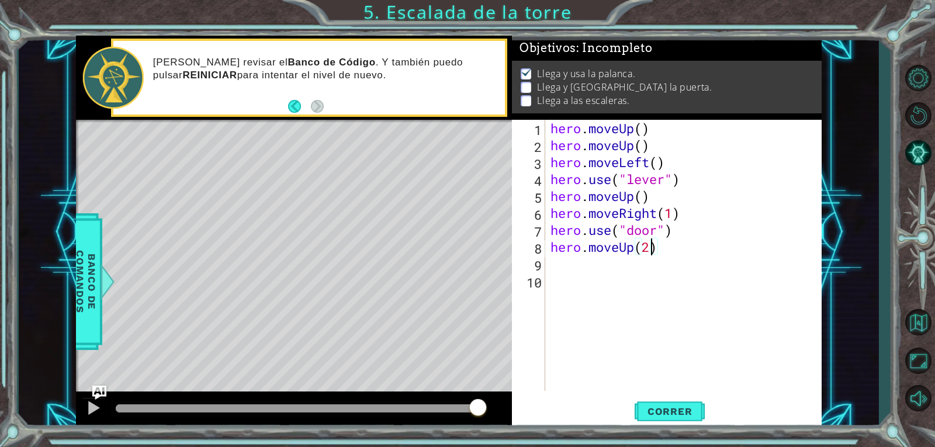
click at [610, 260] on div "hero . moveUp ( ) hero . moveUp ( ) hero . moveLeft ( ) hero . use ( "lever" ) …" at bounding box center [686, 272] width 276 height 305
type textarea "hero.moveright(1)"
click at [594, 293] on div "hero . moveUp ( ) hero . moveUp ( ) hero . moveLeft ( ) hero . use ( "lever" ) …" at bounding box center [686, 272] width 276 height 305
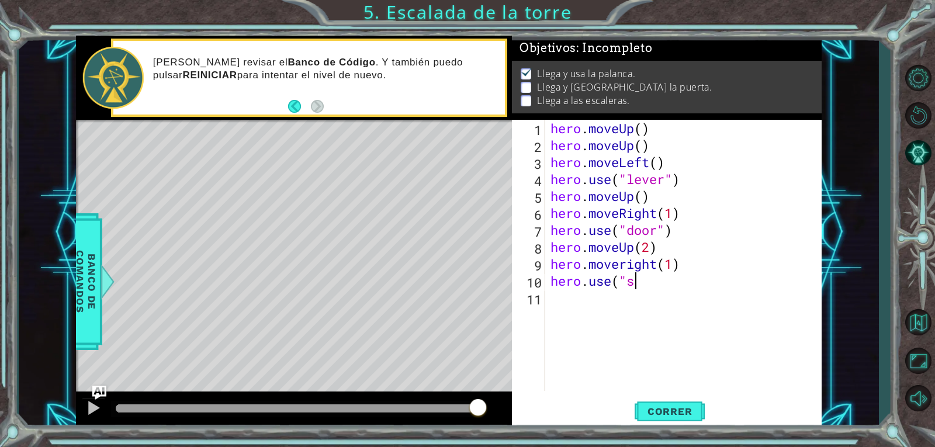
scroll to position [0, 4]
click at [637, 412] on span "Correr" at bounding box center [670, 412] width 68 height 12
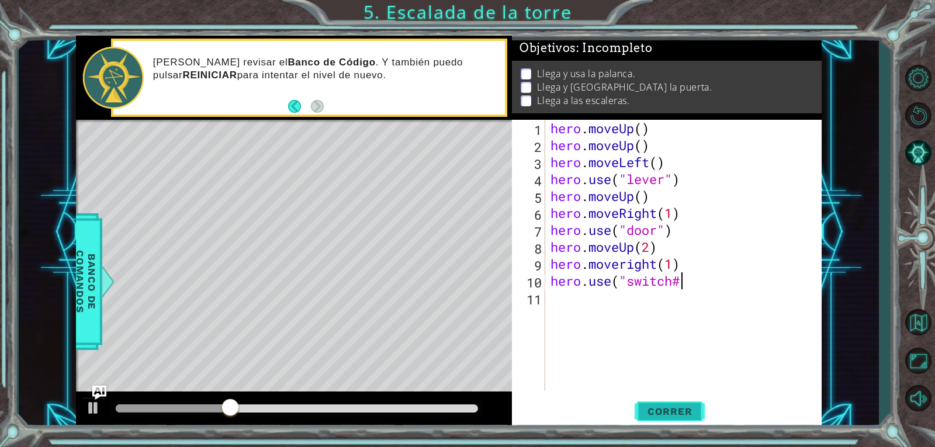
scroll to position [0, 5]
type textarea "hero.use("switch2)"
click at [638, 411] on span "Correr" at bounding box center [670, 412] width 68 height 12
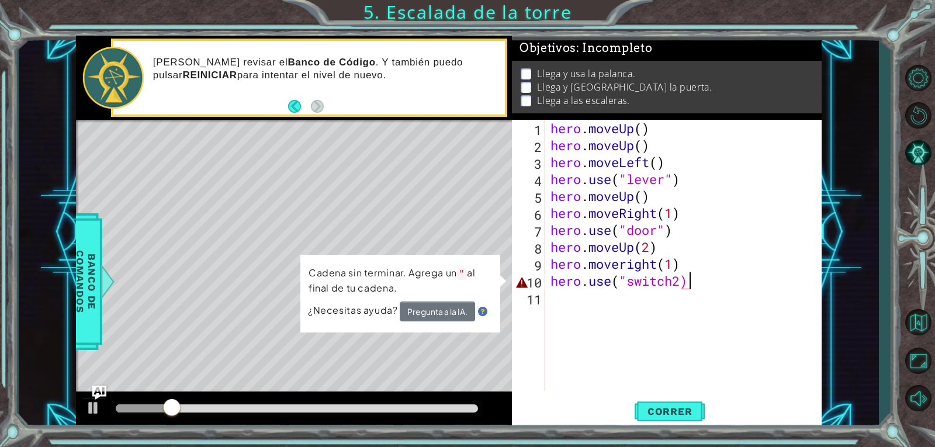
click at [695, 289] on div "hero . moveUp ( ) hero . moveUp ( ) hero . moveLeft ( ) hero . use ( "lever" ) …" at bounding box center [686, 272] width 276 height 305
click at [695, 287] on div "hero . moveUp ( ) hero . moveUp ( ) hero . moveLeft ( ) hero . use ( "lever" ) …" at bounding box center [686, 272] width 276 height 305
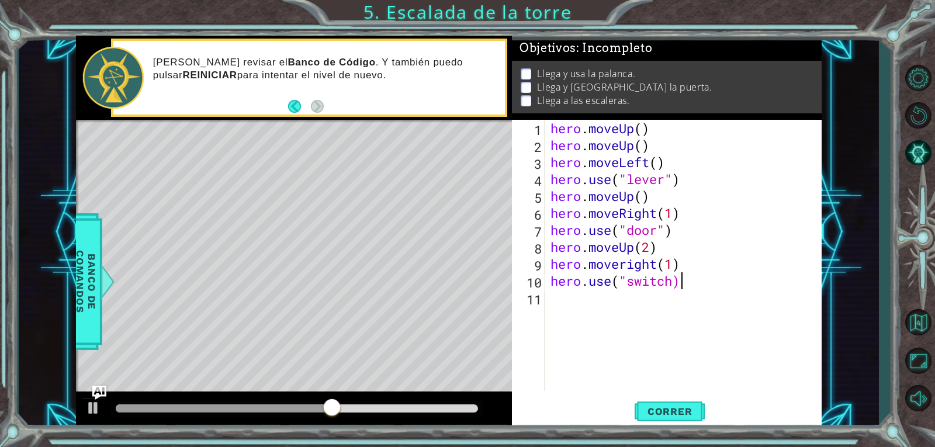
scroll to position [0, 5]
click at [673, 279] on div "hero . moveUp ( ) hero . moveUp ( ) hero . moveLeft ( ) hero . use ( "lever" ) …" at bounding box center [686, 272] width 276 height 305
click at [686, 410] on span "Correr" at bounding box center [670, 412] width 68 height 12
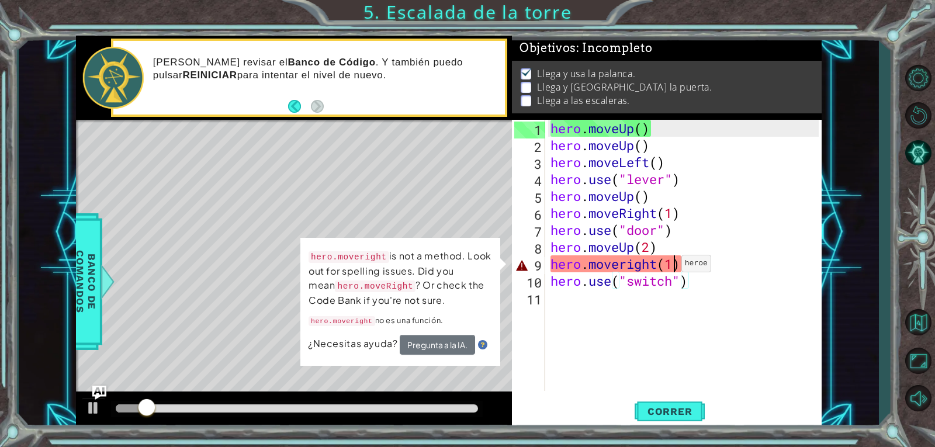
click at [671, 267] on div "hero . moveUp ( ) hero . moveUp ( ) hero . moveLeft ( ) hero . use ( "lever" ) …" at bounding box center [686, 272] width 276 height 305
click at [677, 262] on div "hero . moveUp ( ) hero . moveUp ( ) hero . moveLeft ( ) hero . use ( "lever" ) …" at bounding box center [686, 272] width 276 height 305
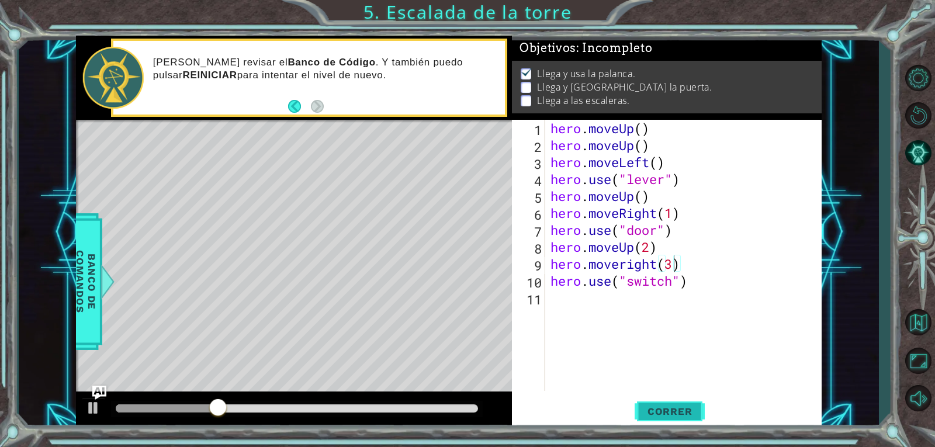
click at [677, 406] on span "Correr" at bounding box center [670, 412] width 68 height 12
click at [679, 406] on span "Correr" at bounding box center [670, 412] width 68 height 12
click at [684, 398] on button "Correr" at bounding box center [670, 411] width 70 height 31
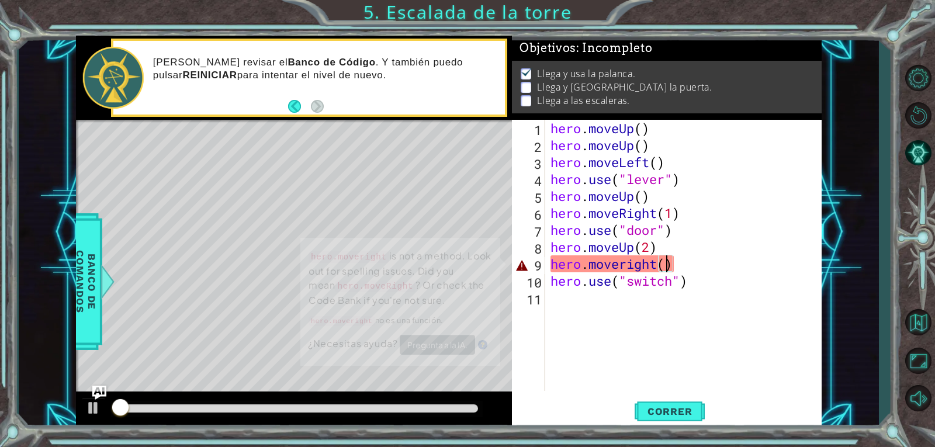
click at [718, 421] on div "Correr" at bounding box center [670, 411] width 310 height 31
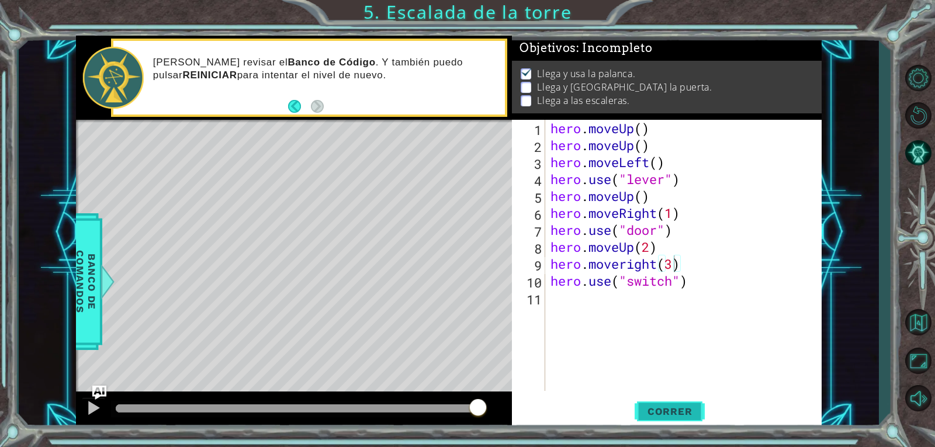
click at [647, 407] on span "Correr" at bounding box center [670, 412] width 68 height 12
click at [689, 409] on span "Correr" at bounding box center [670, 412] width 68 height 12
click at [674, 403] on button "Correr" at bounding box center [670, 411] width 70 height 31
click at [686, 403] on button "Correr" at bounding box center [670, 411] width 70 height 31
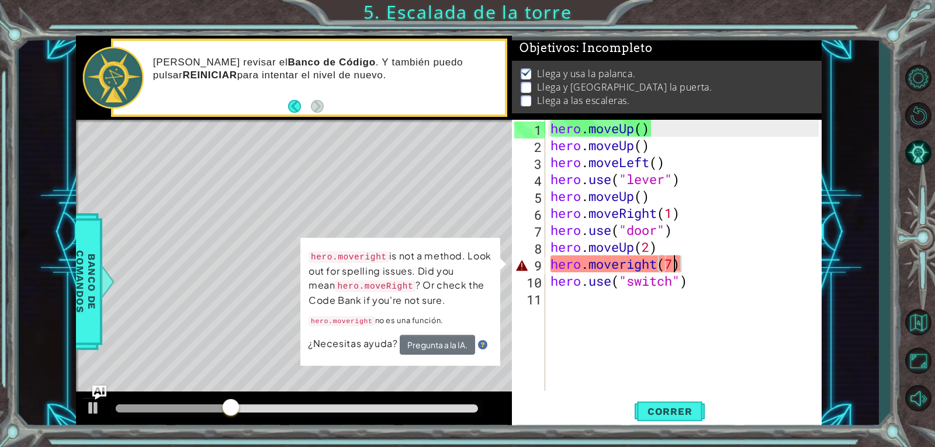
type textarea "hero.moveright()"
